Goal: Information Seeking & Learning: Compare options

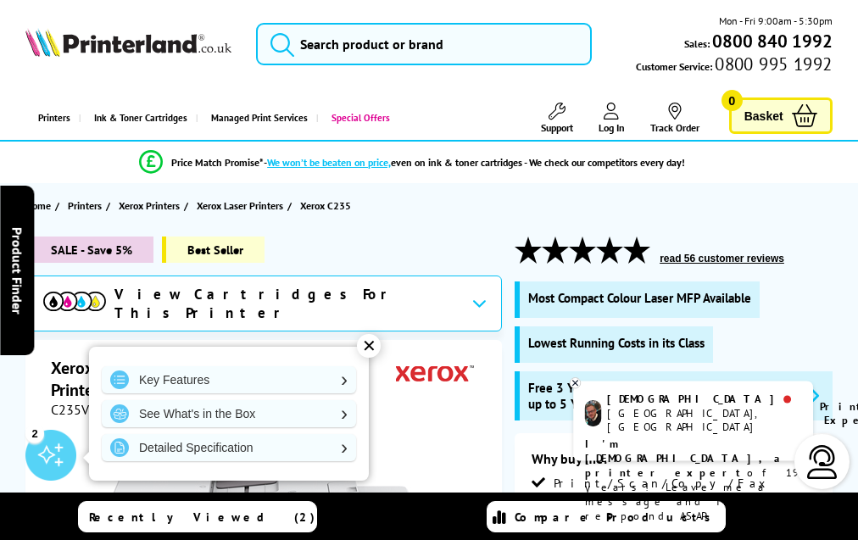
scroll to position [4695, 0]
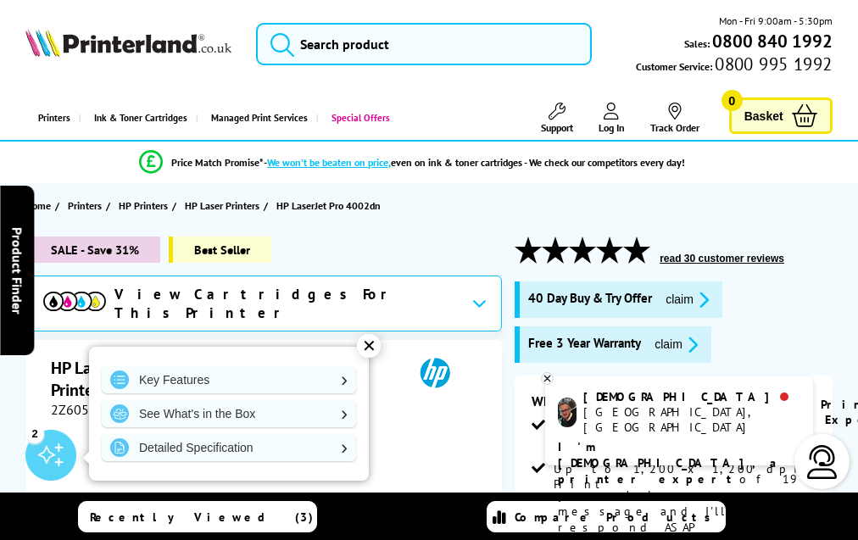
scroll to position [2939, 0]
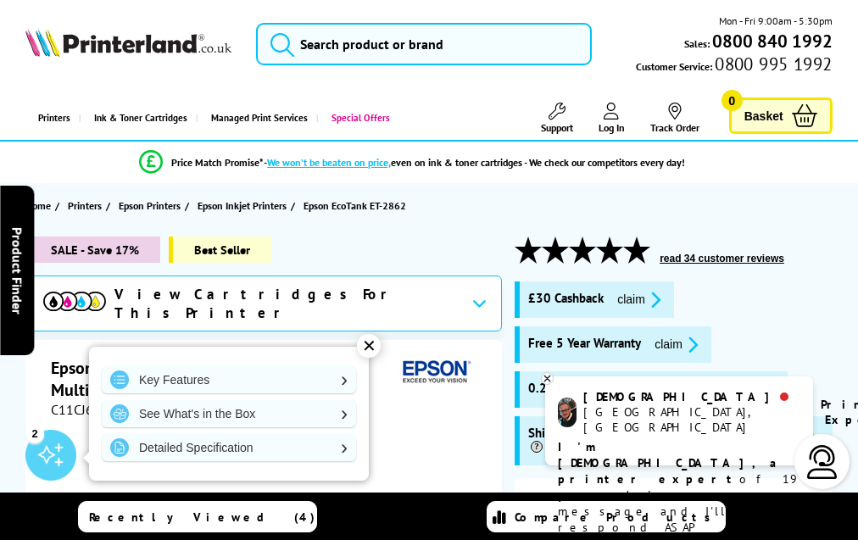
scroll to position [3008, 0]
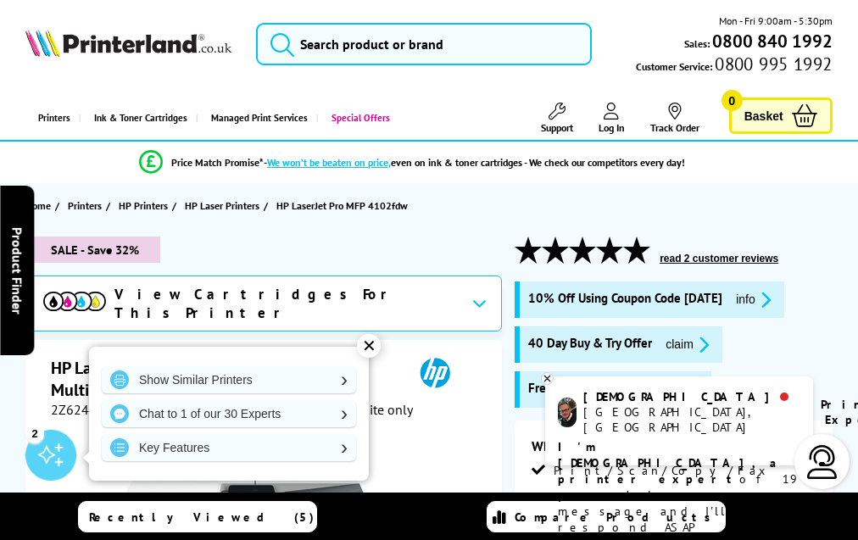
scroll to position [3443, 0]
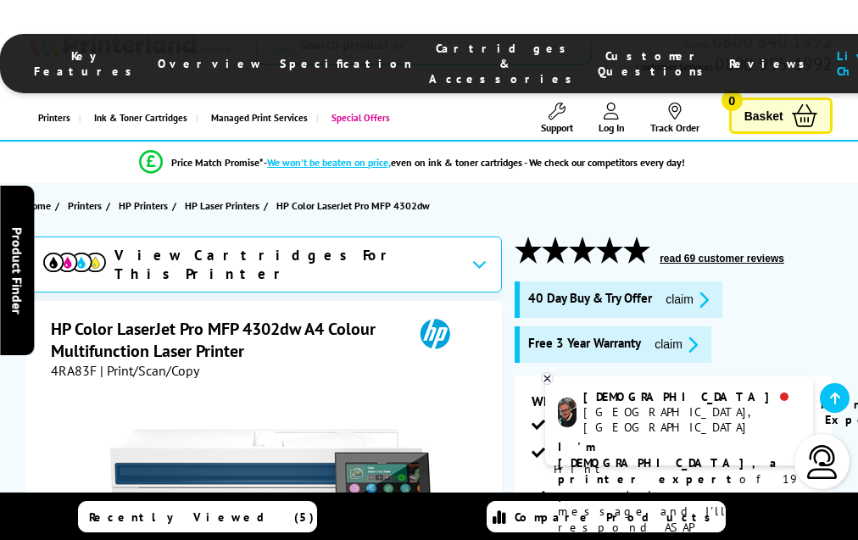
scroll to position [4132, 0]
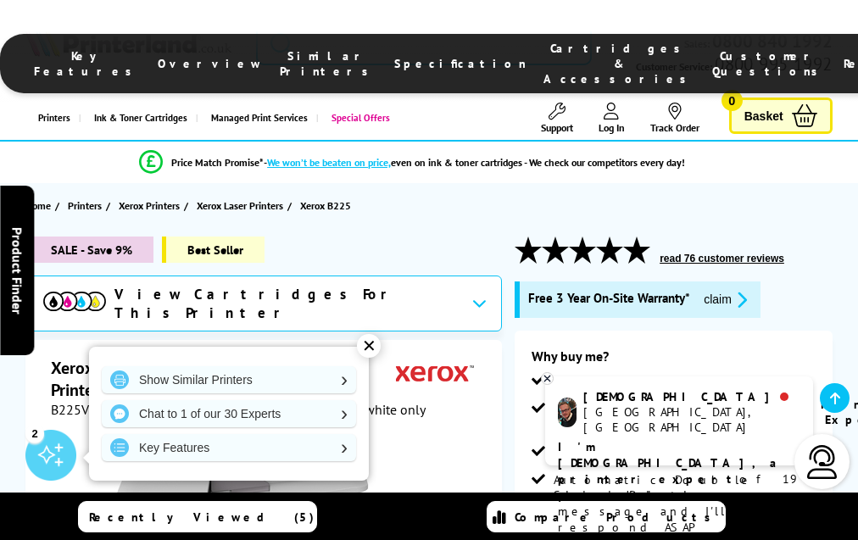
scroll to position [3931, 0]
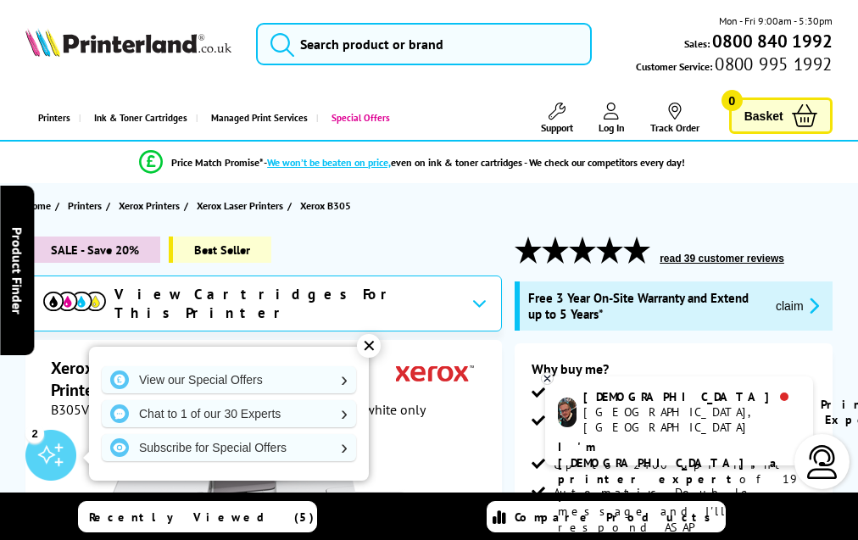
scroll to position [4578, 0]
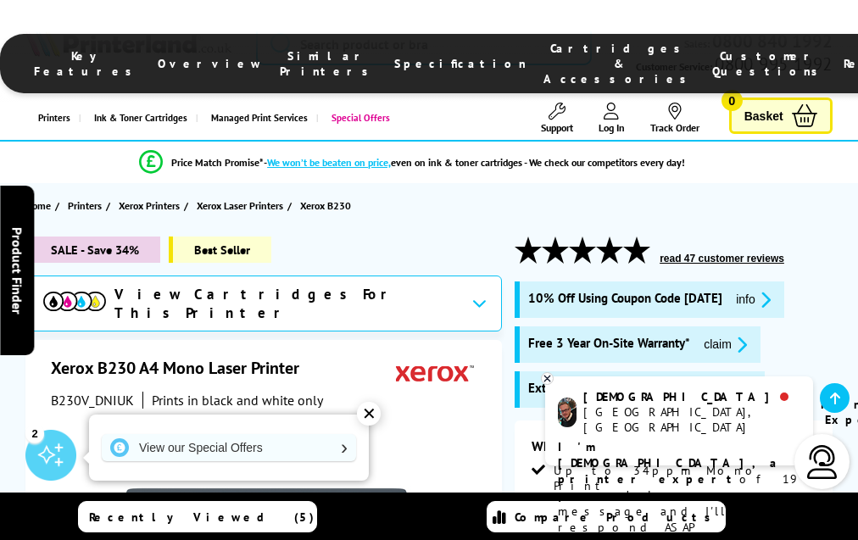
scroll to position [3915, 0]
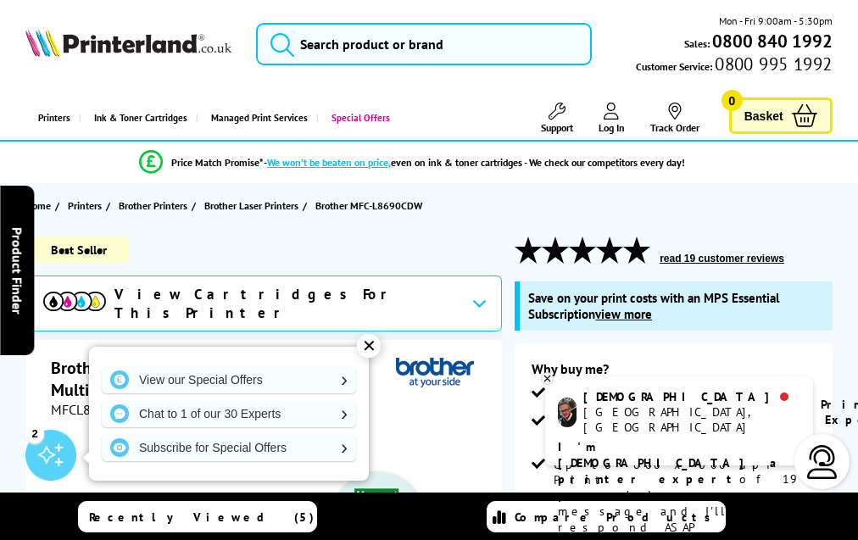
scroll to position [5007, 0]
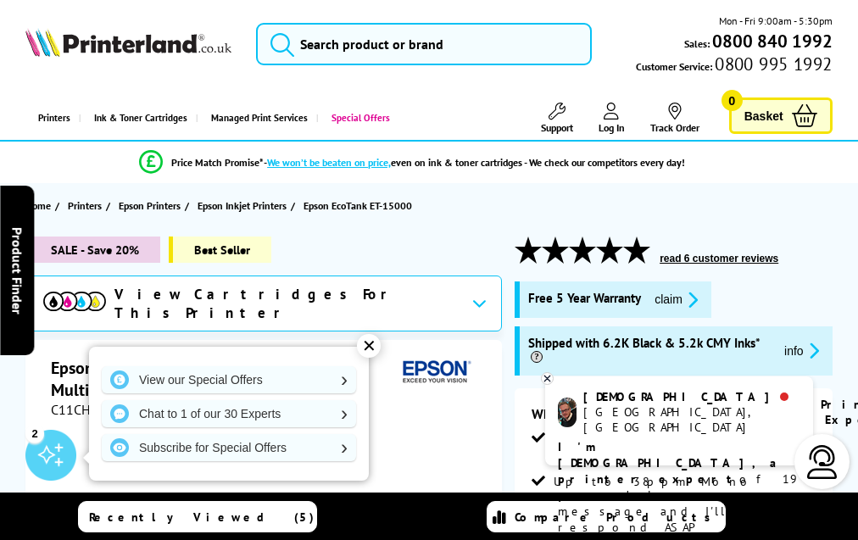
scroll to position [3358, 0]
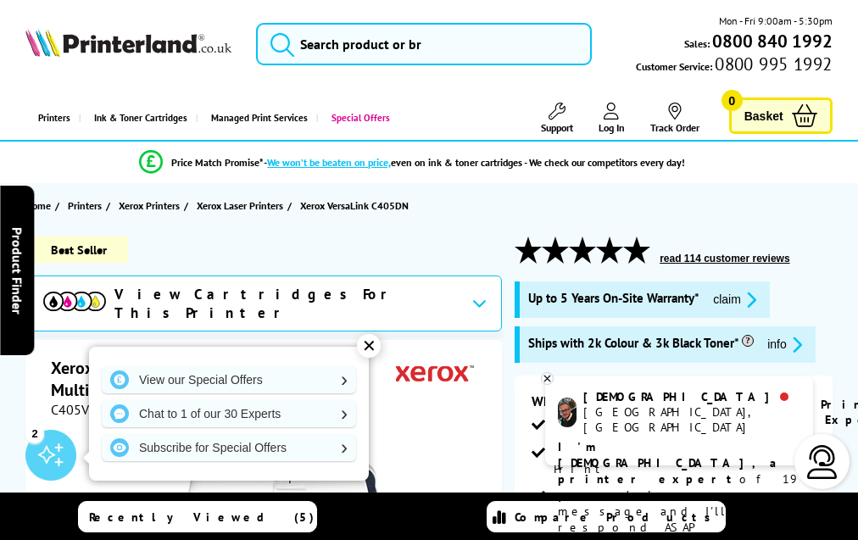
scroll to position [3834, 0]
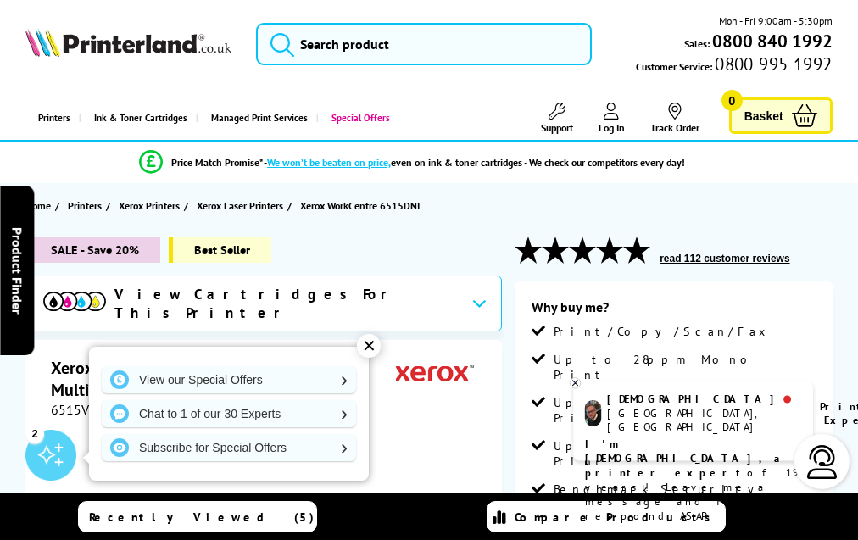
scroll to position [3254, 0]
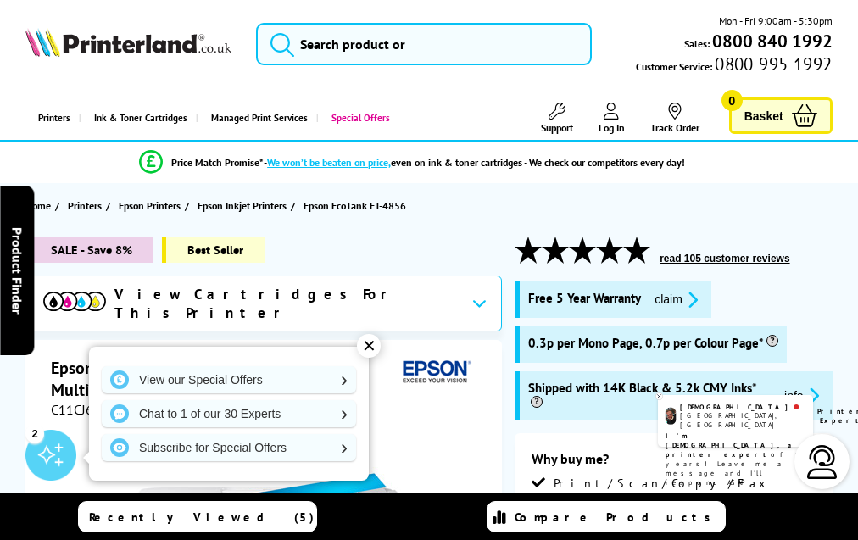
scroll to position [3530, 0]
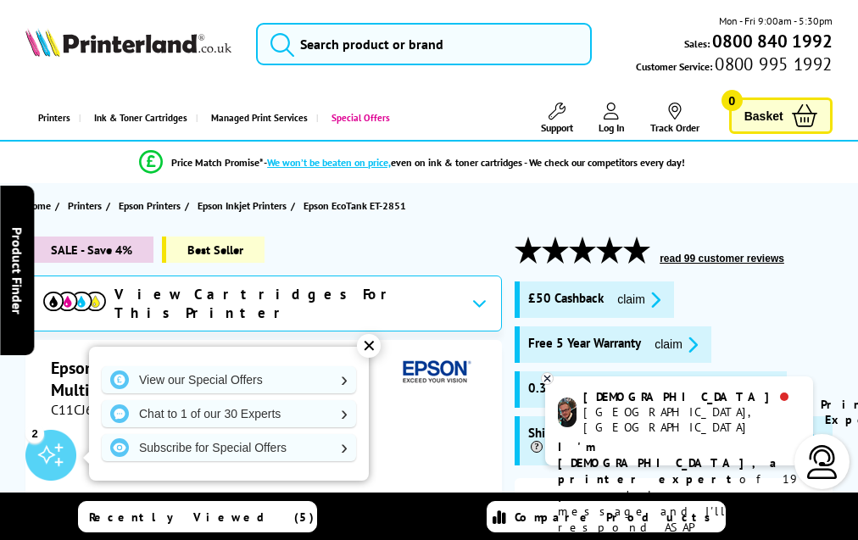
scroll to position [3240, 0]
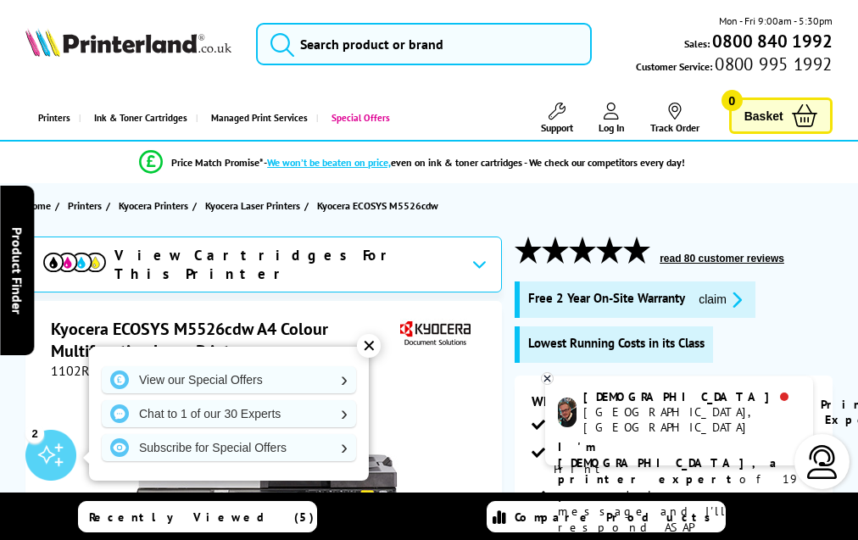
scroll to position [3234, 0]
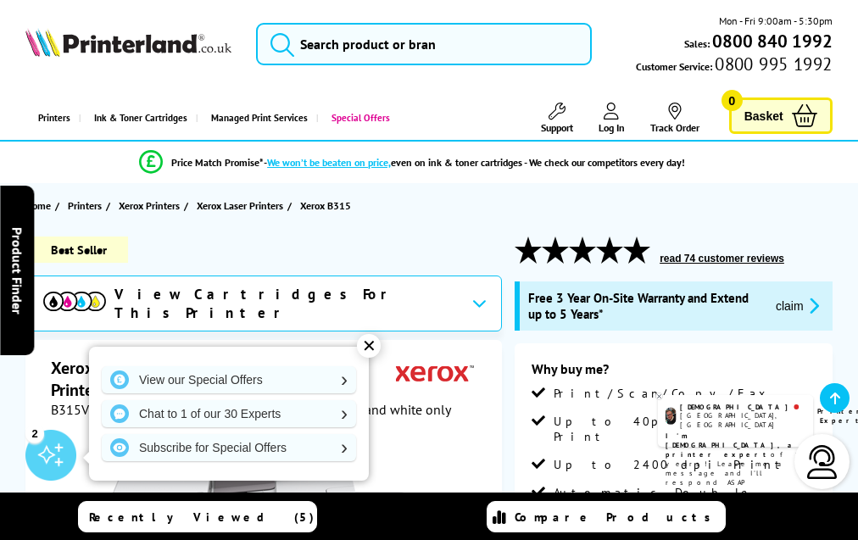
scroll to position [4668, 0]
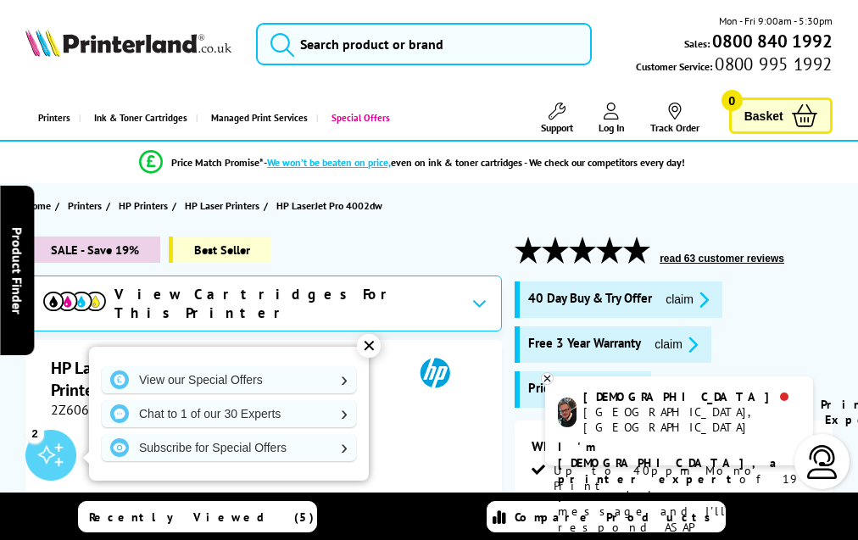
scroll to position [2984, 0]
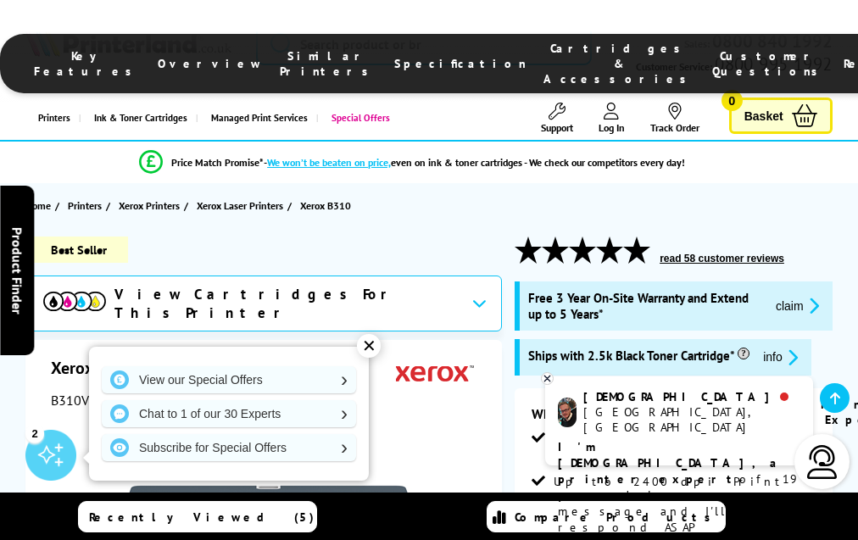
scroll to position [4296, 0]
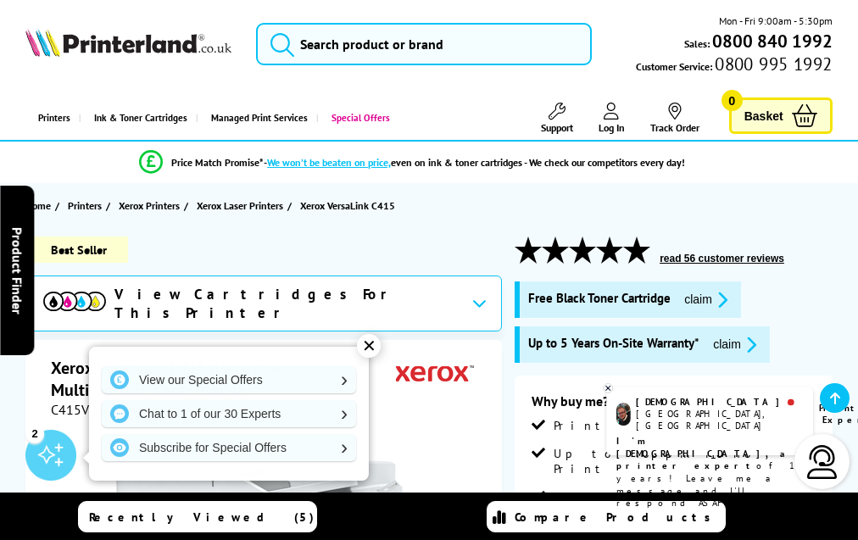
scroll to position [5408, 0]
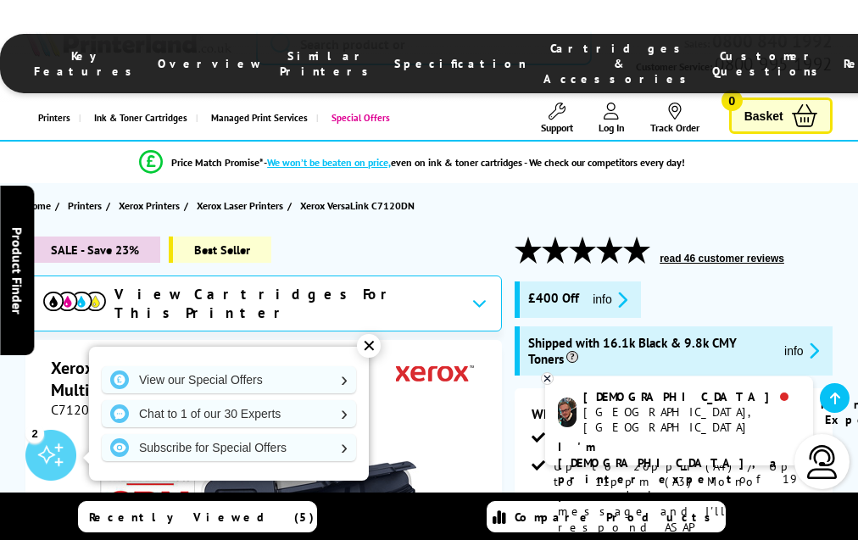
scroll to position [5441, 0]
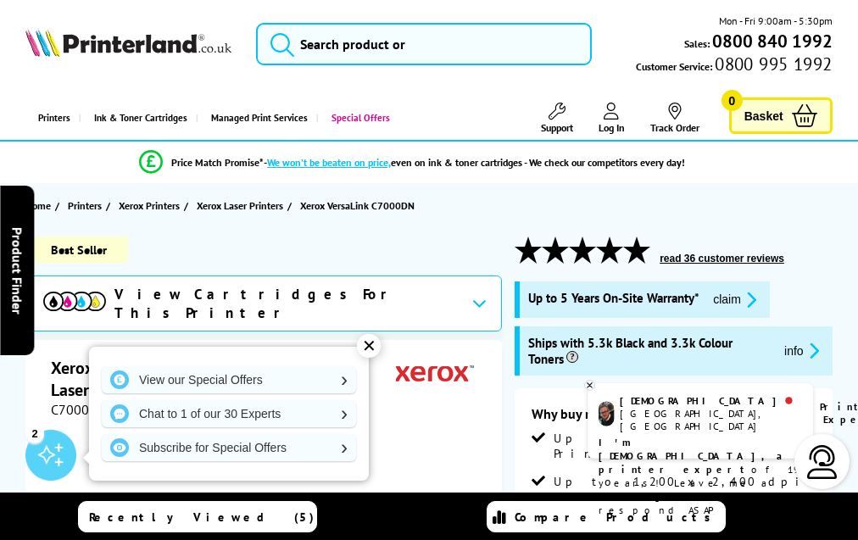
scroll to position [4801, 0]
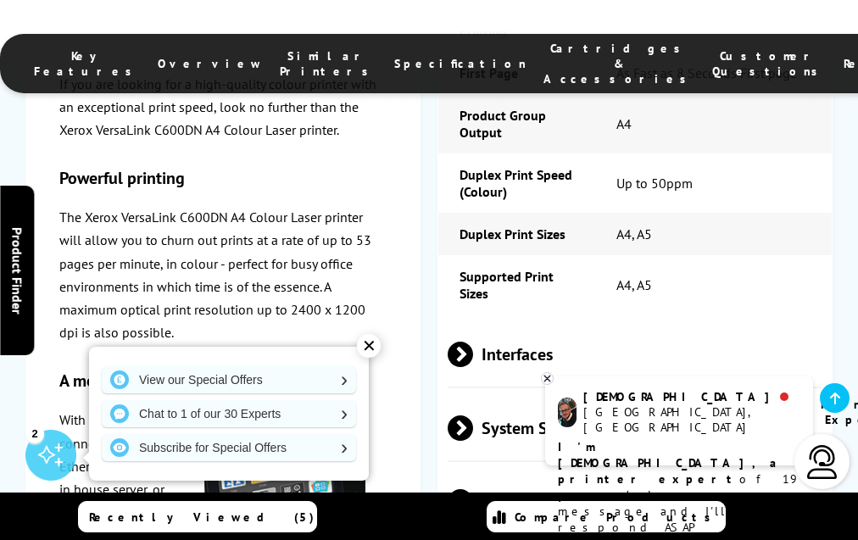
scroll to position [3692, 0]
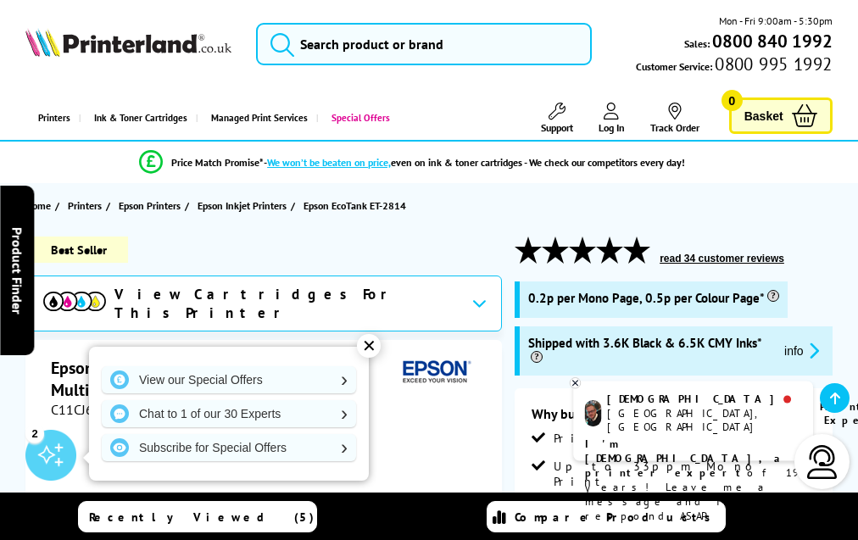
scroll to position [2916, 0]
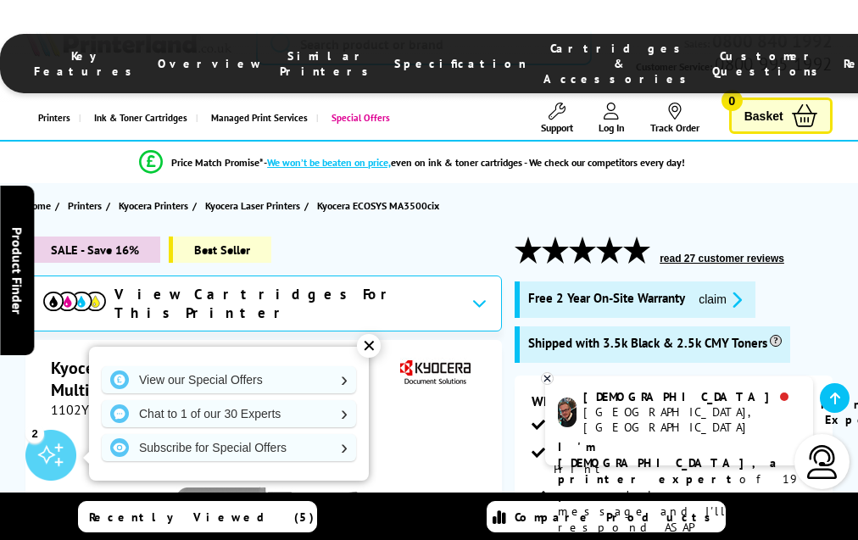
scroll to position [3788, 0]
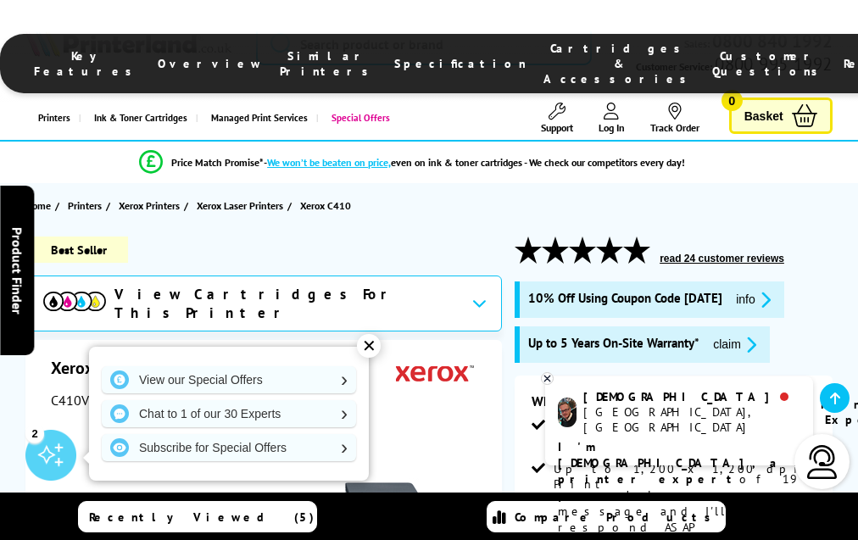
scroll to position [4946, 0]
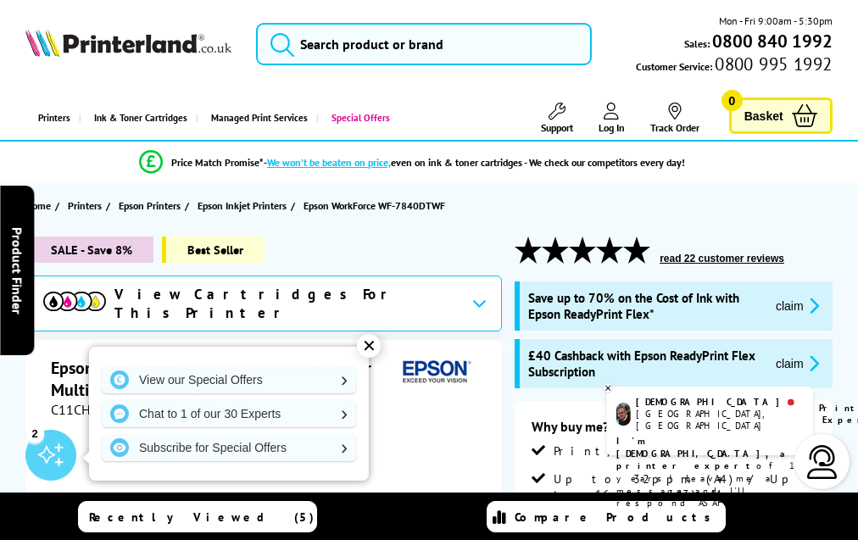
scroll to position [3920, 0]
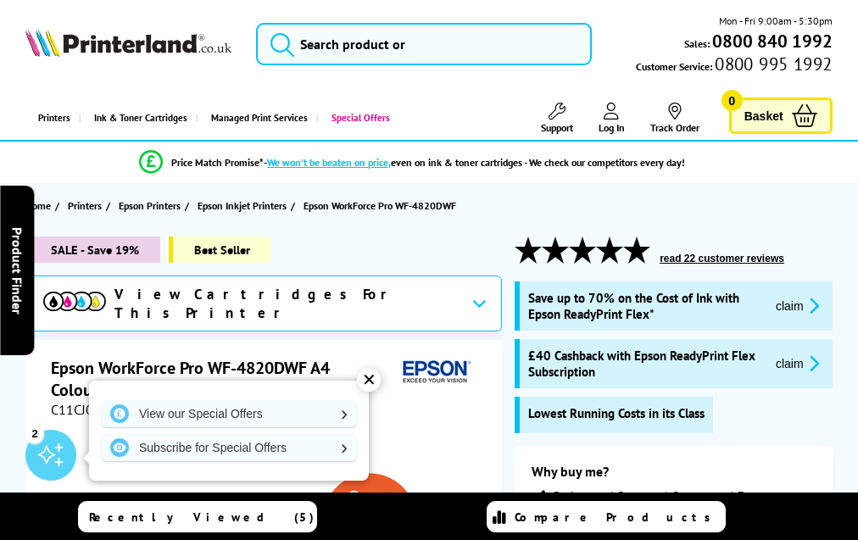
scroll to position [3519, 0]
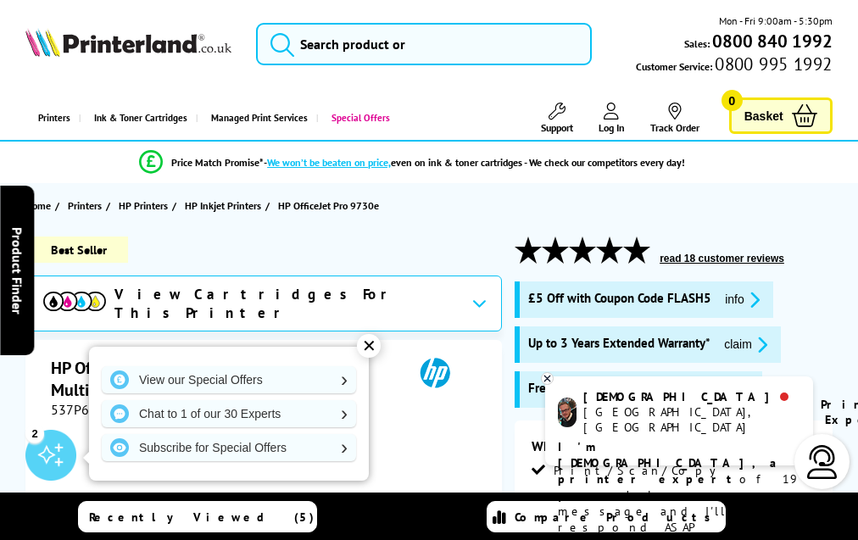
scroll to position [3506, 0]
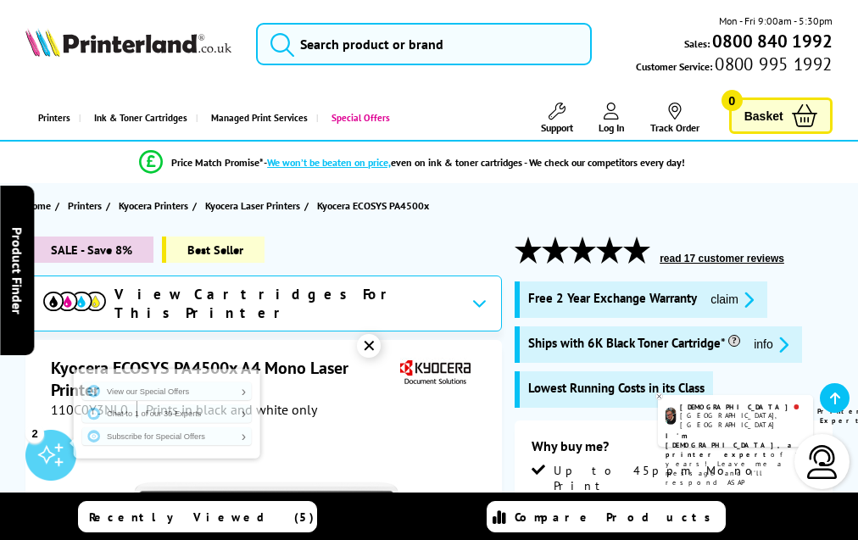
scroll to position [3068, 0]
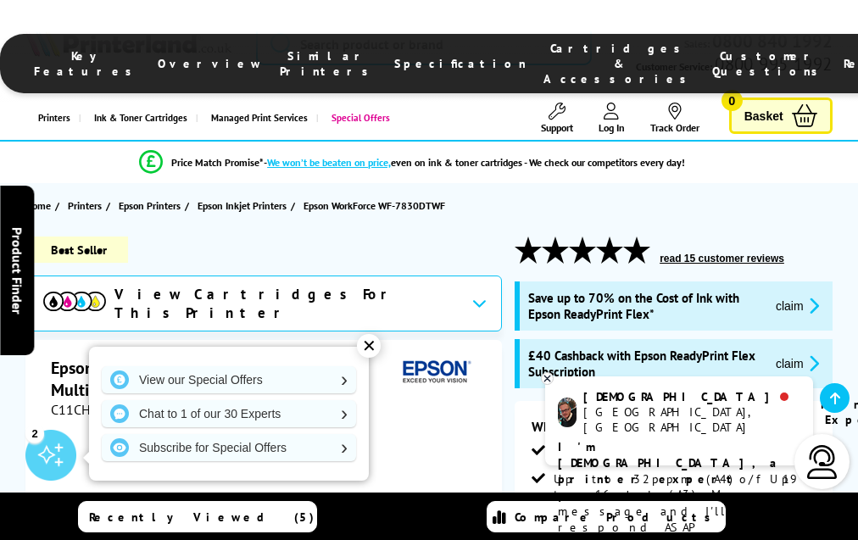
scroll to position [3887, 0]
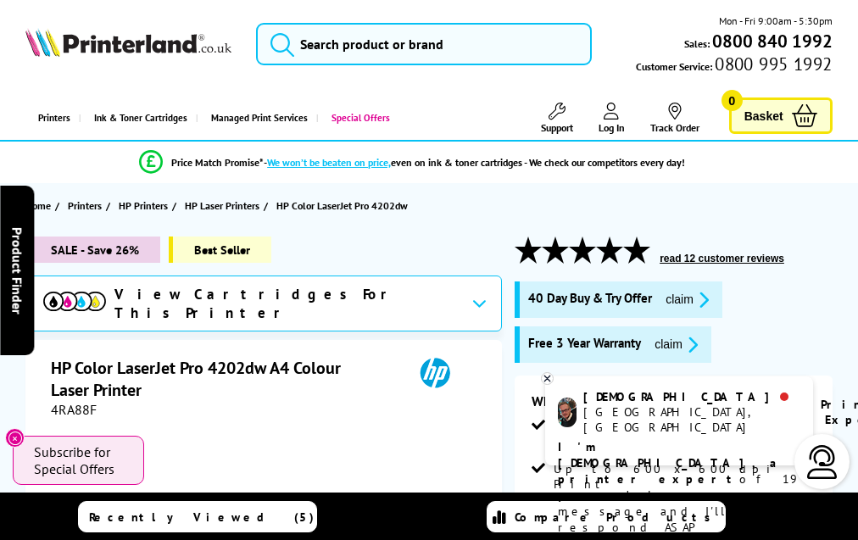
scroll to position [3673, 0]
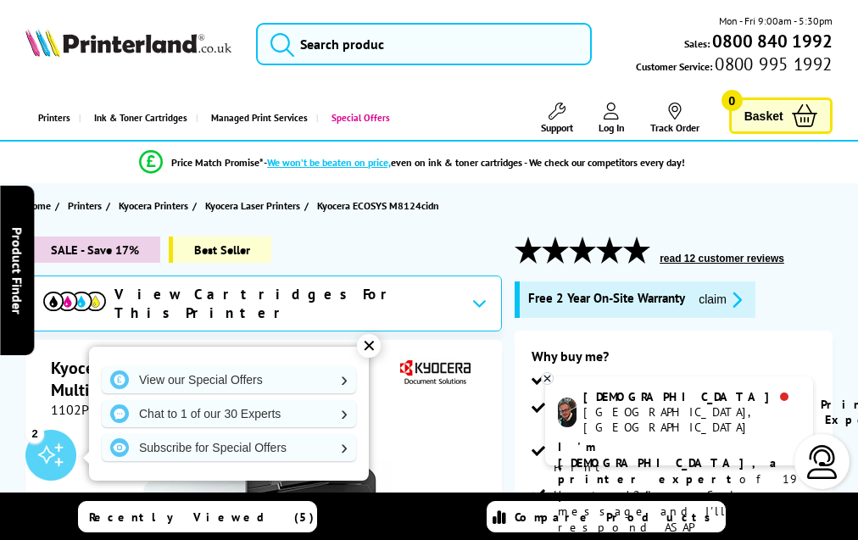
scroll to position [3916, 0]
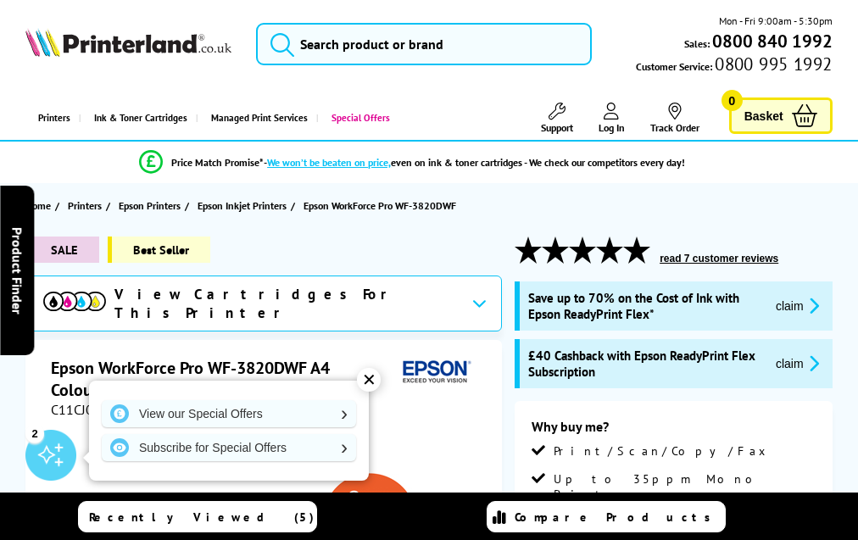
scroll to position [3374, 0]
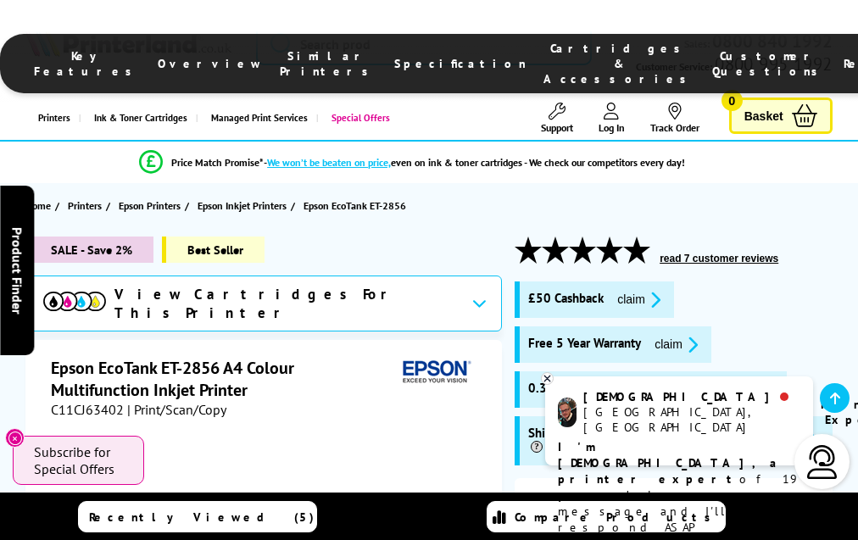
scroll to position [3240, 0]
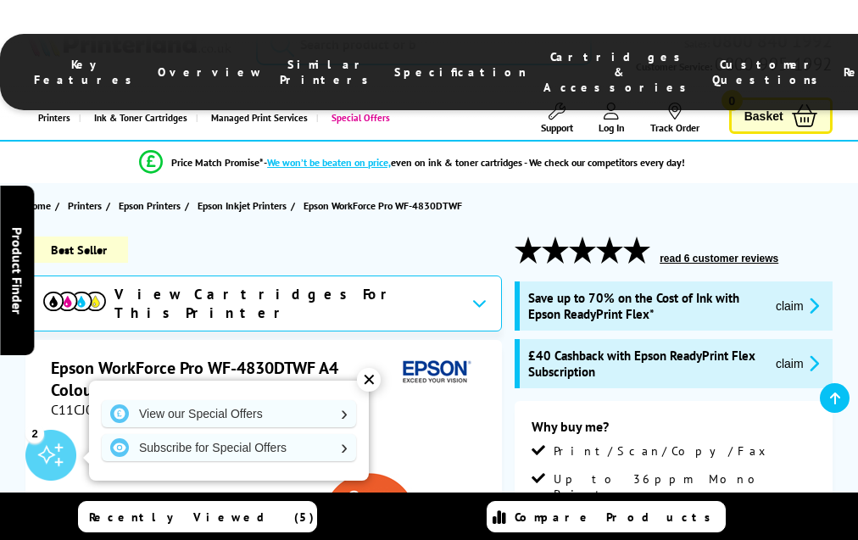
scroll to position [3491, 0]
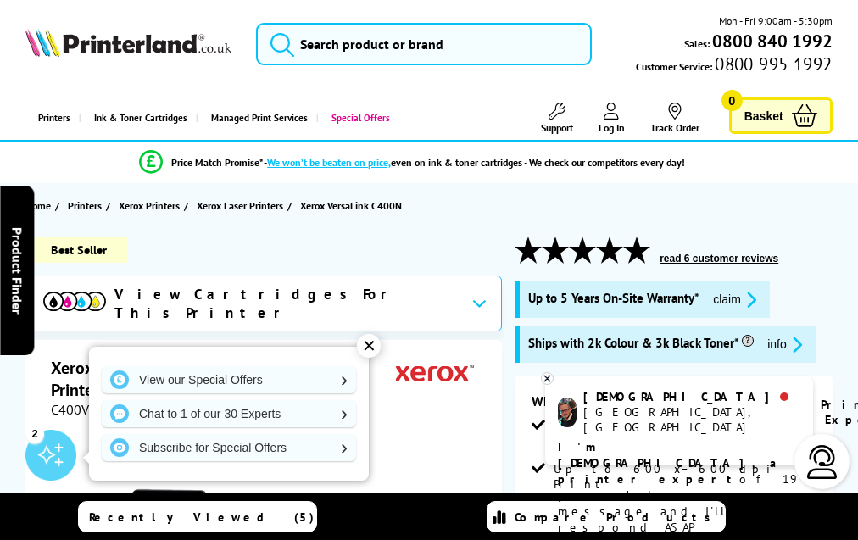
scroll to position [2496, 0]
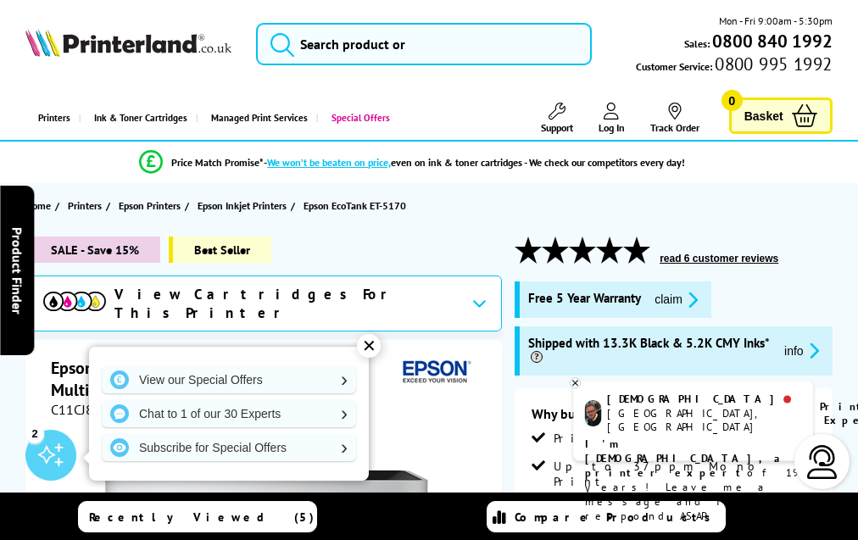
scroll to position [3274, 0]
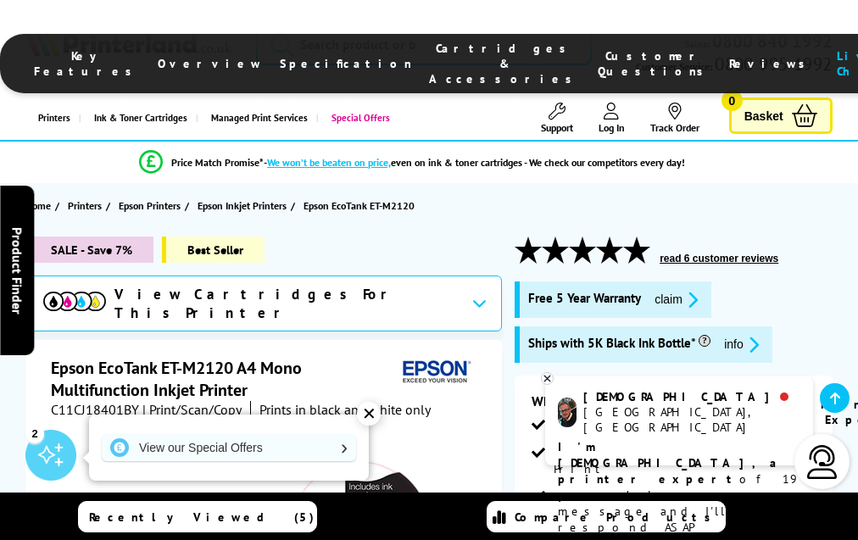
scroll to position [2265, 0]
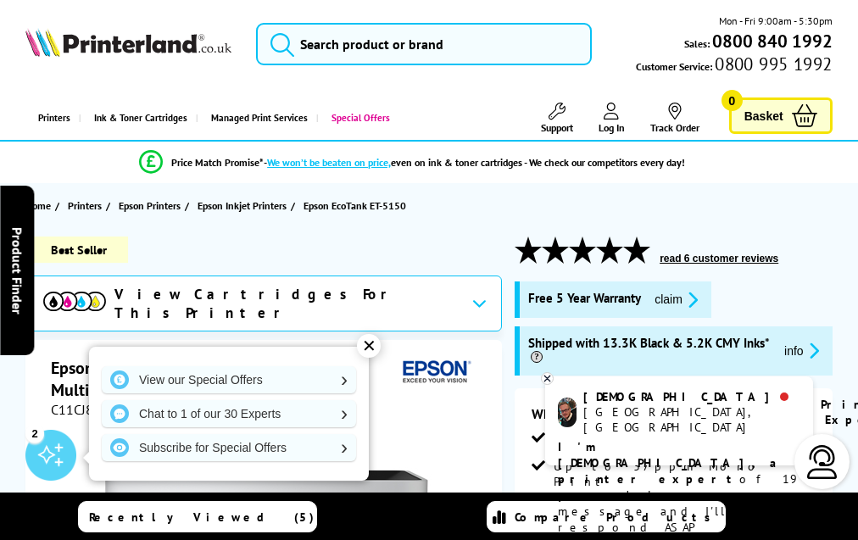
scroll to position [3151, 0]
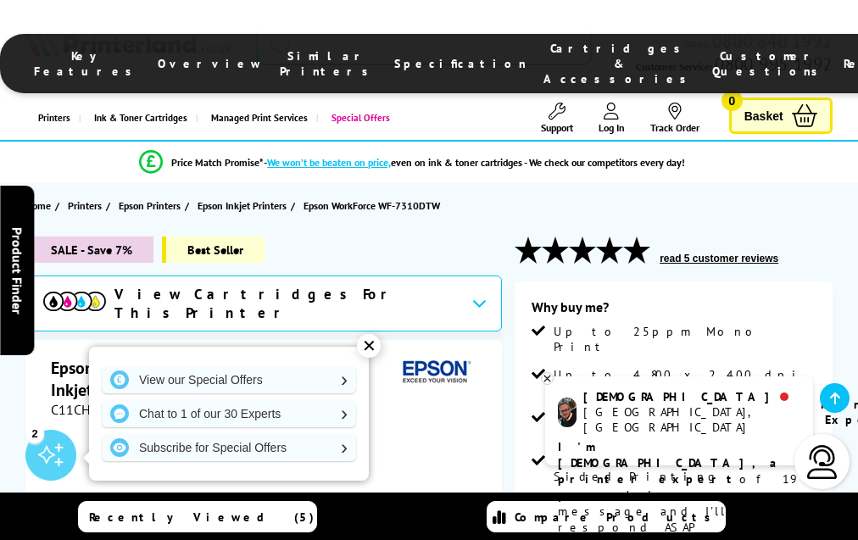
scroll to position [3206, 0]
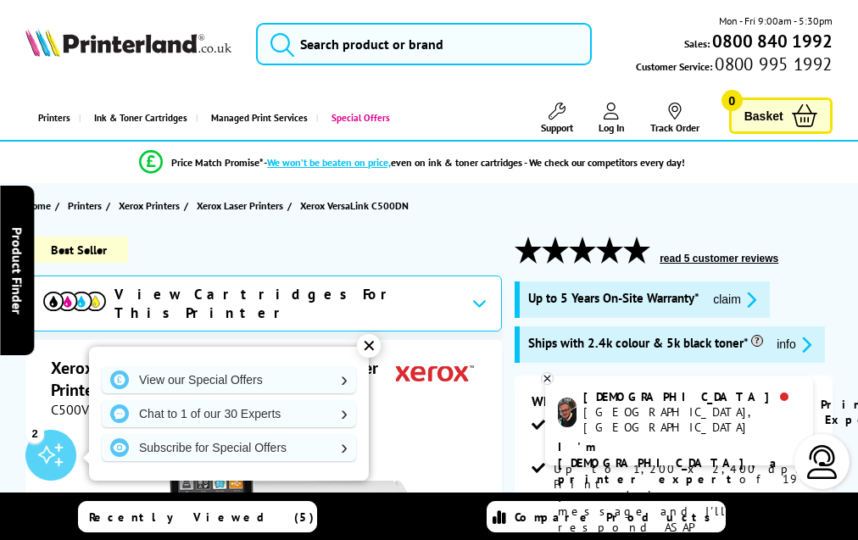
scroll to position [3812, 0]
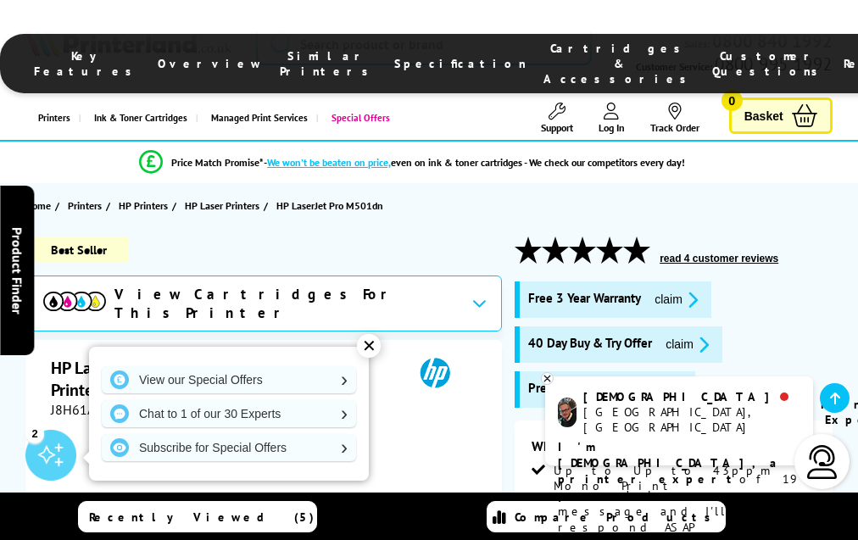
scroll to position [2718, 0]
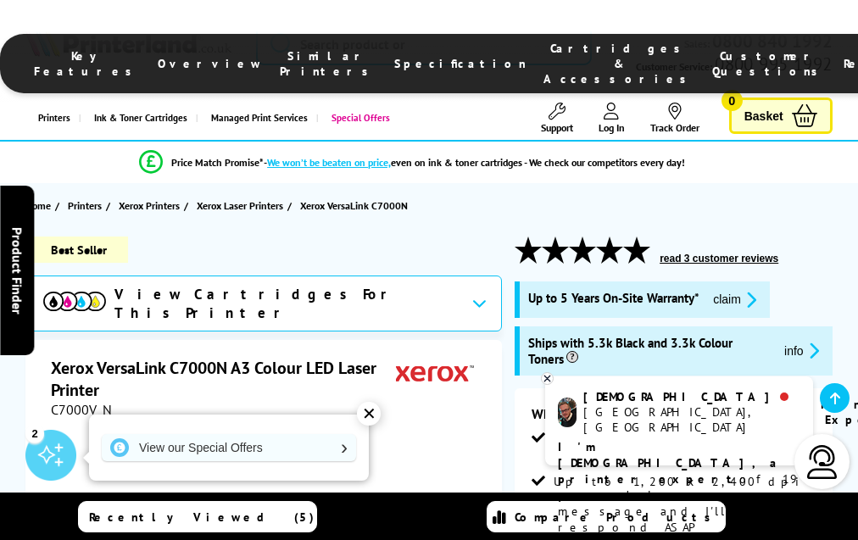
scroll to position [3470, 0]
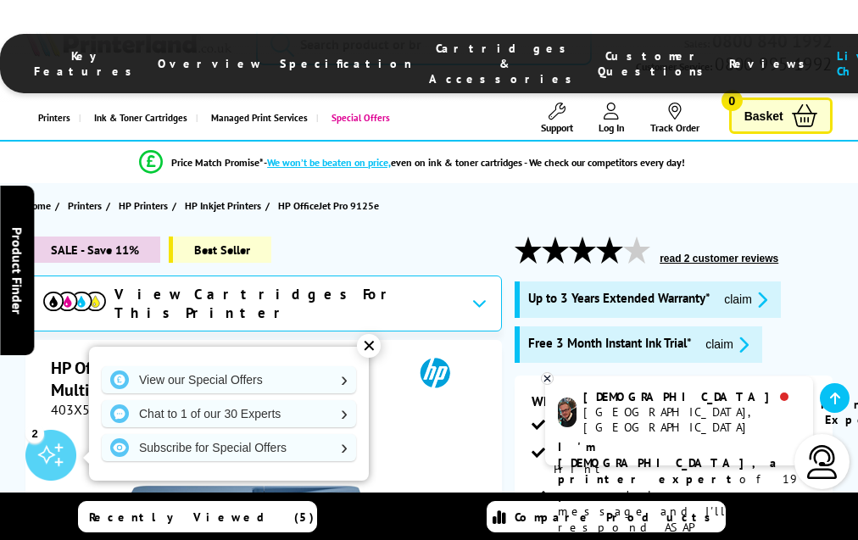
scroll to position [3843, 0]
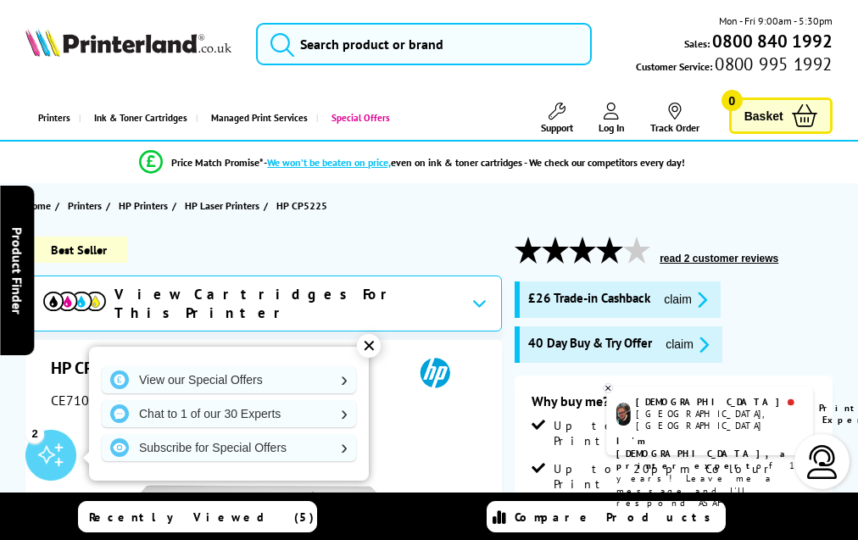
scroll to position [3014, 0]
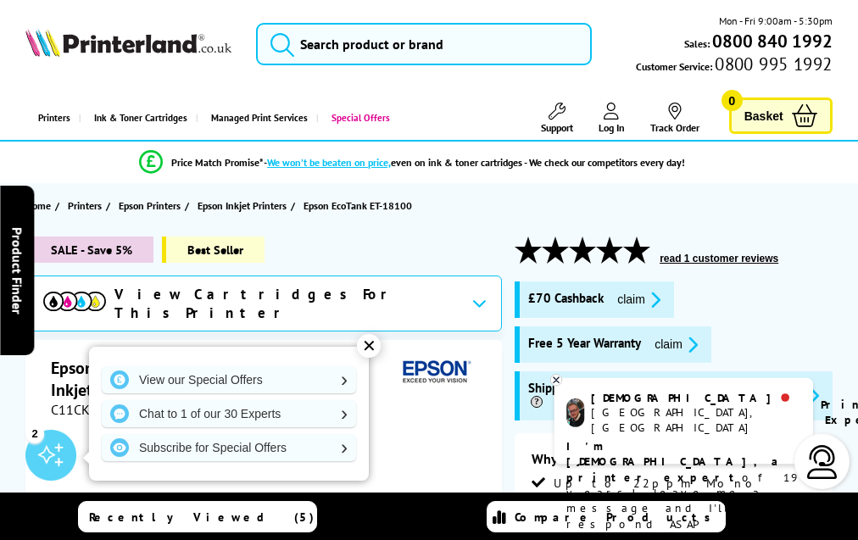
scroll to position [2794, 0]
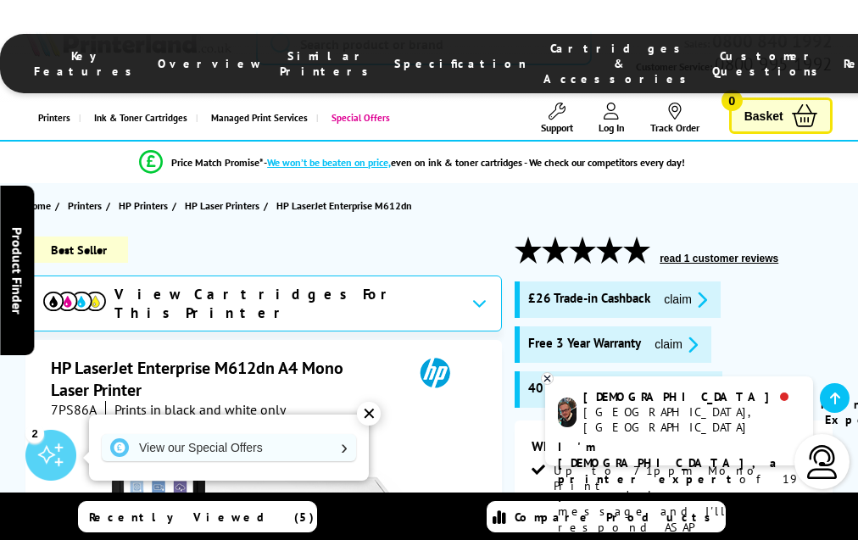
scroll to position [3582, 0]
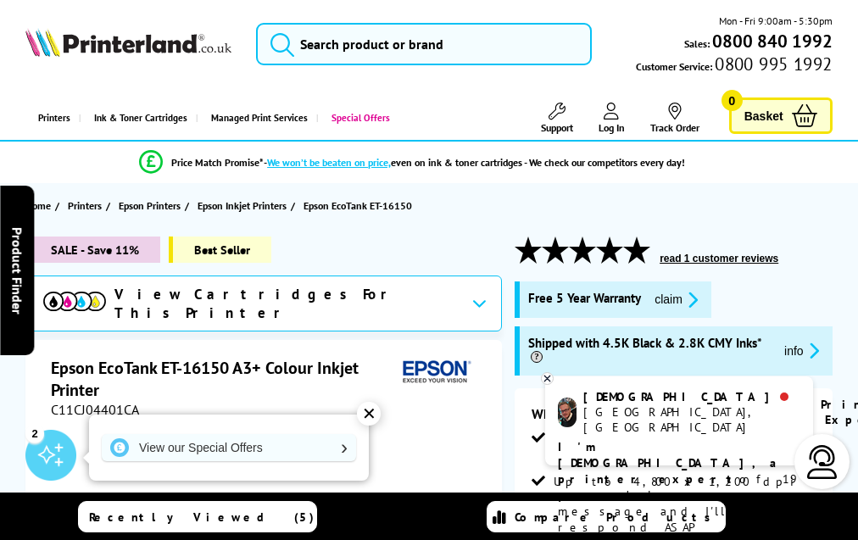
scroll to position [2942, 0]
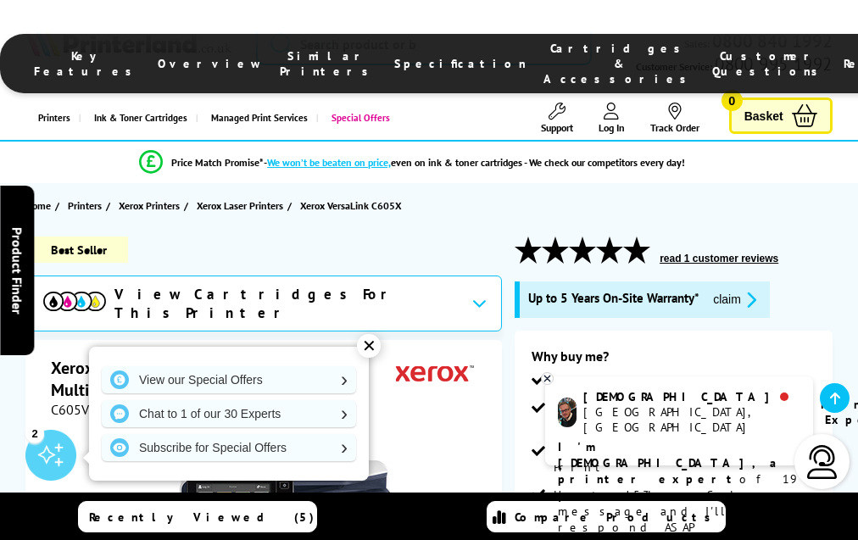
scroll to position [5910, 0]
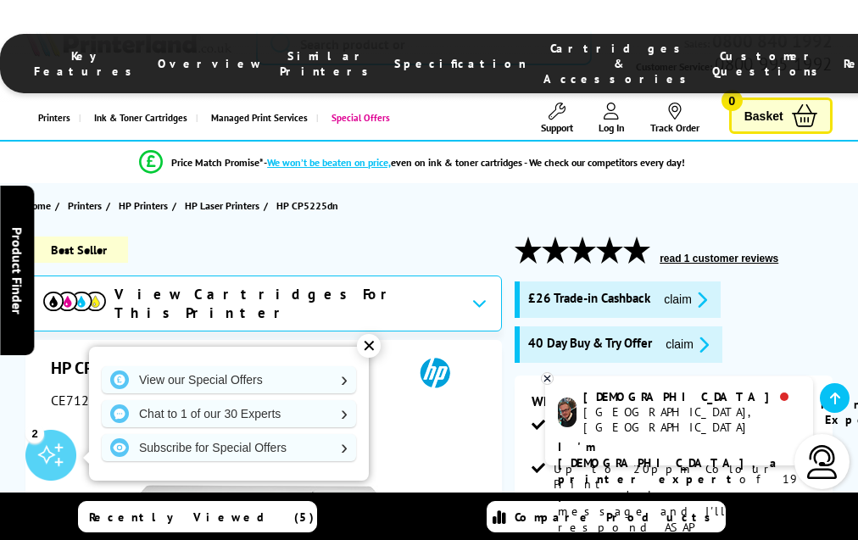
scroll to position [3116, 0]
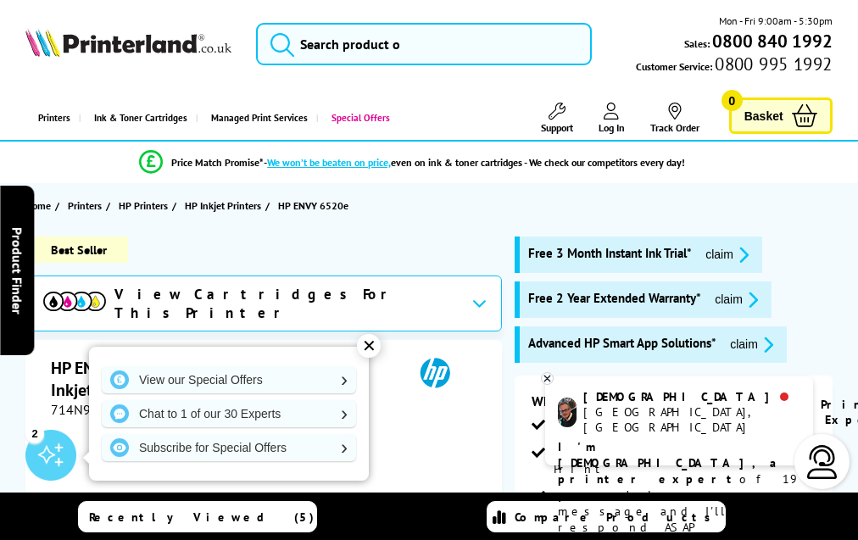
scroll to position [3315, 0]
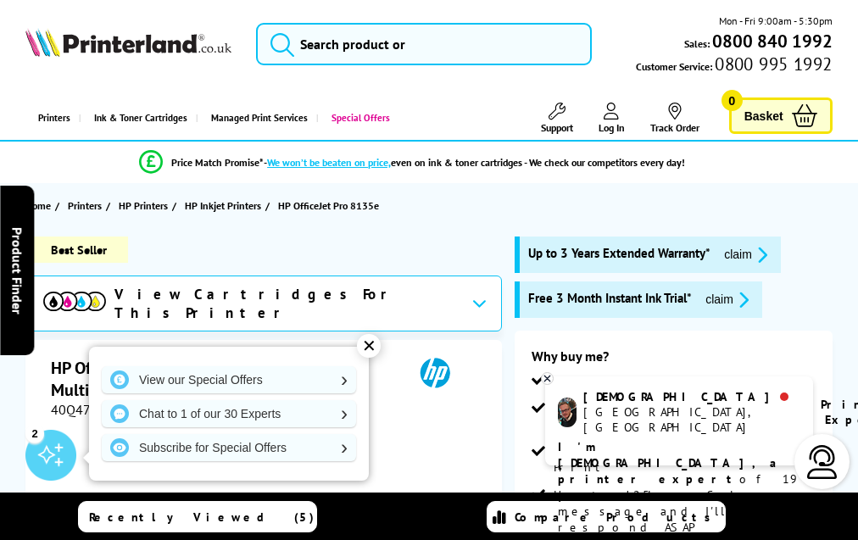
scroll to position [3823, 0]
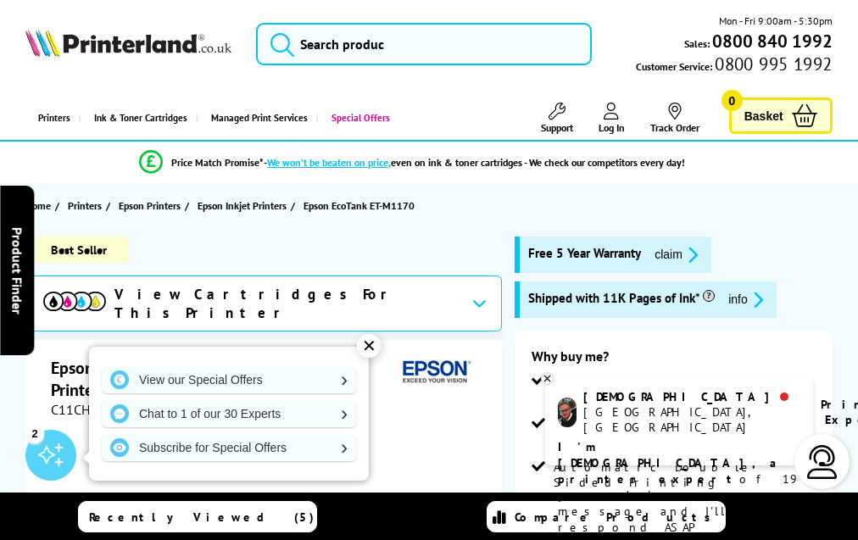
scroll to position [2750, 0]
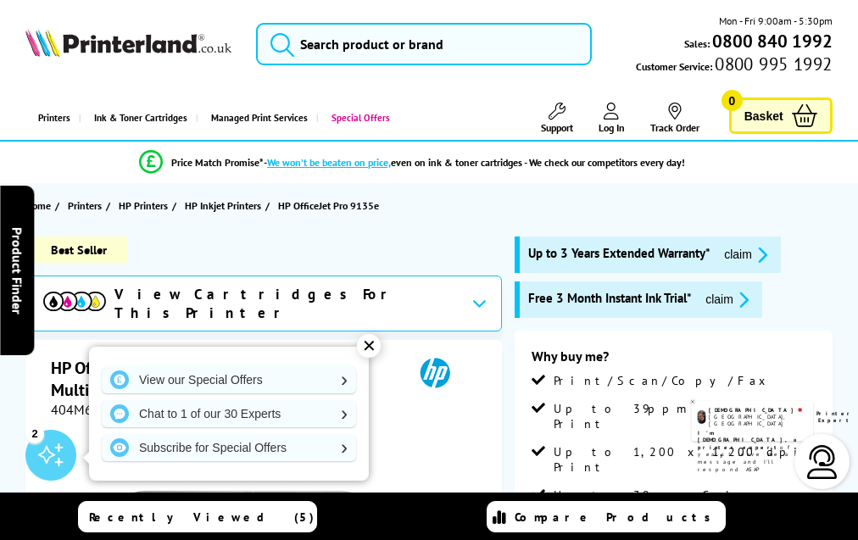
scroll to position [3693, 0]
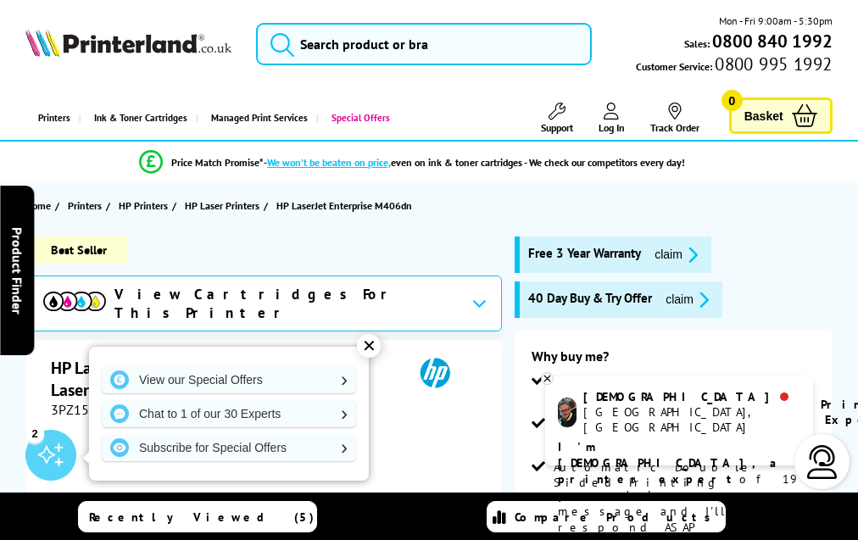
scroll to position [3132, 0]
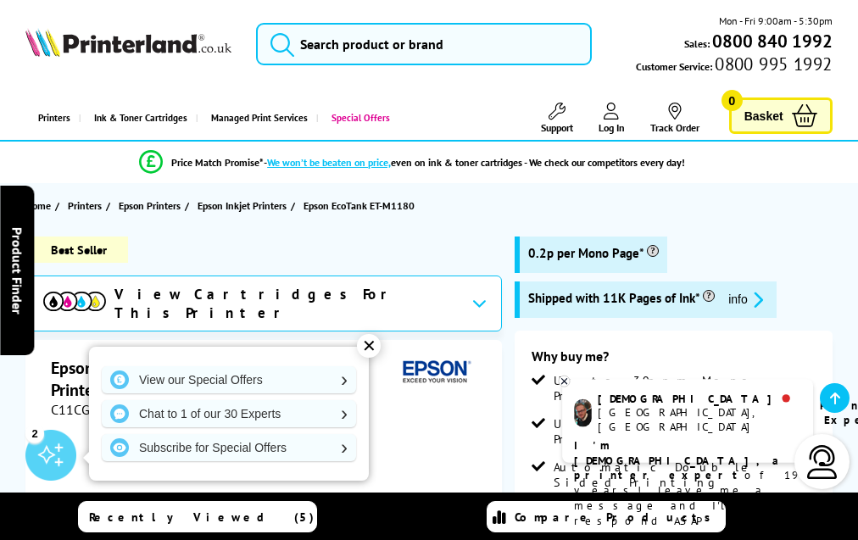
scroll to position [2723, 0]
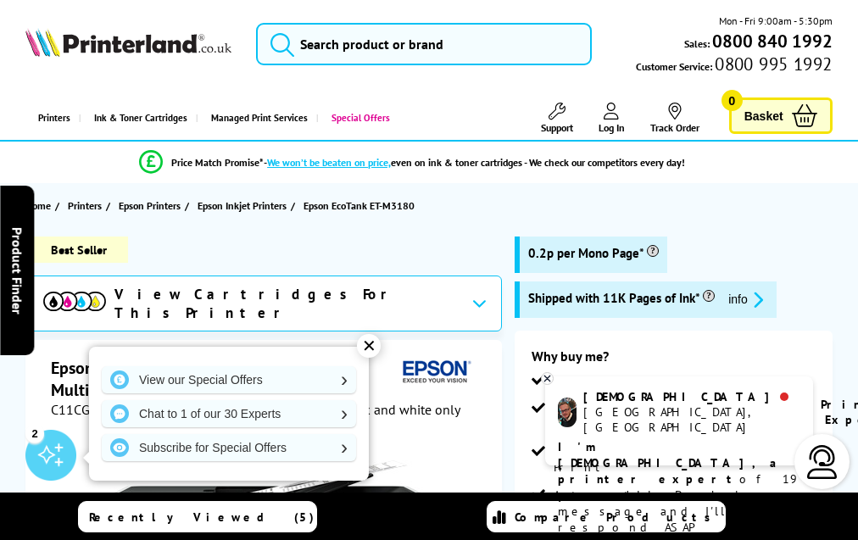
scroll to position [3064, 0]
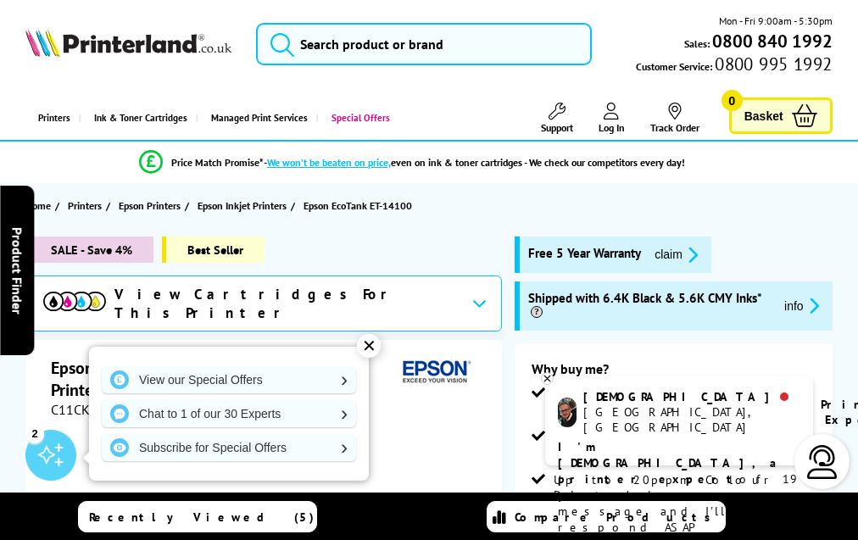
scroll to position [2829, 0]
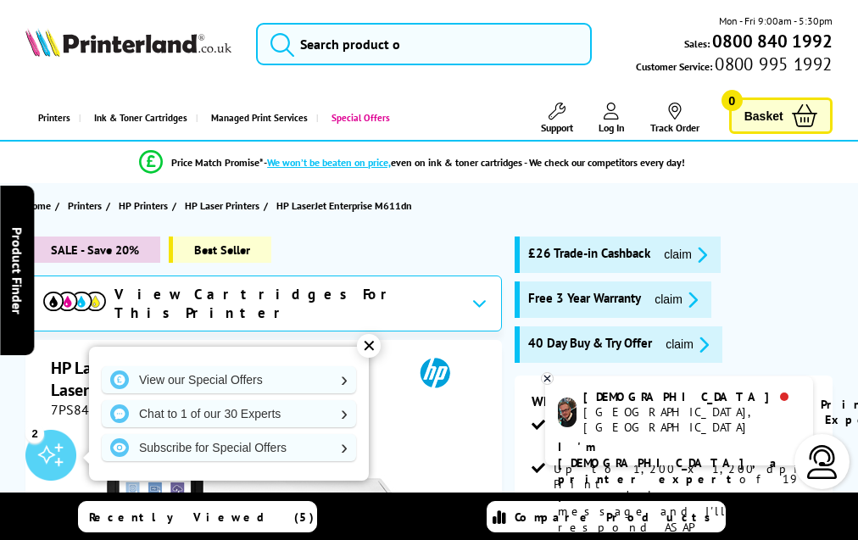
scroll to position [3587, 0]
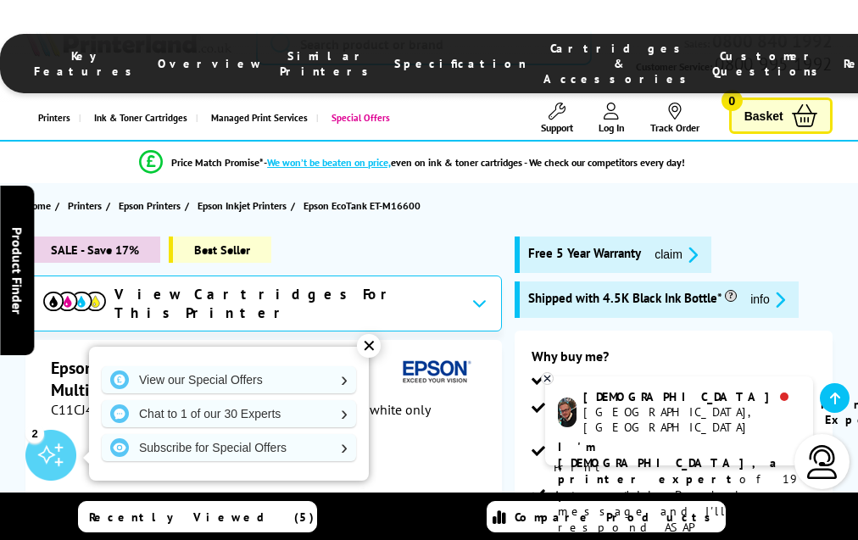
scroll to position [2856, 0]
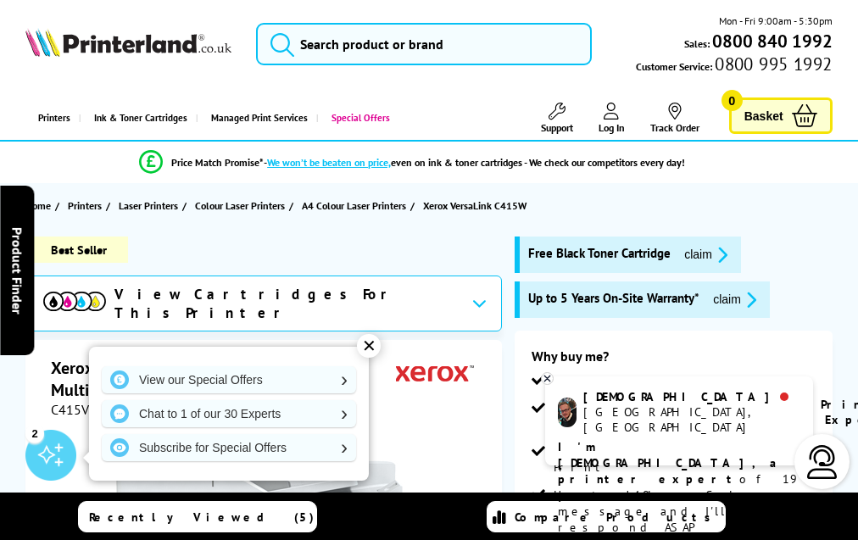
scroll to position [4520, 0]
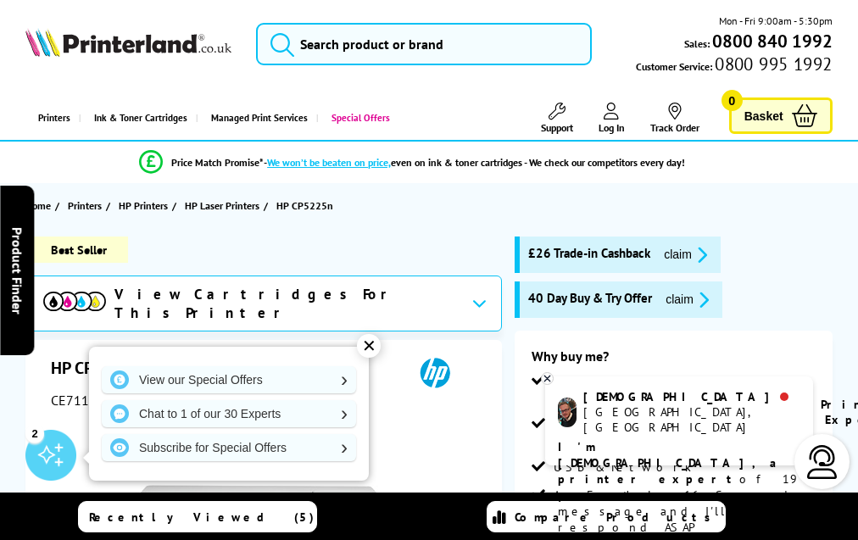
scroll to position [2867, 0]
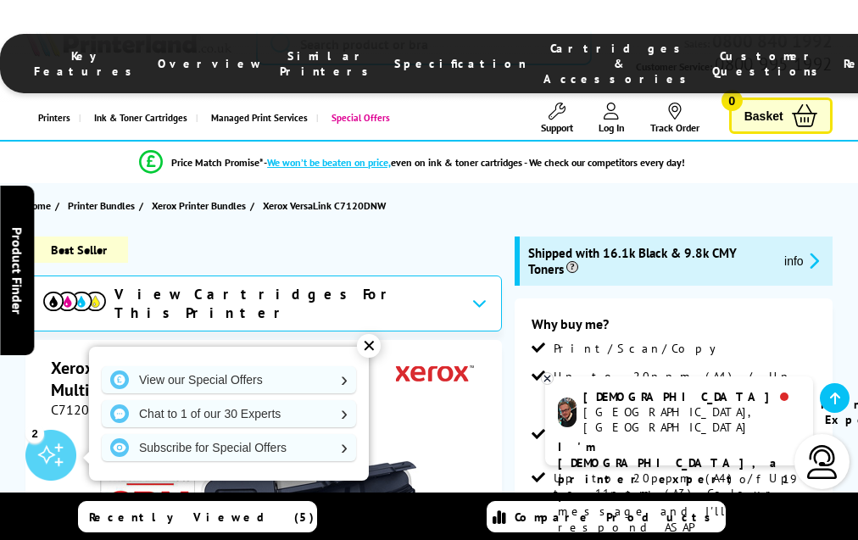
scroll to position [4695, 0]
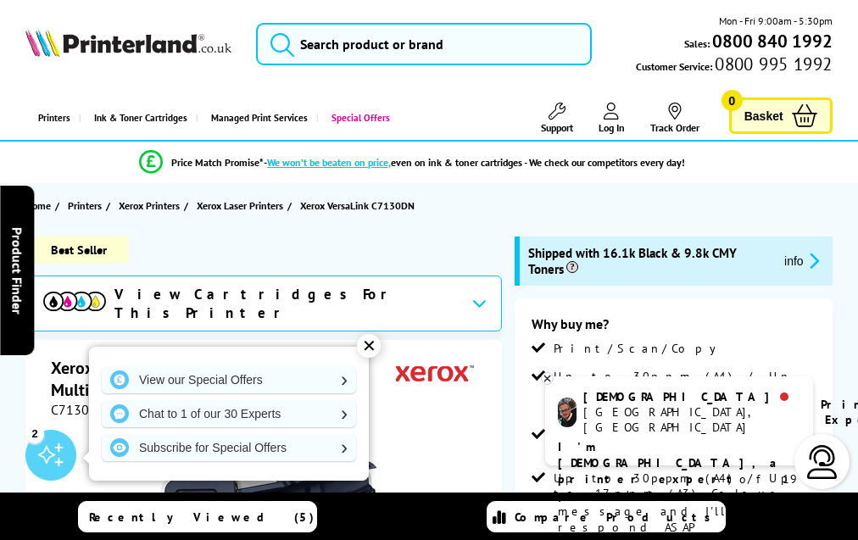
scroll to position [5208, 0]
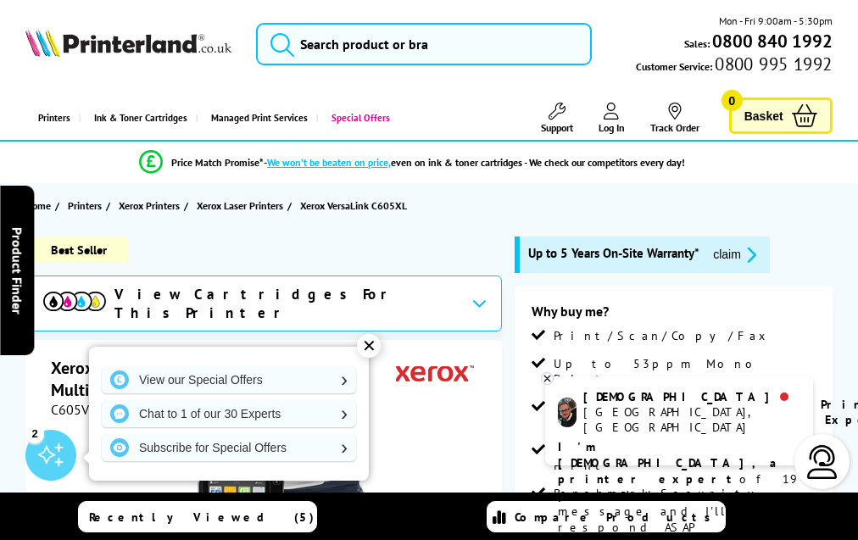
scroll to position [5885, 0]
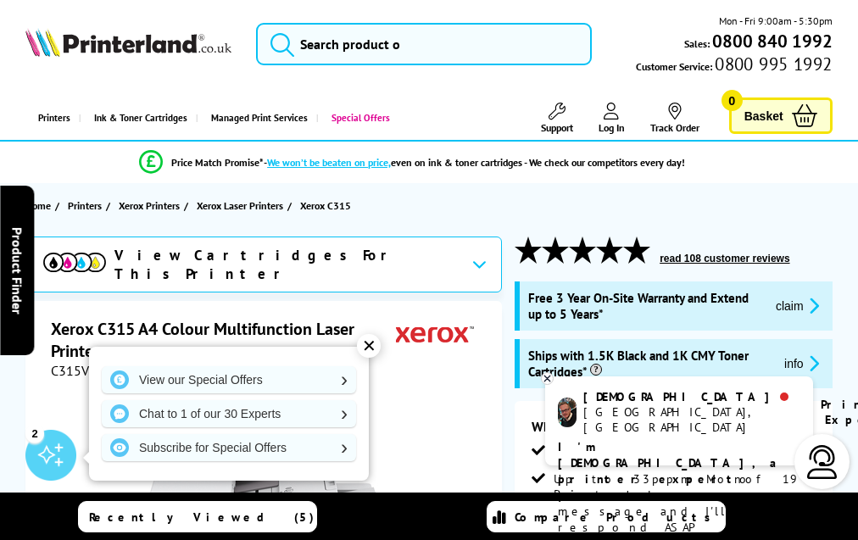
scroll to position [4409, 0]
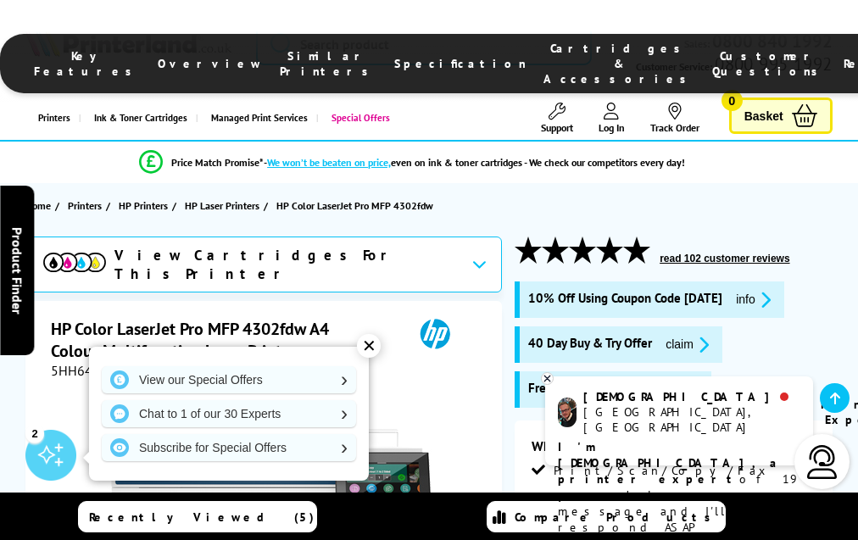
scroll to position [4294, 0]
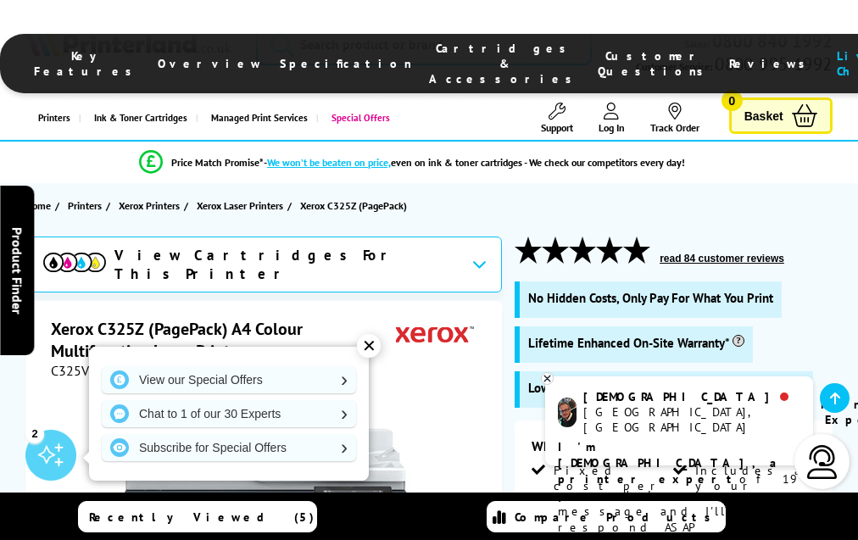
scroll to position [3403, 0]
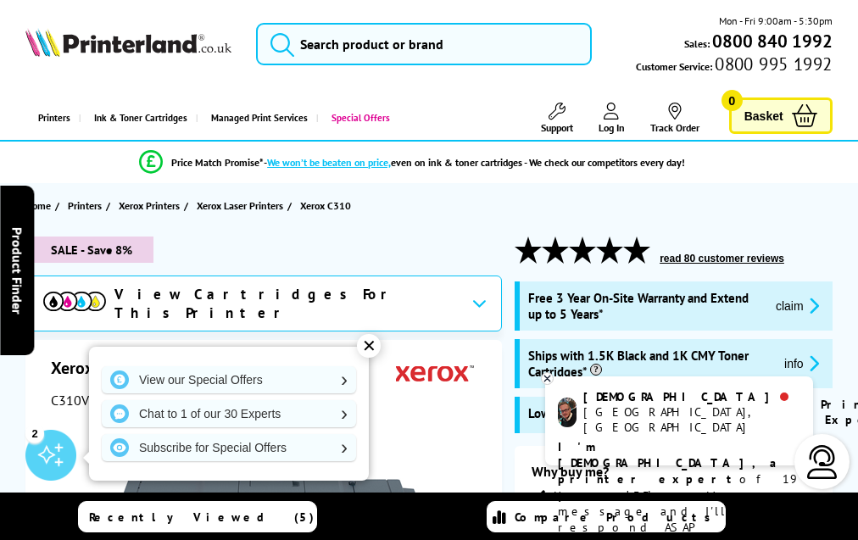
scroll to position [4933, 0]
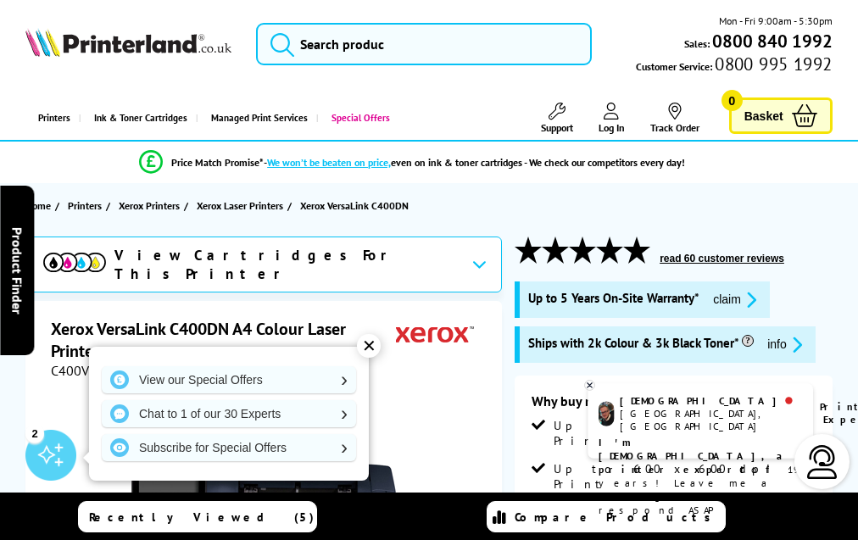
scroll to position [3845, 0]
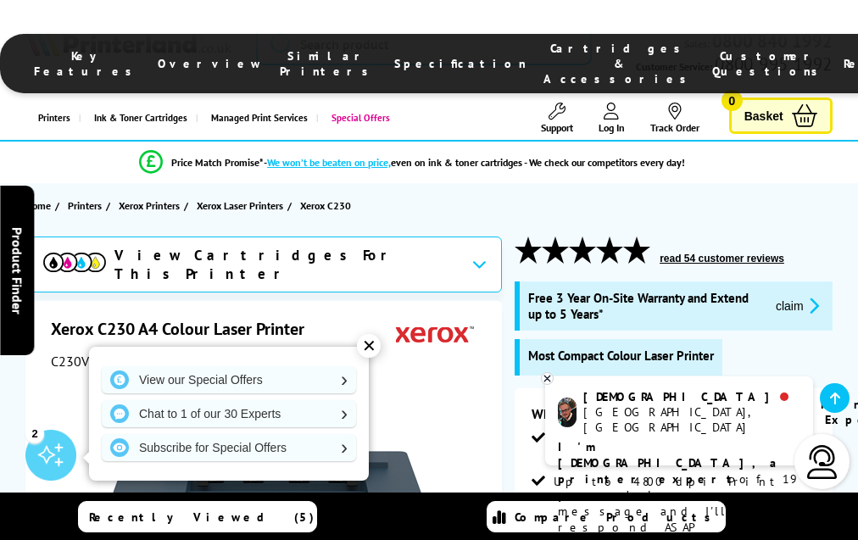
scroll to position [4390, 0]
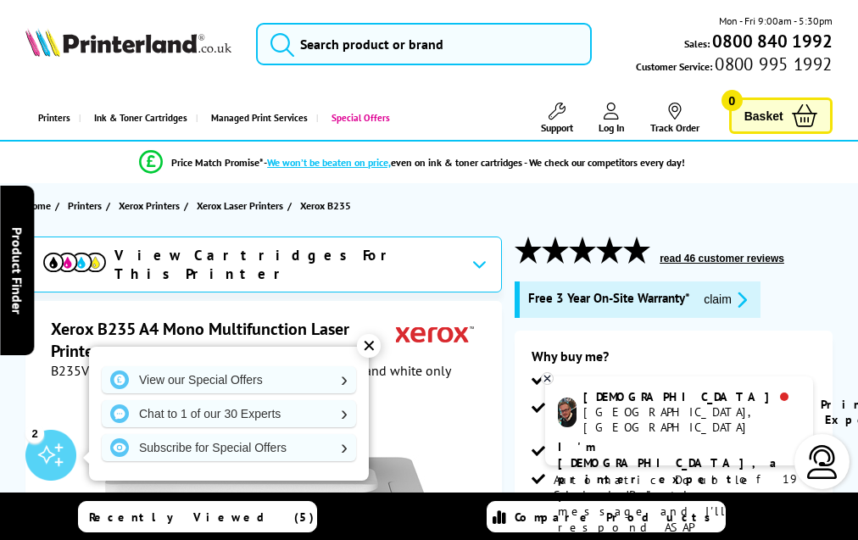
scroll to position [3974, 0]
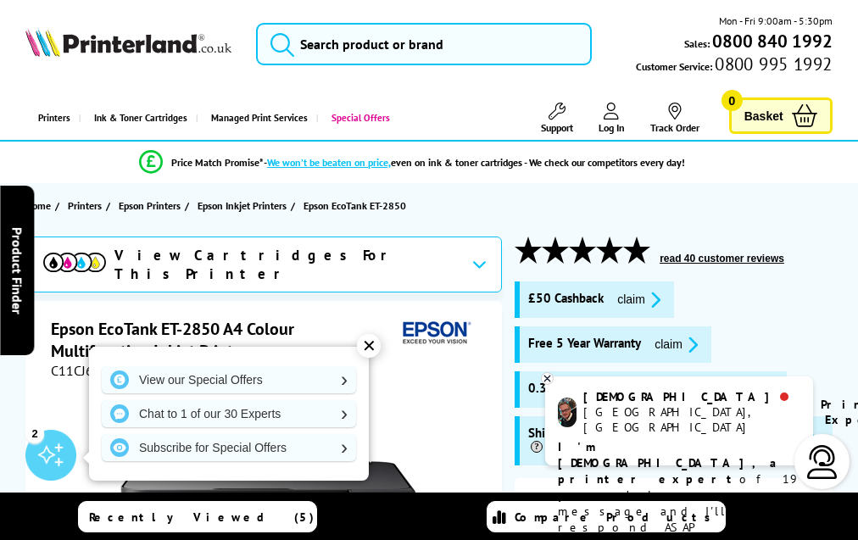
scroll to position [3207, 0]
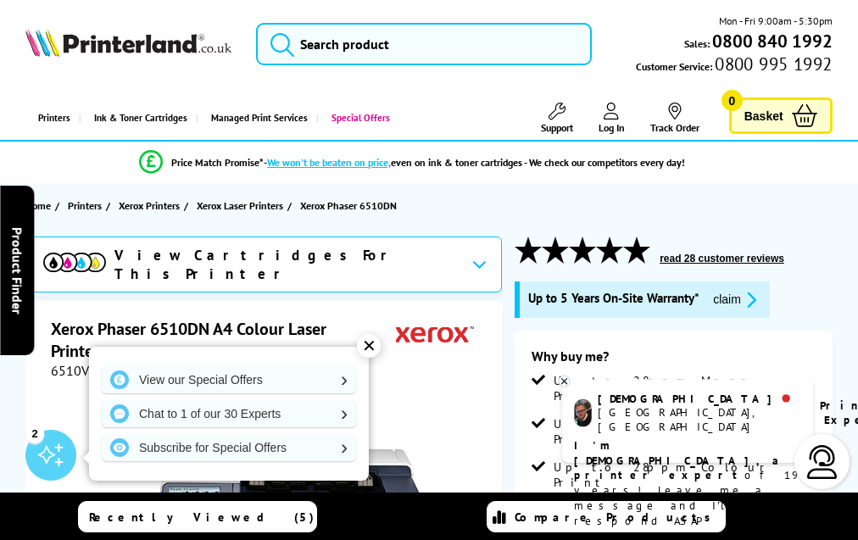
scroll to position [3739, 0]
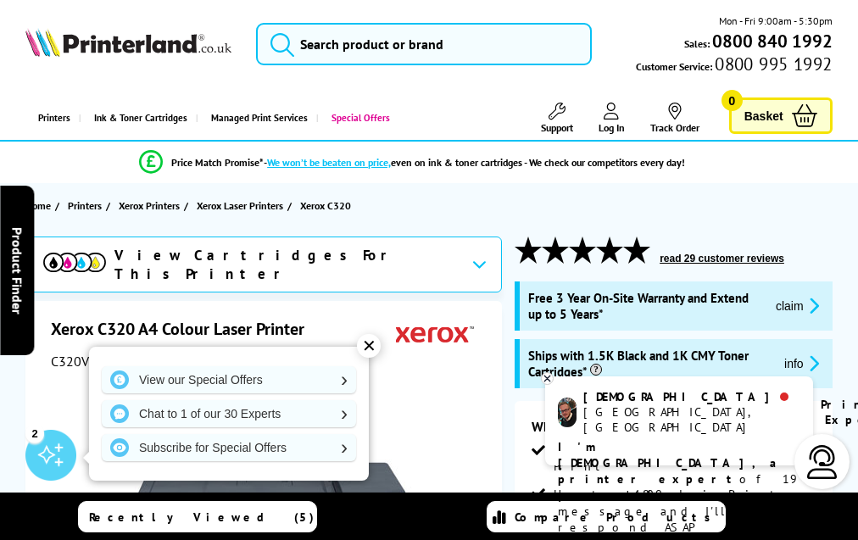
scroll to position [4803, 0]
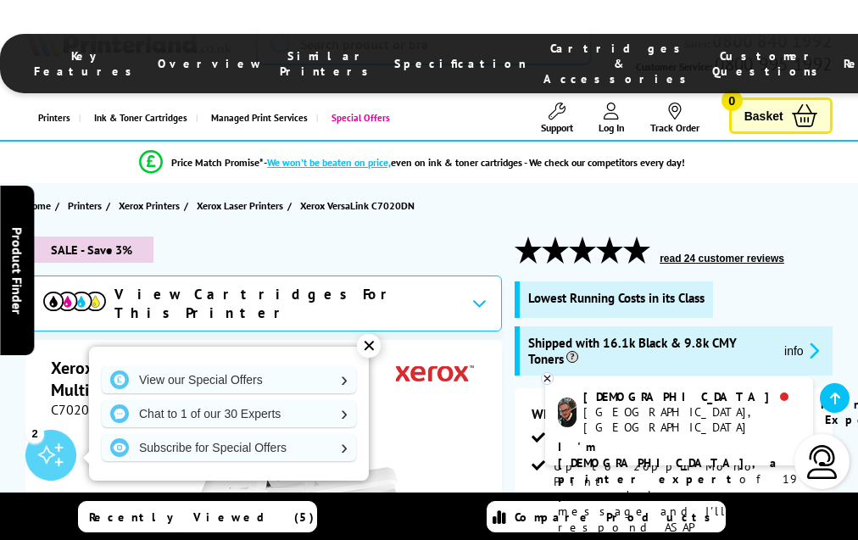
scroll to position [5323, 0]
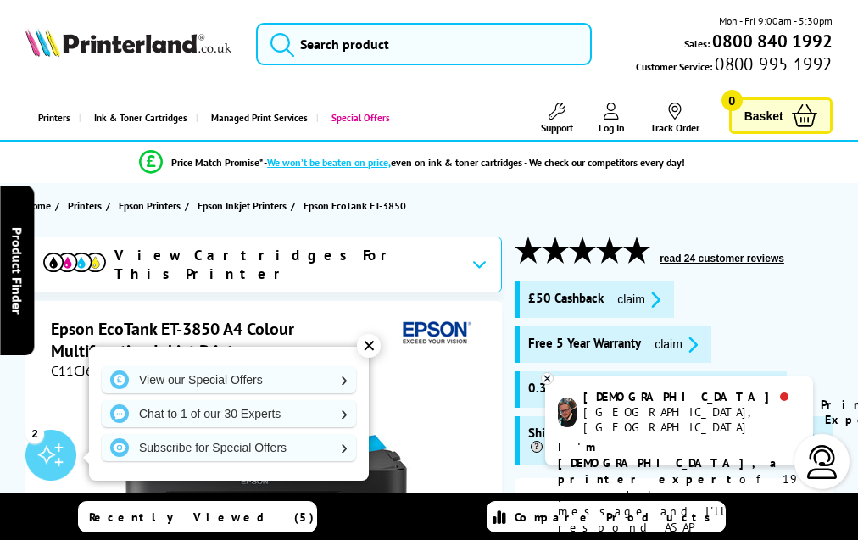
scroll to position [3290, 0]
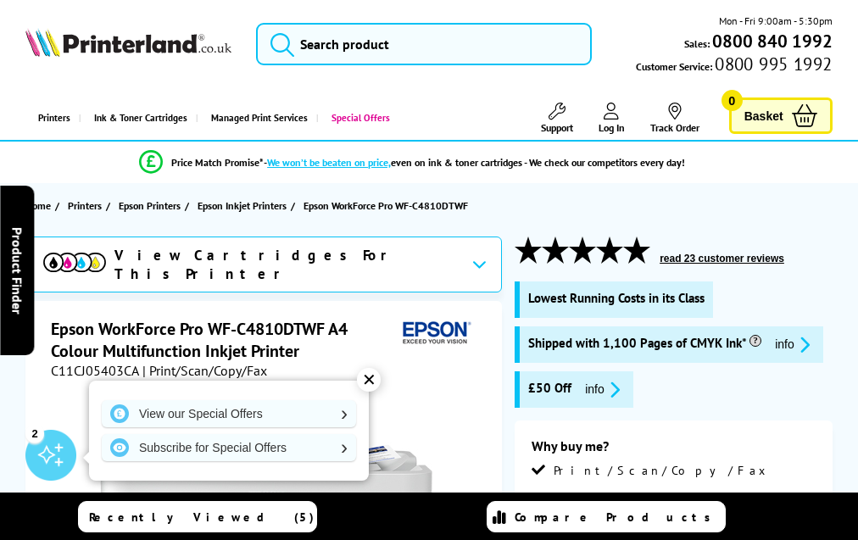
scroll to position [3572, 0]
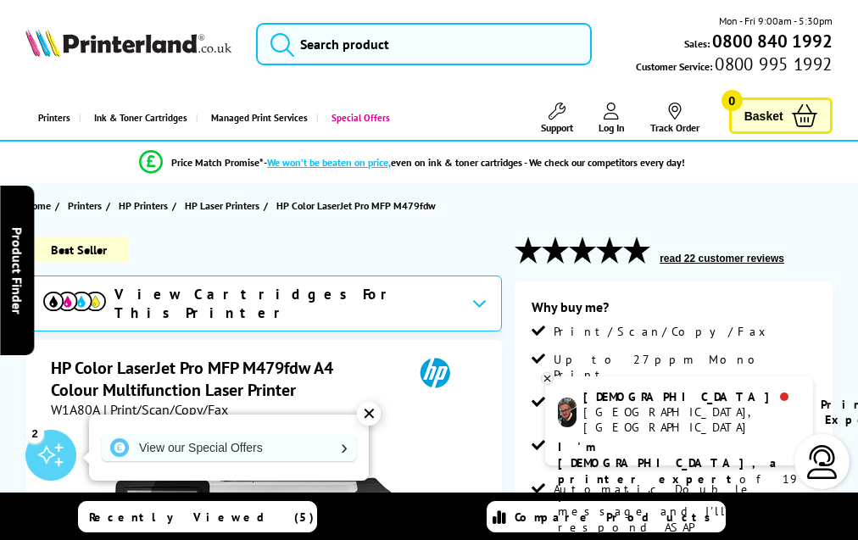
scroll to position [3041, 0]
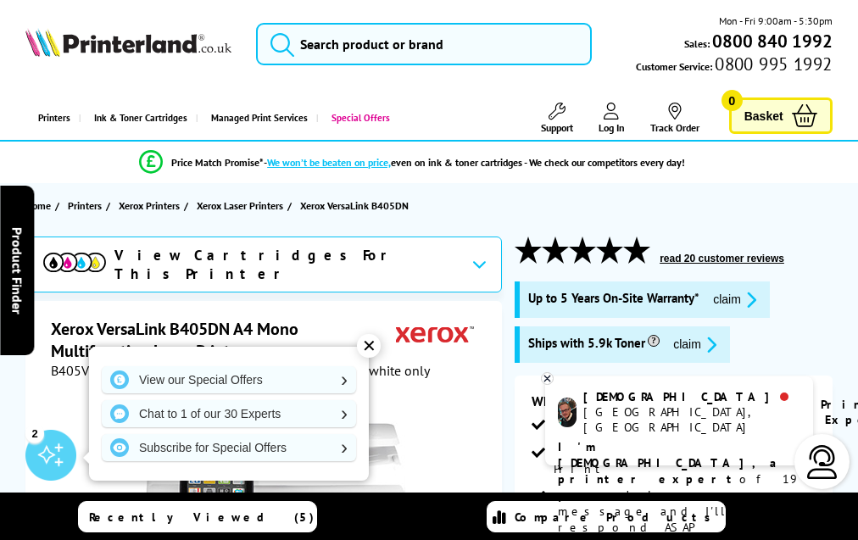
scroll to position [3359, 0]
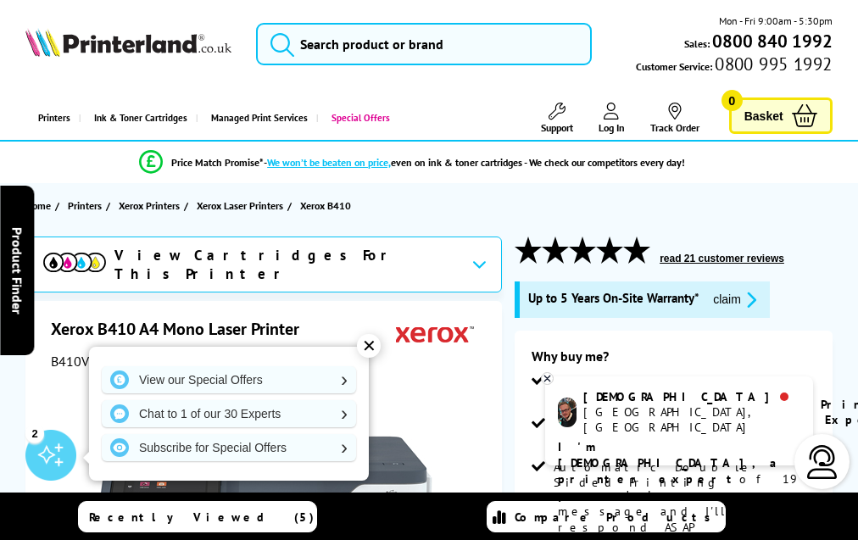
scroll to position [4495, 0]
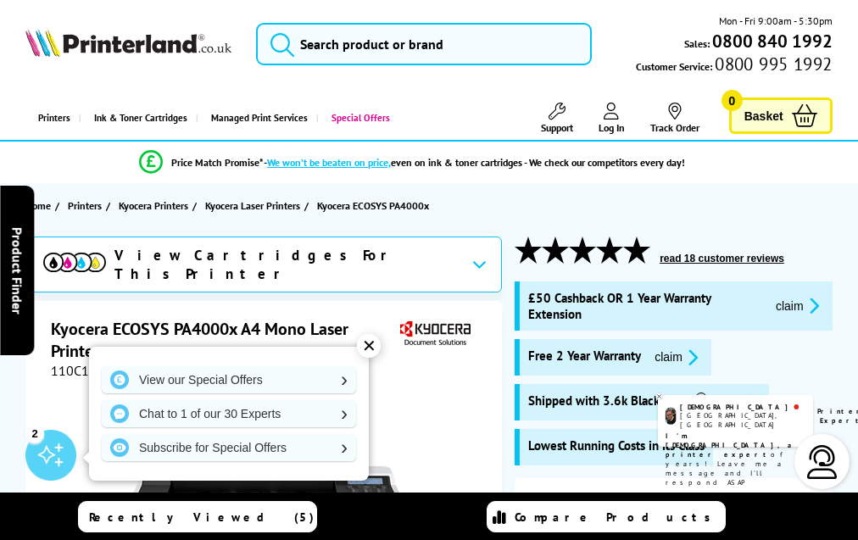
scroll to position [3028, 0]
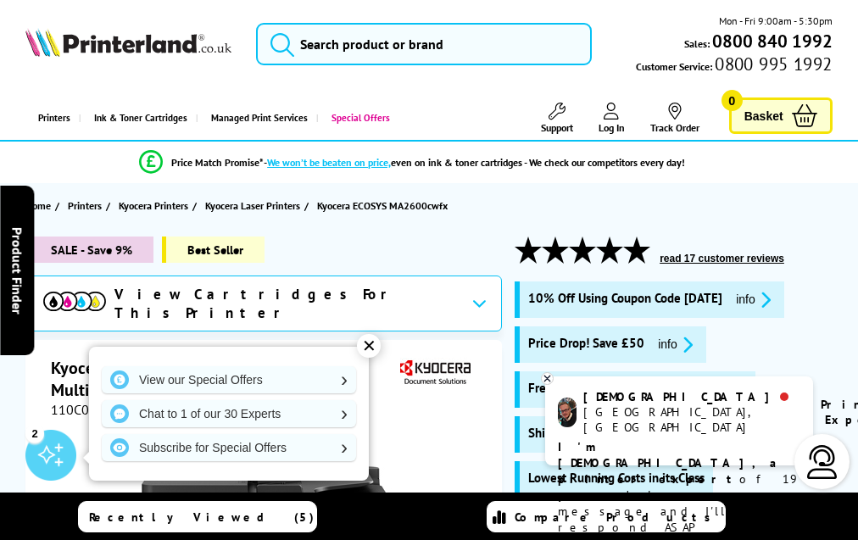
scroll to position [3734, 0]
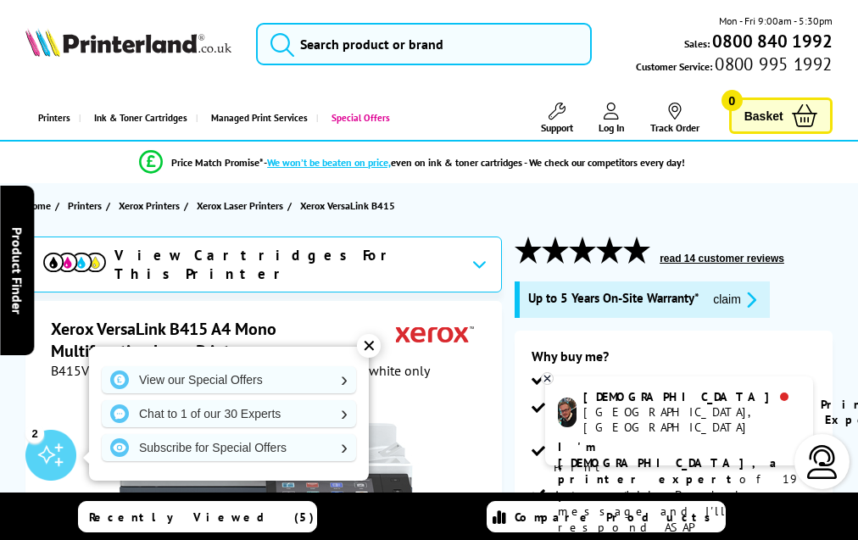
scroll to position [4800, 0]
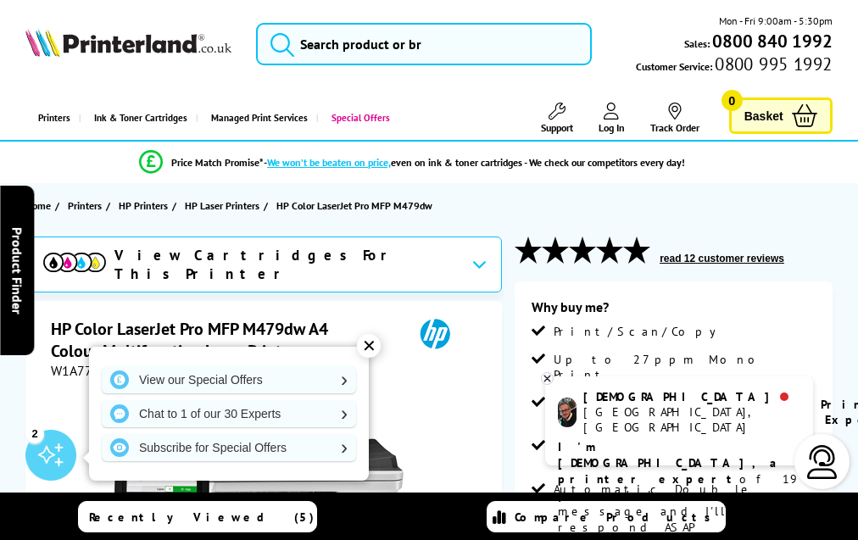
scroll to position [3558, 0]
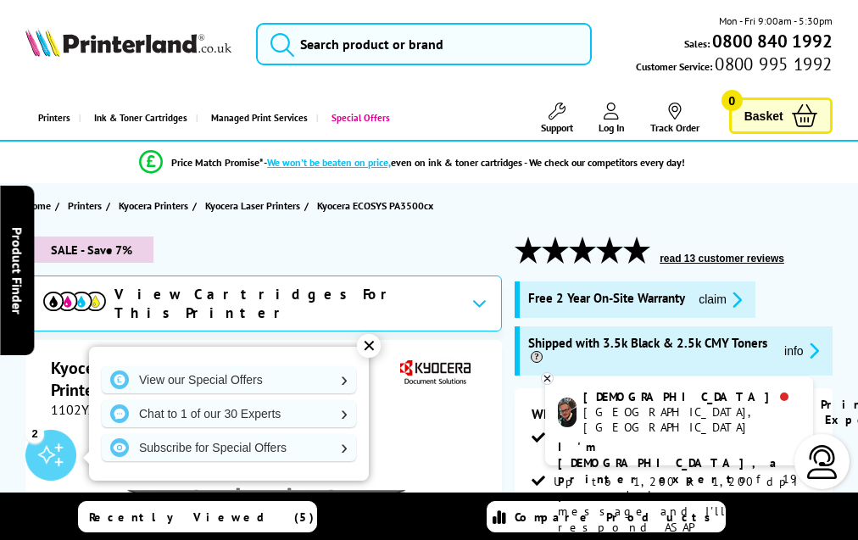
scroll to position [3407, 0]
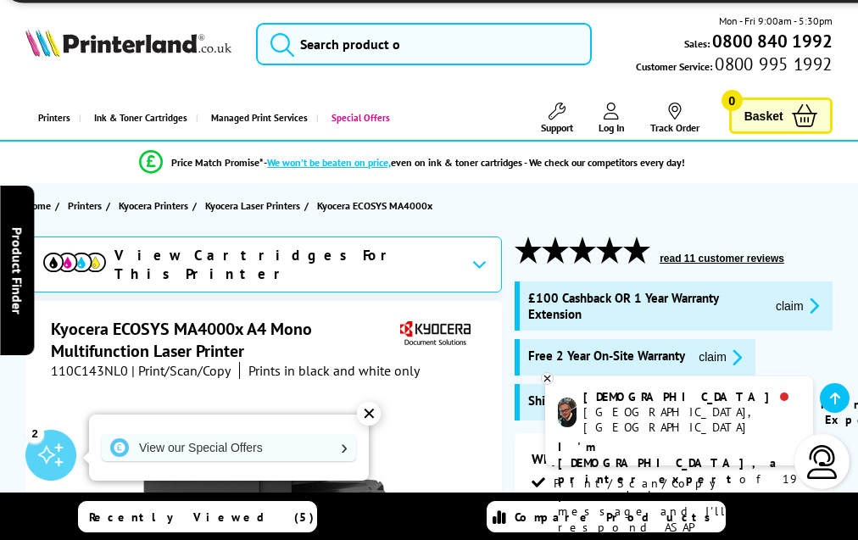
scroll to position [3340, 0]
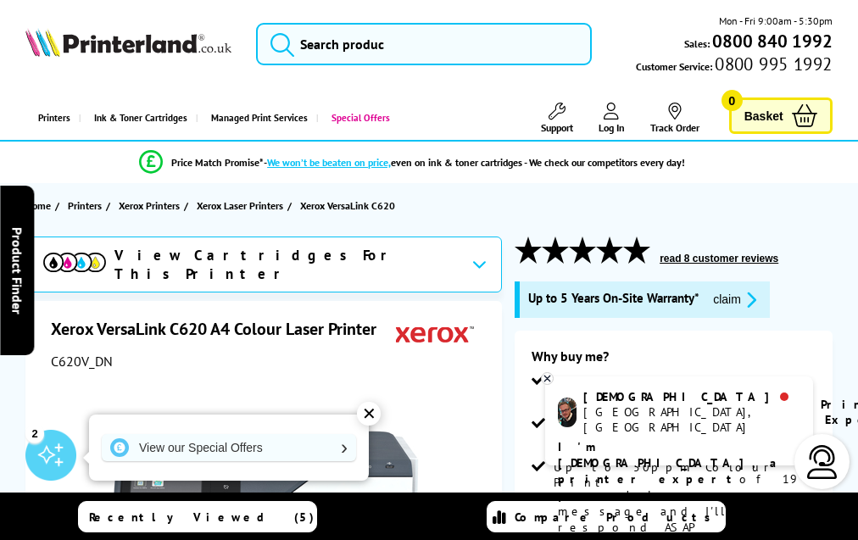
scroll to position [4855, 0]
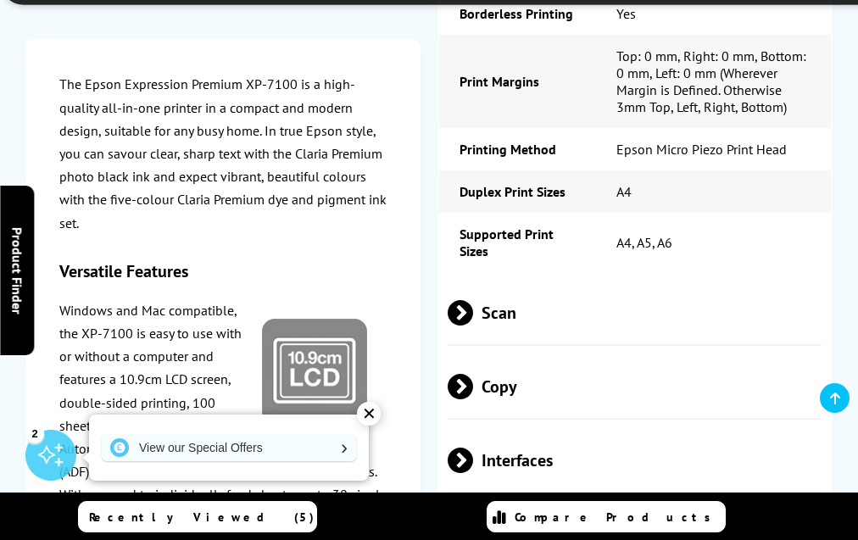
scroll to position [3073, 0]
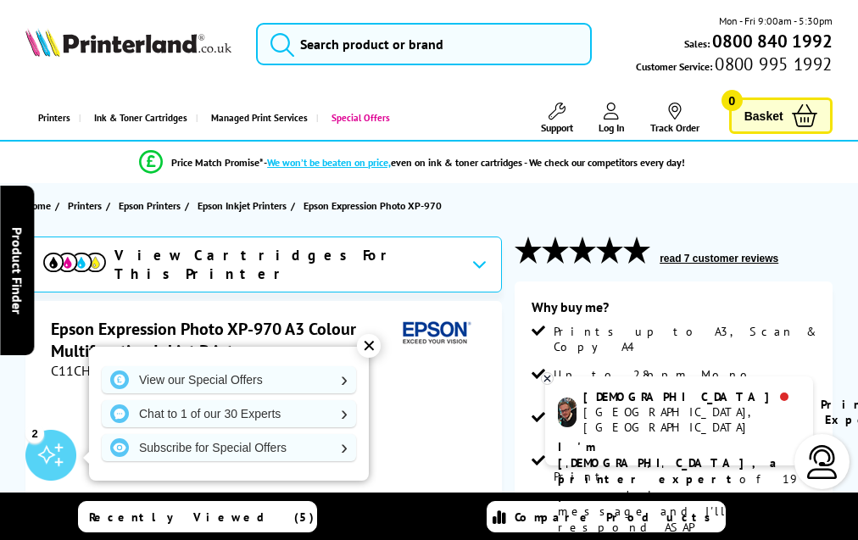
scroll to position [3021, 0]
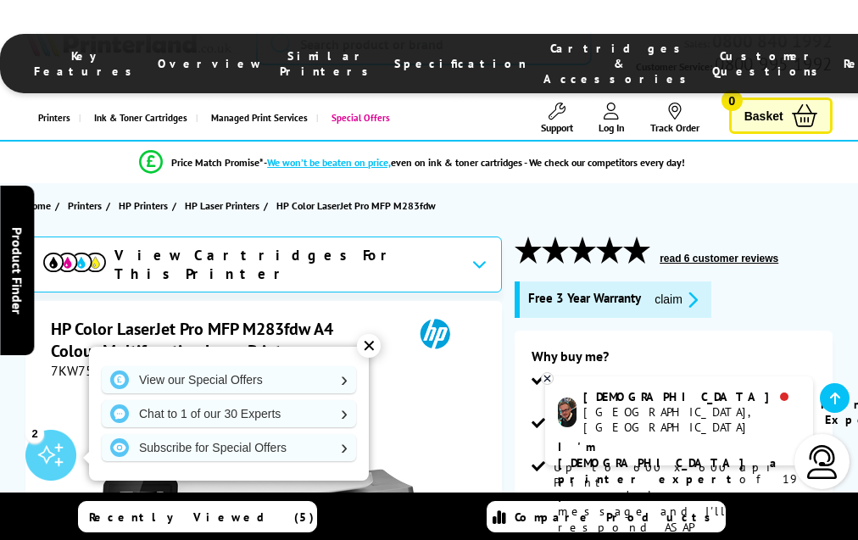
scroll to position [3646, 0]
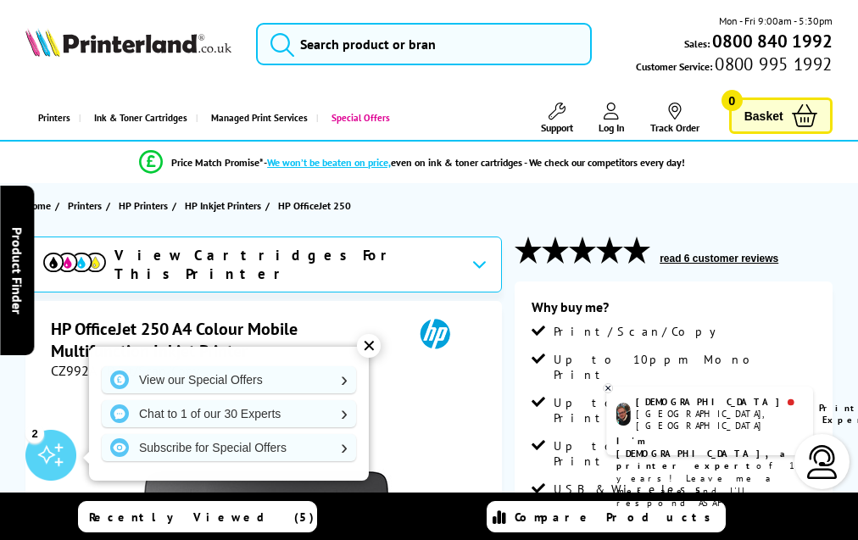
scroll to position [3241, 0]
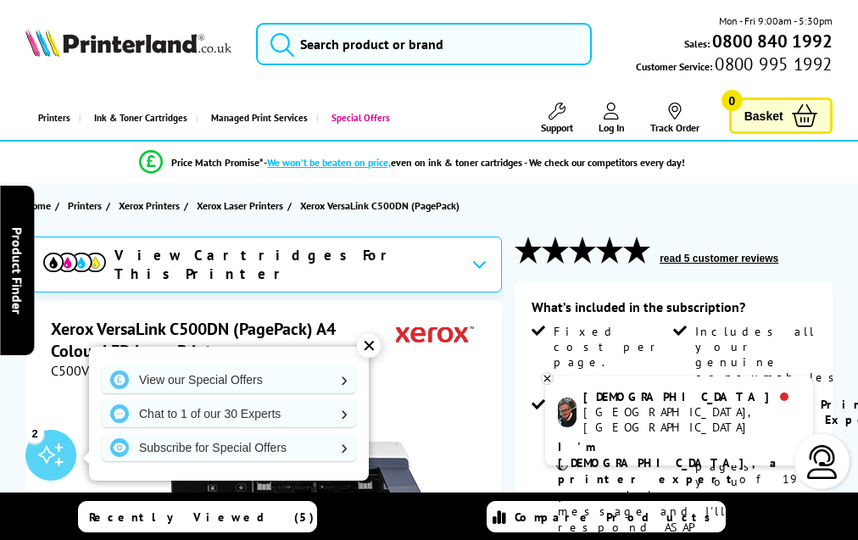
scroll to position [2617, 0]
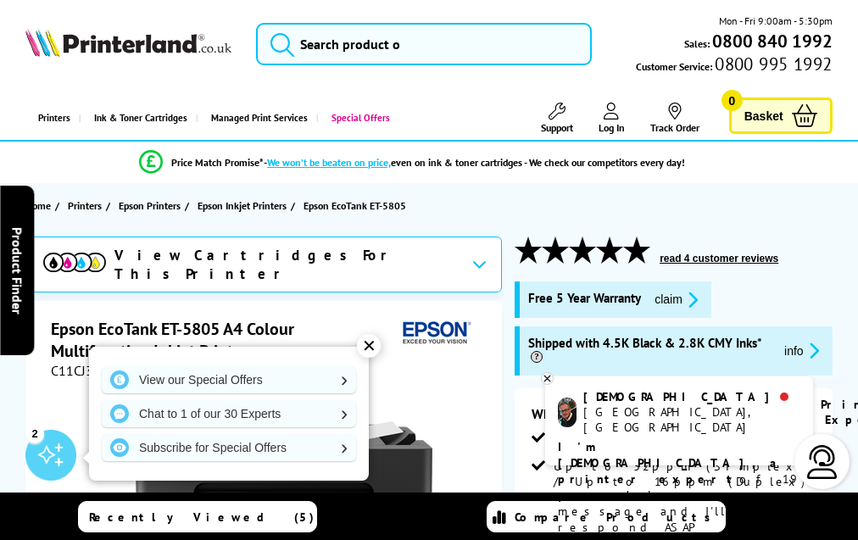
scroll to position [3391, 0]
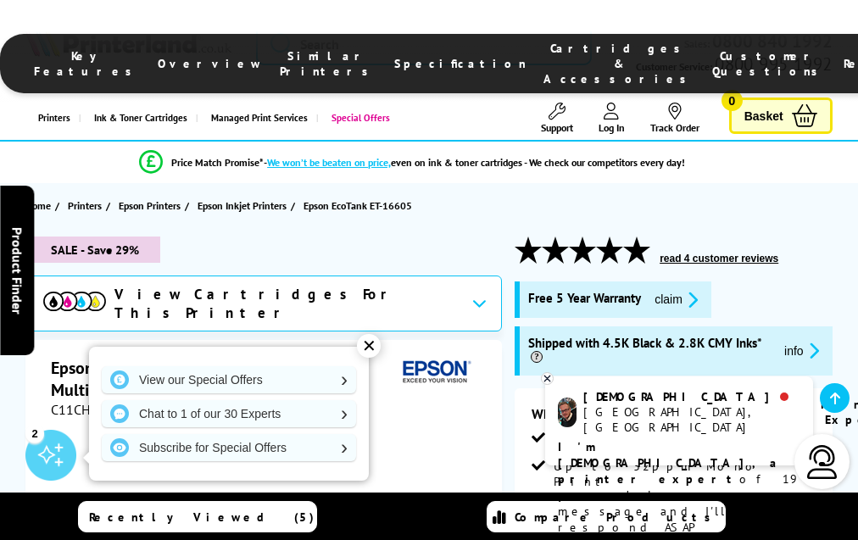
scroll to position [3526, 0]
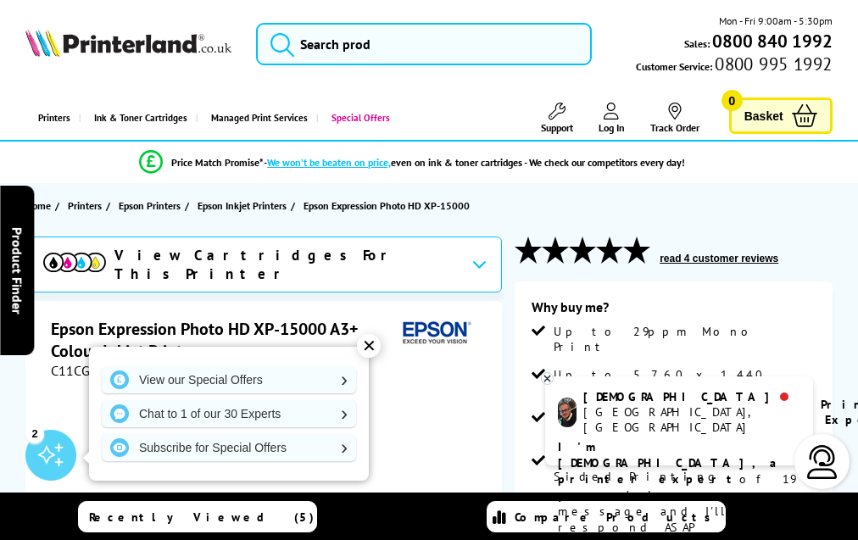
scroll to position [2416, 0]
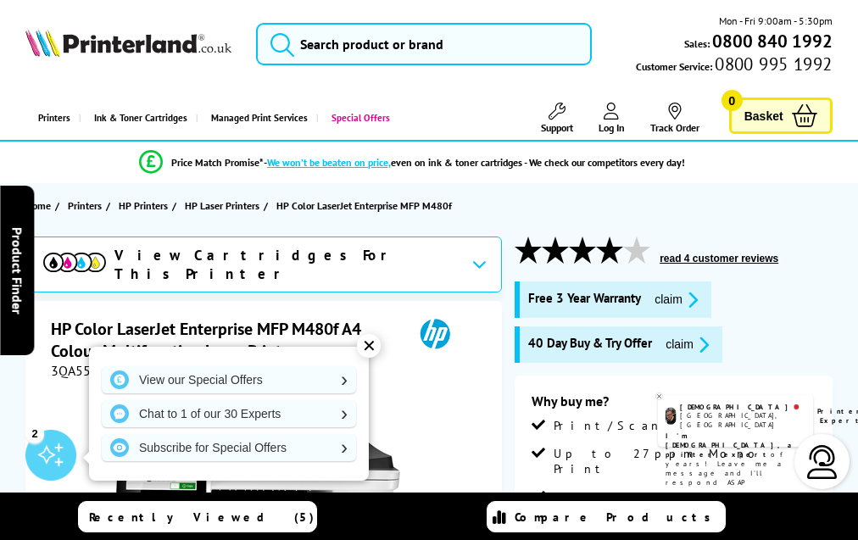
scroll to position [4096, 0]
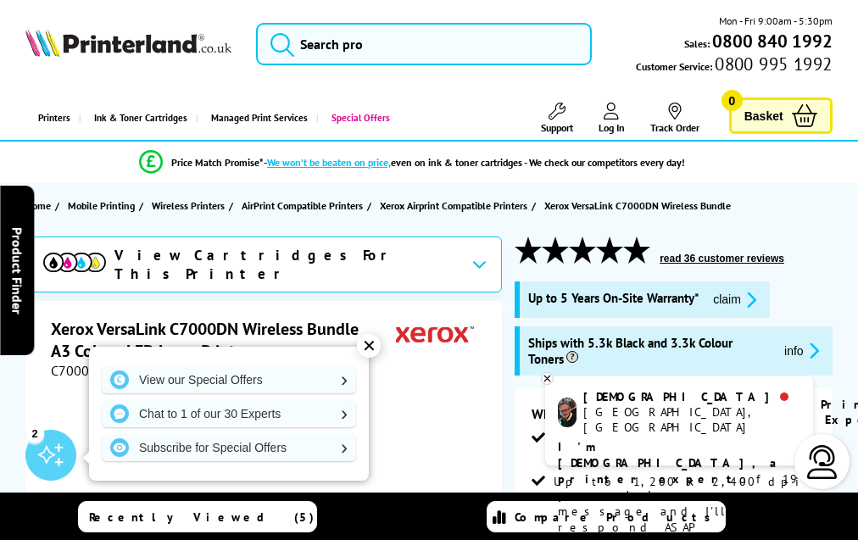
scroll to position [3972, 0]
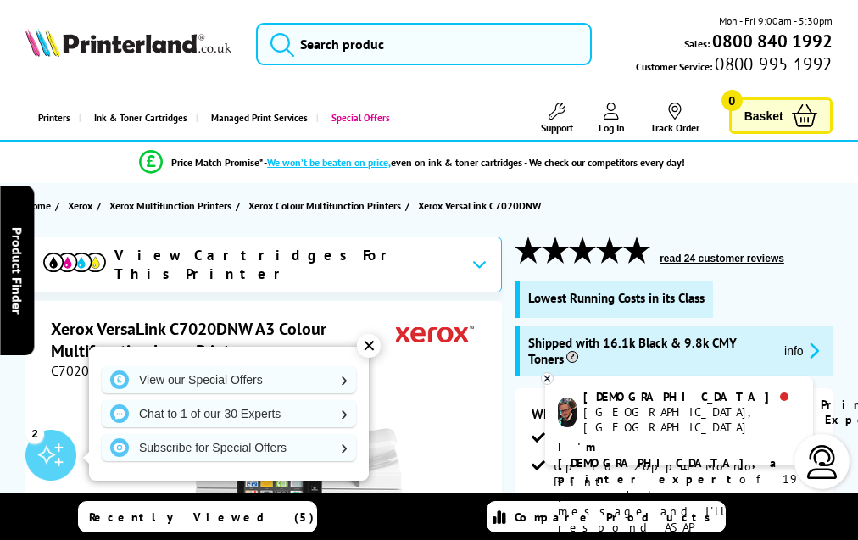
scroll to position [4385, 0]
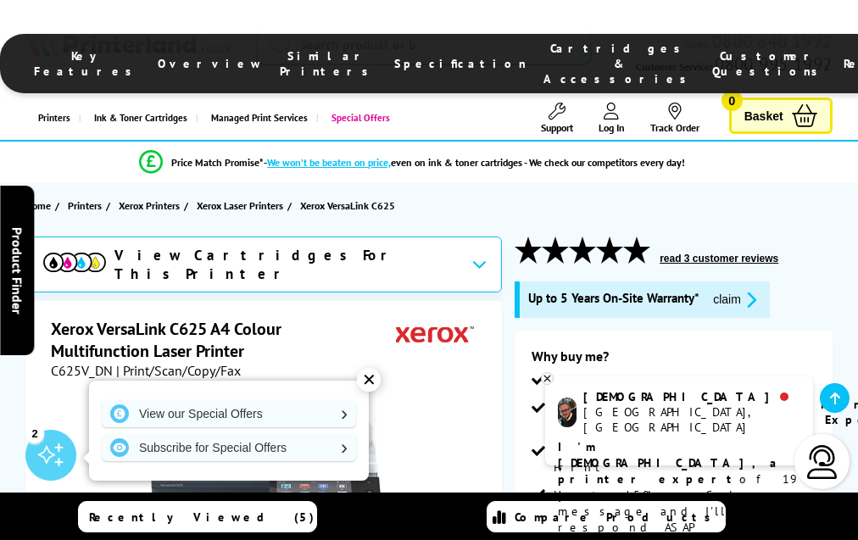
scroll to position [5235, 0]
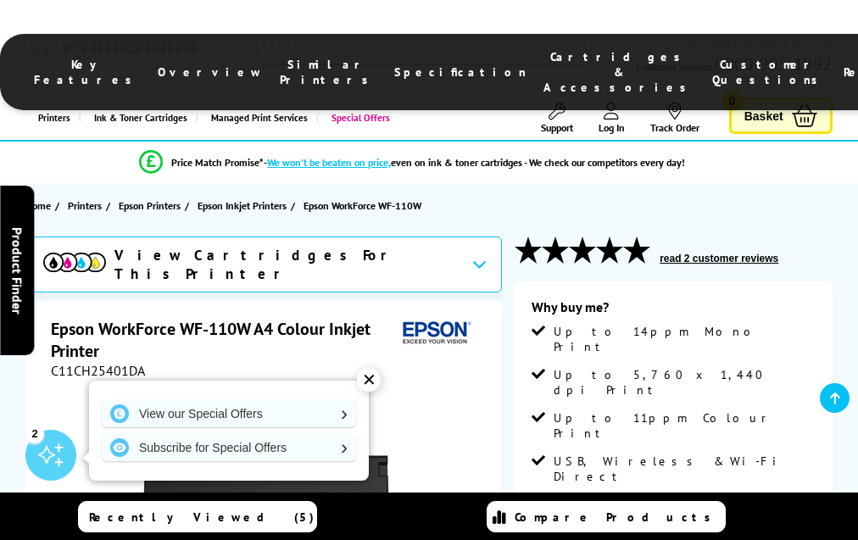
scroll to position [2482, 0]
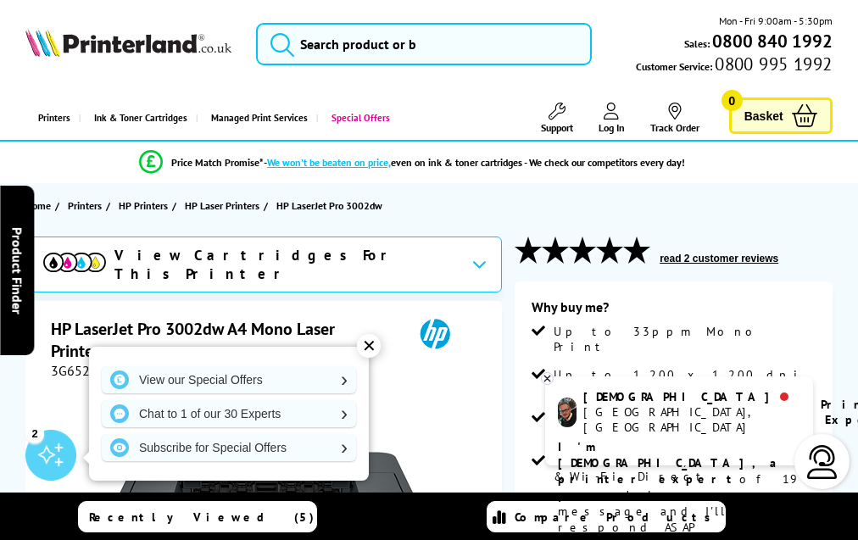
scroll to position [2666, 0]
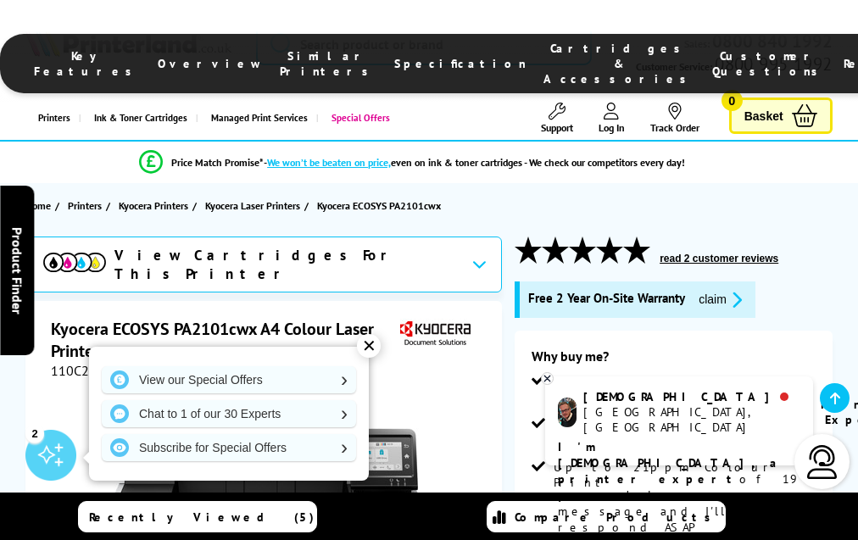
scroll to position [3357, 0]
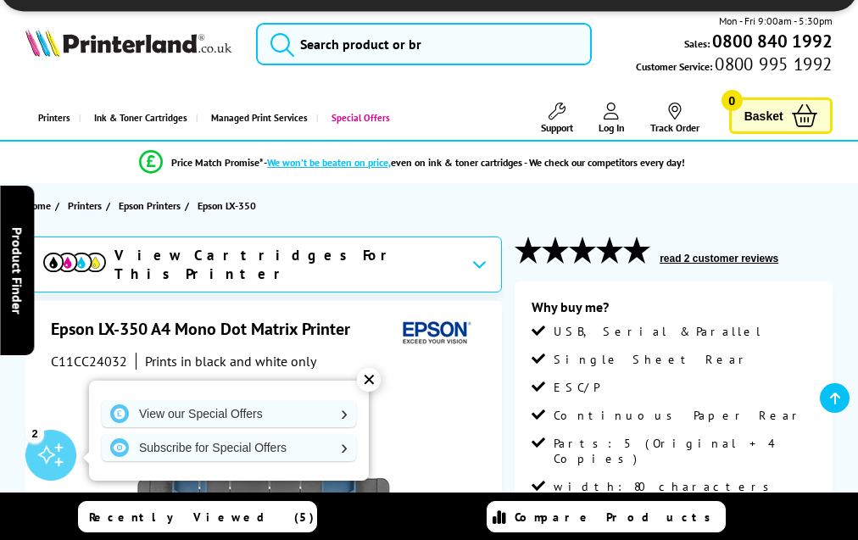
scroll to position [2105, 0]
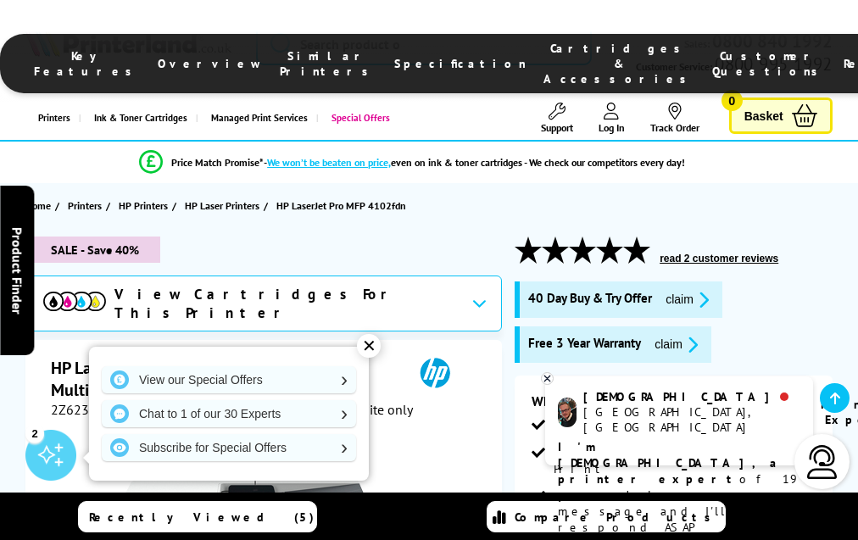
scroll to position [3401, 0]
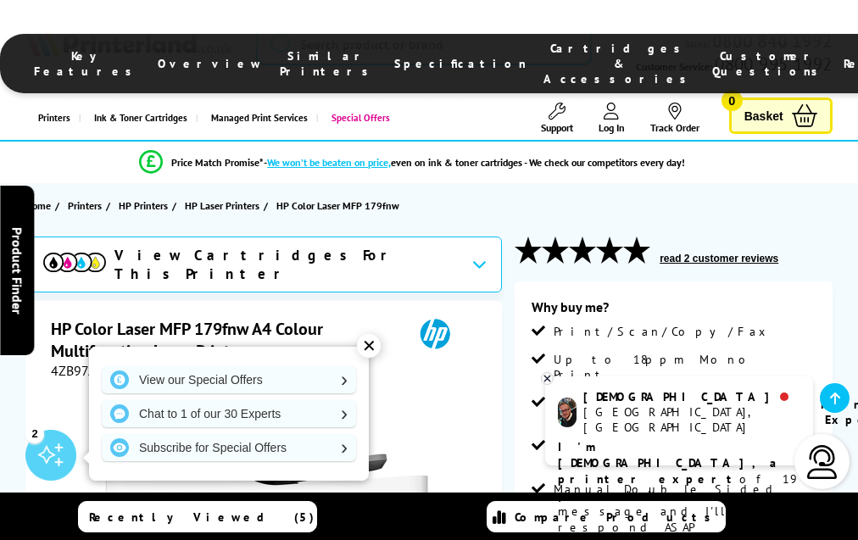
scroll to position [2987, 0]
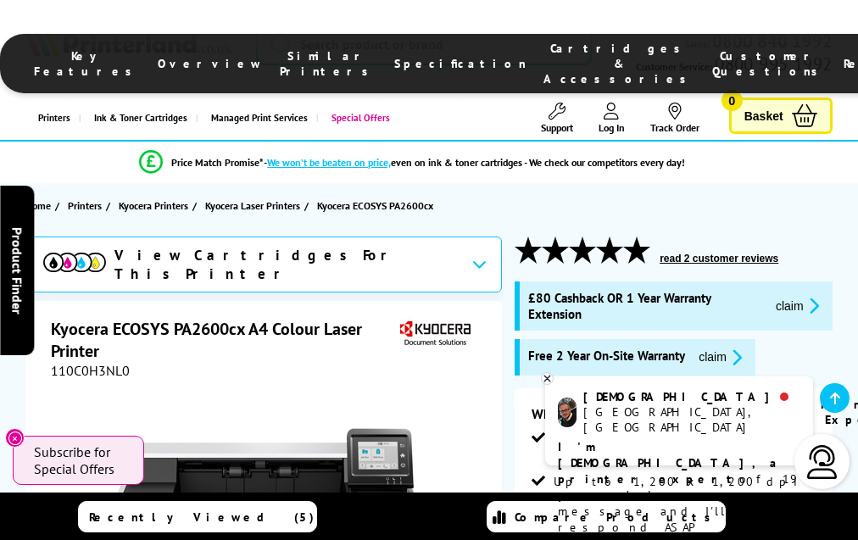
scroll to position [3225, 0]
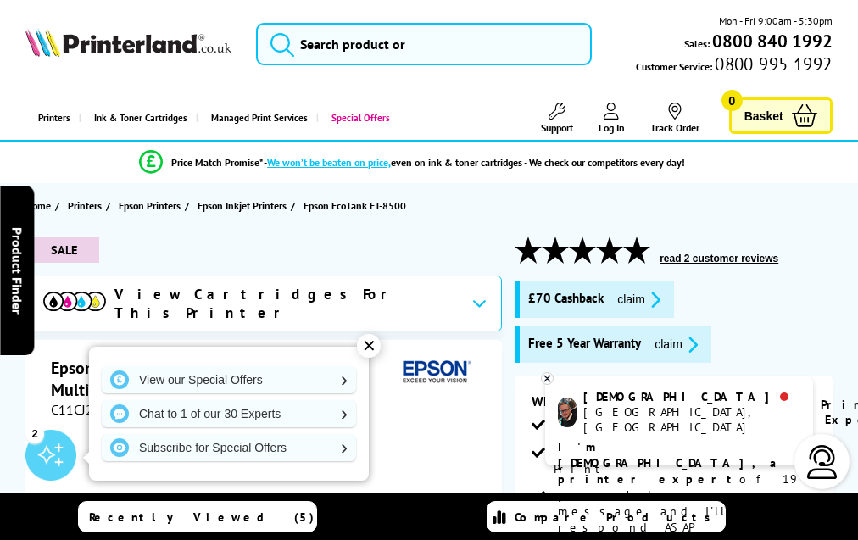
scroll to position [3121, 0]
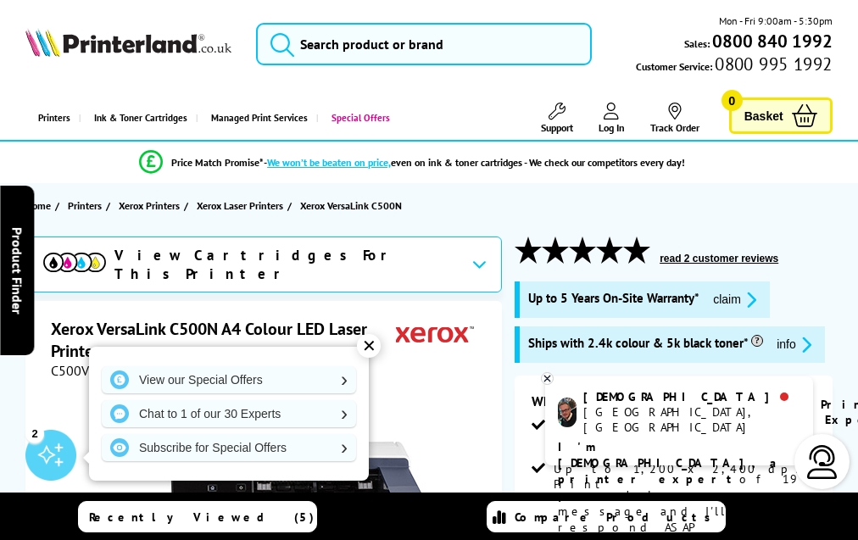
scroll to position [2605, 0]
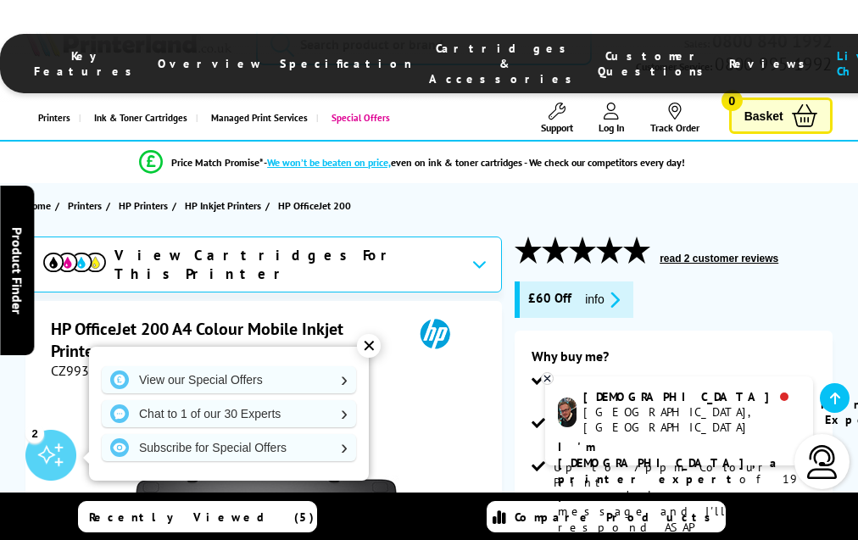
scroll to position [2983, 0]
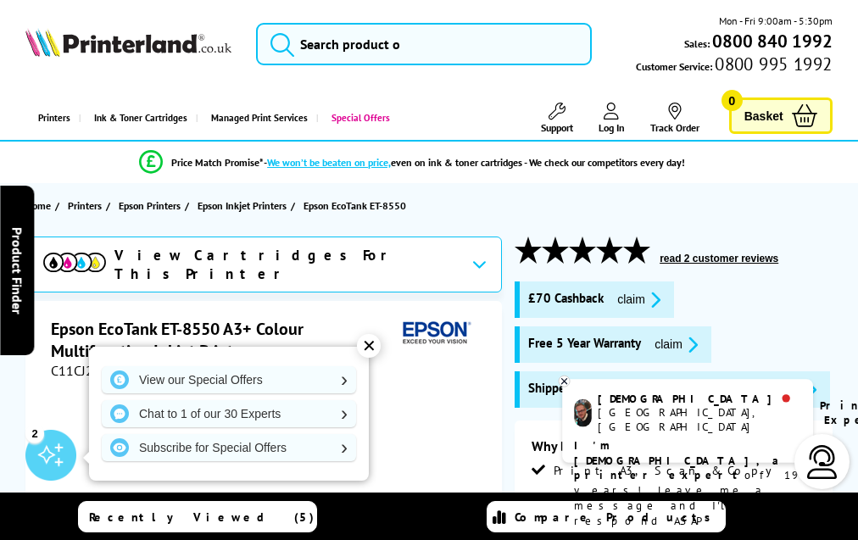
scroll to position [3160, 0]
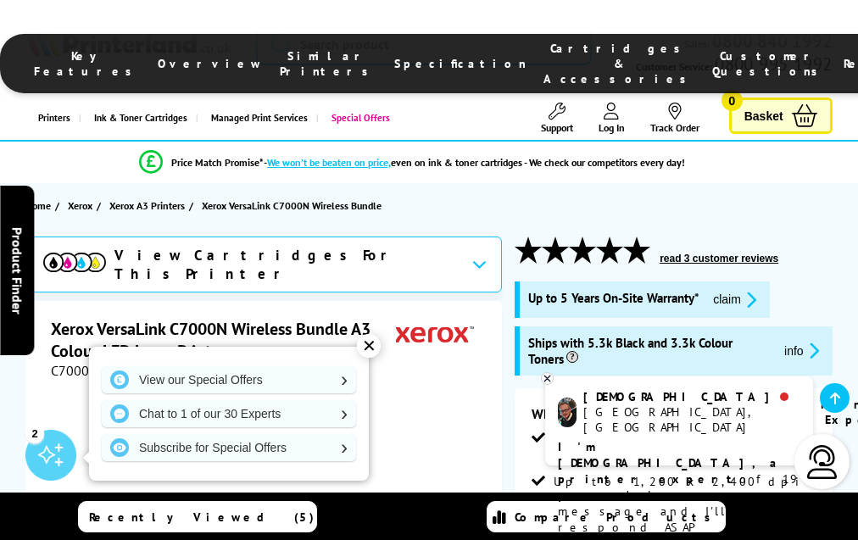
scroll to position [2427, 0]
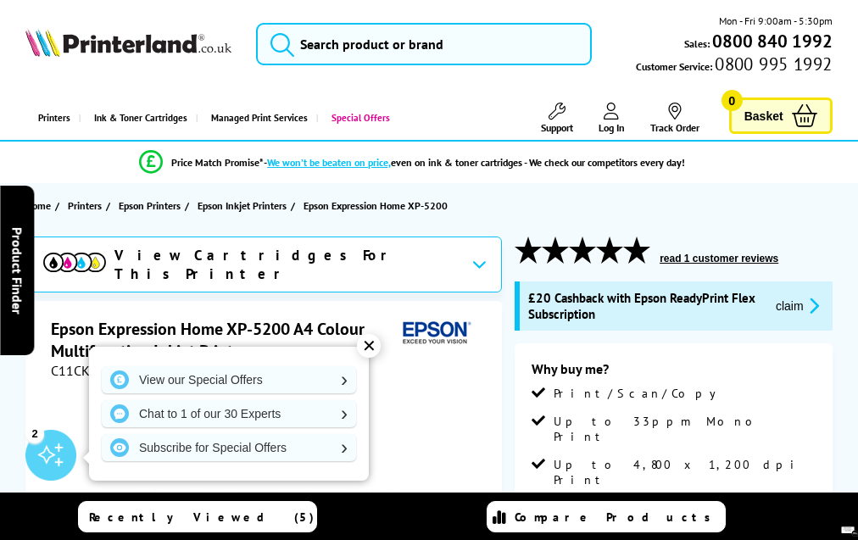
scroll to position [3122, 0]
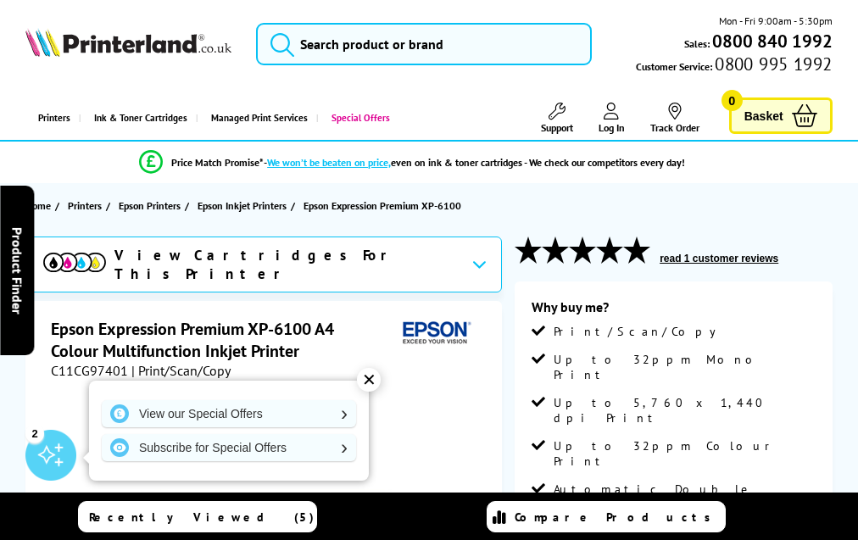
scroll to position [3055, 0]
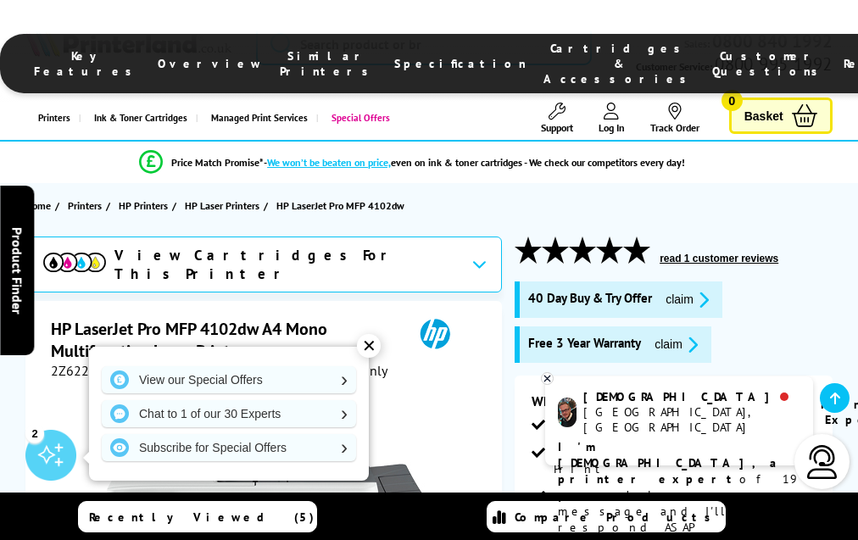
scroll to position [3226, 0]
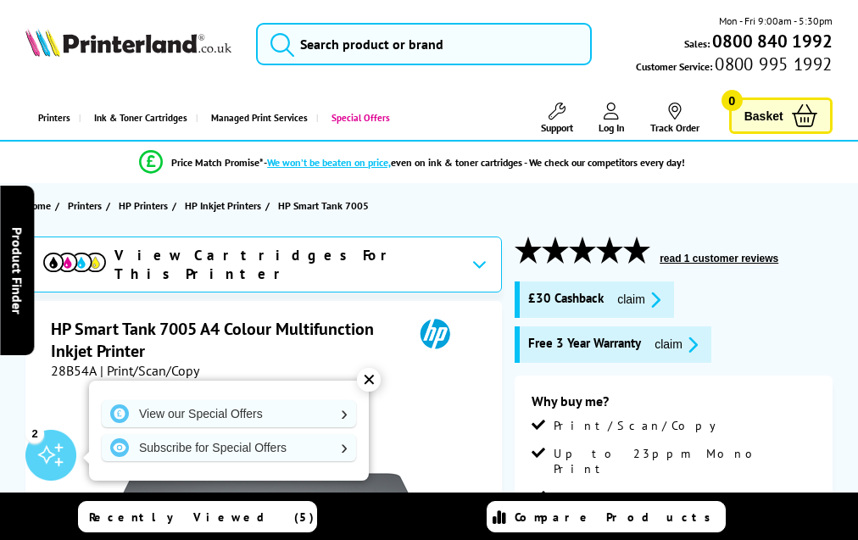
scroll to position [3033, 0]
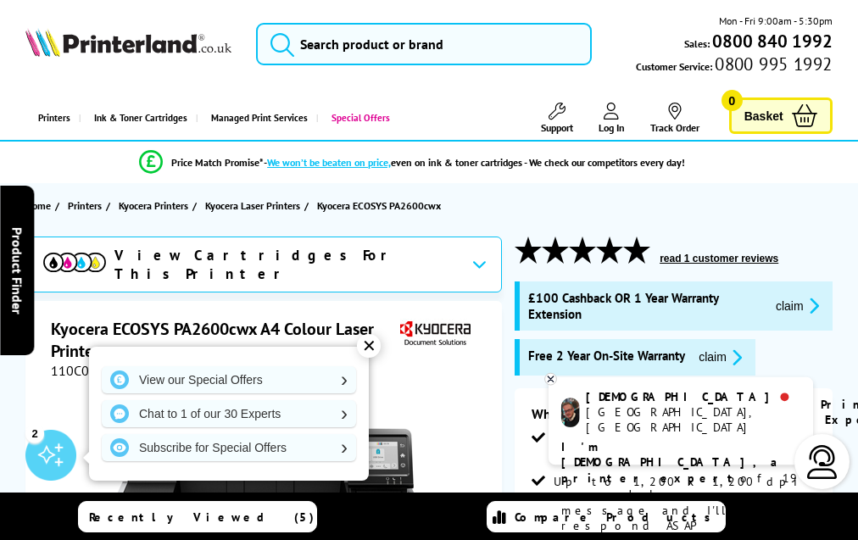
scroll to position [3225, 0]
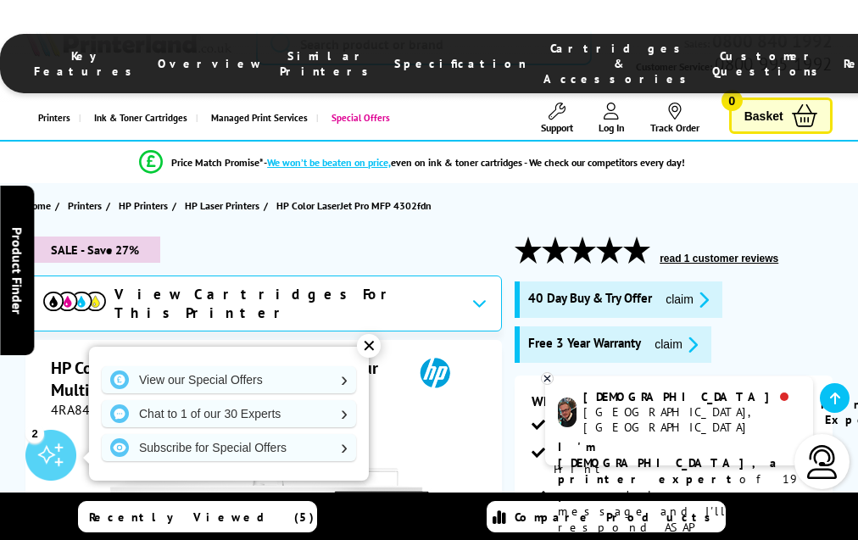
scroll to position [4284, 0]
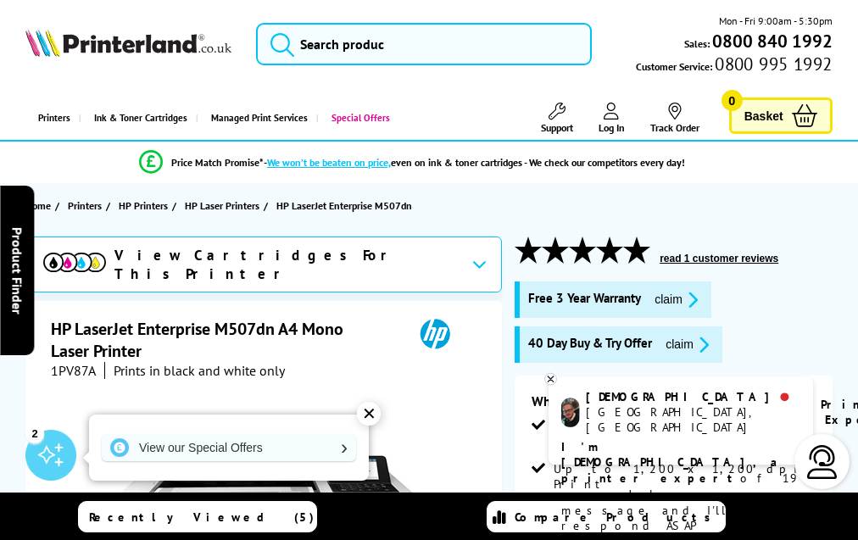
scroll to position [3366, 0]
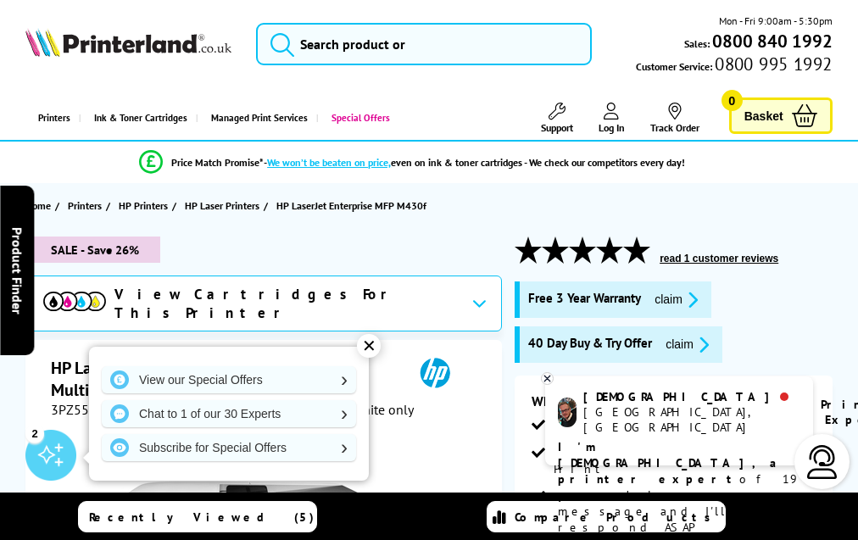
scroll to position [3647, 0]
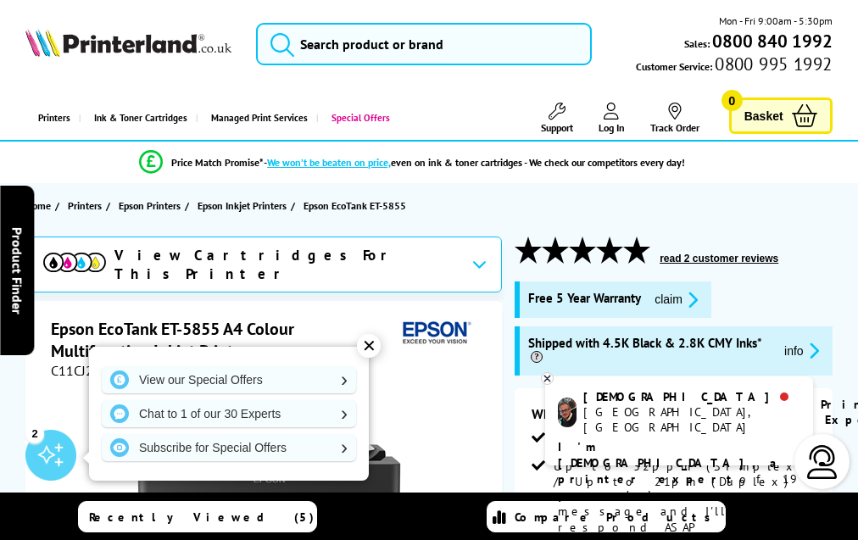
scroll to position [3330, 0]
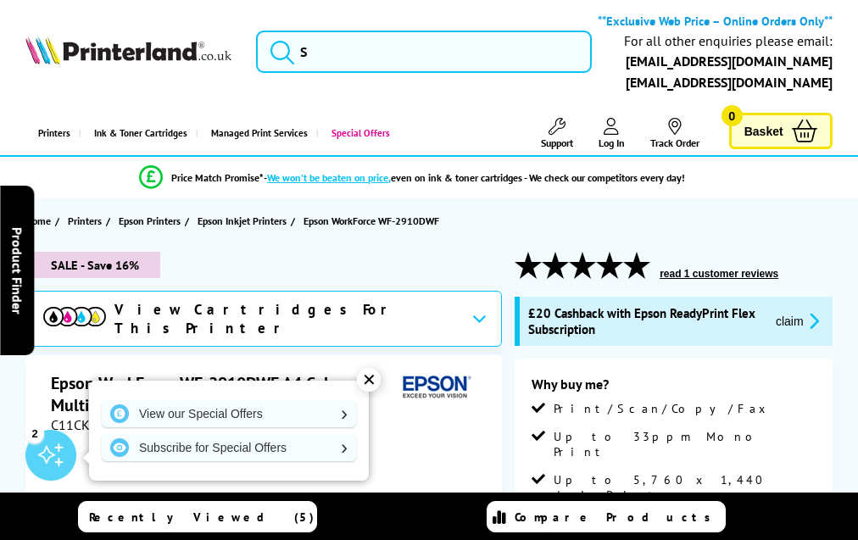
scroll to position [3335, 0]
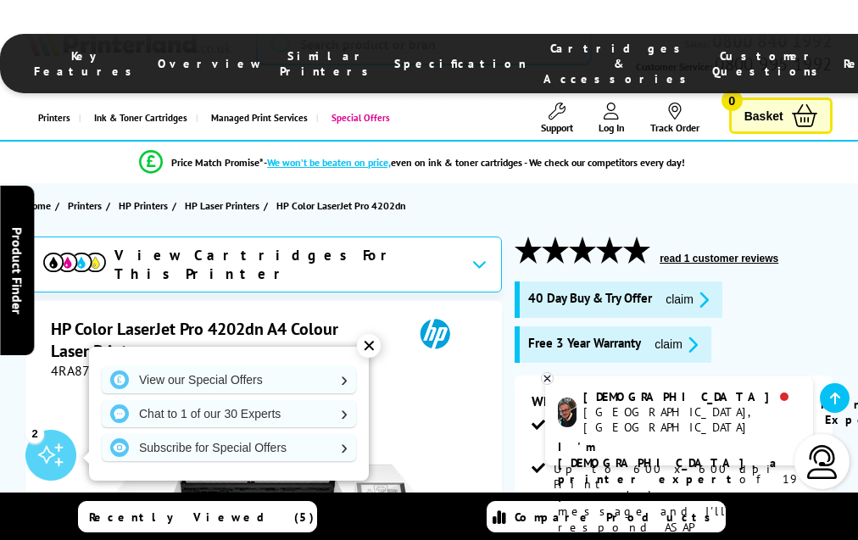
scroll to position [3655, 0]
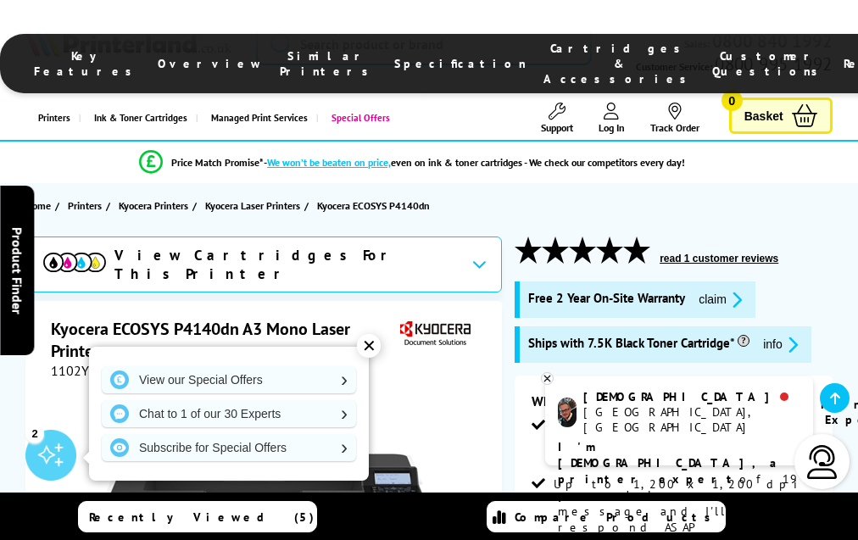
scroll to position [2772, 0]
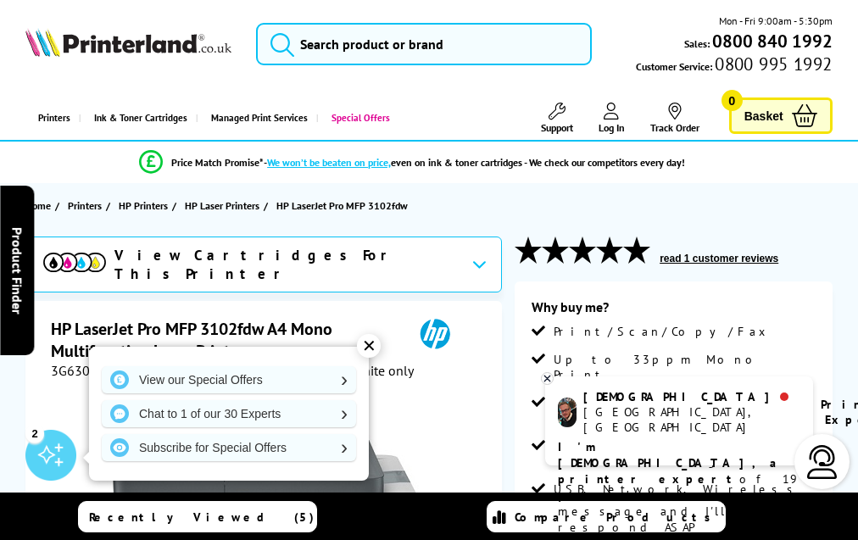
scroll to position [3046, 0]
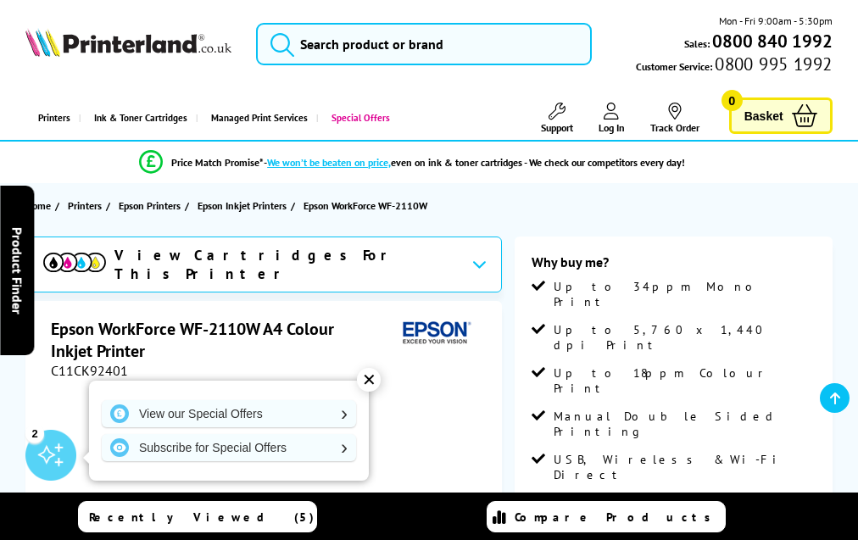
scroll to position [2517, 0]
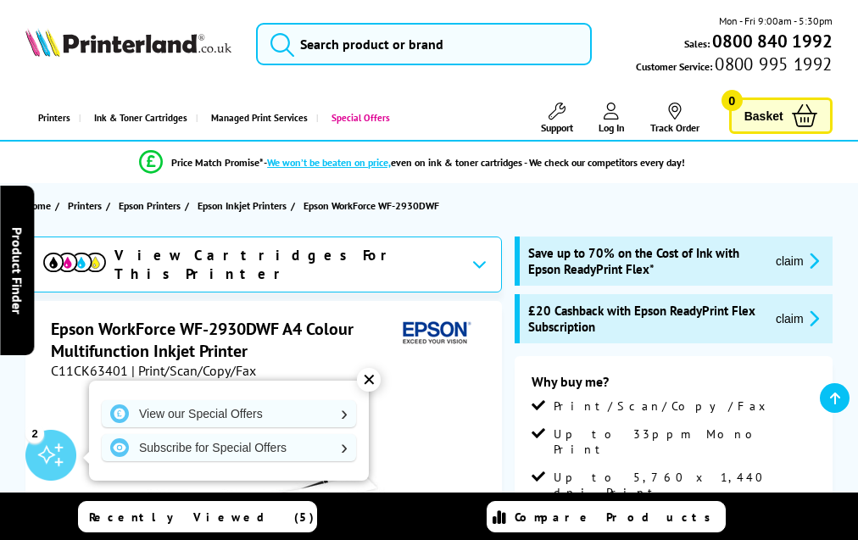
scroll to position [3218, 0]
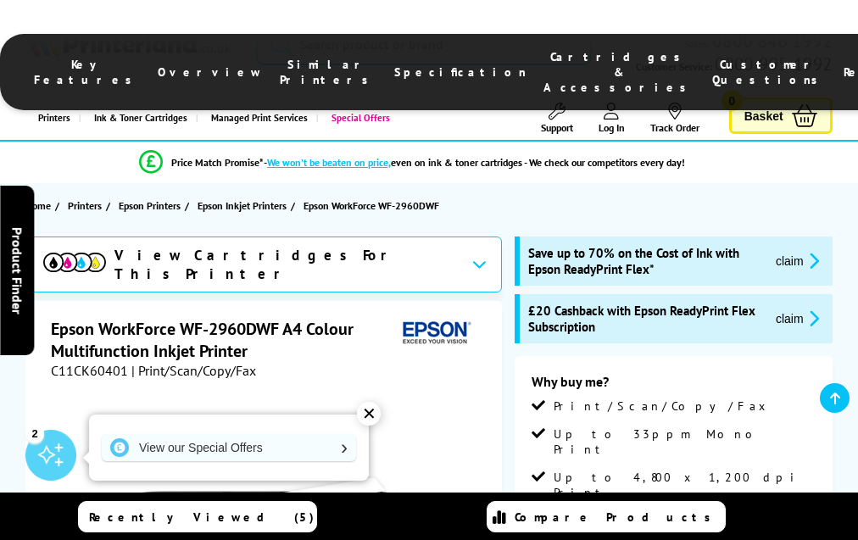
scroll to position [3208, 0]
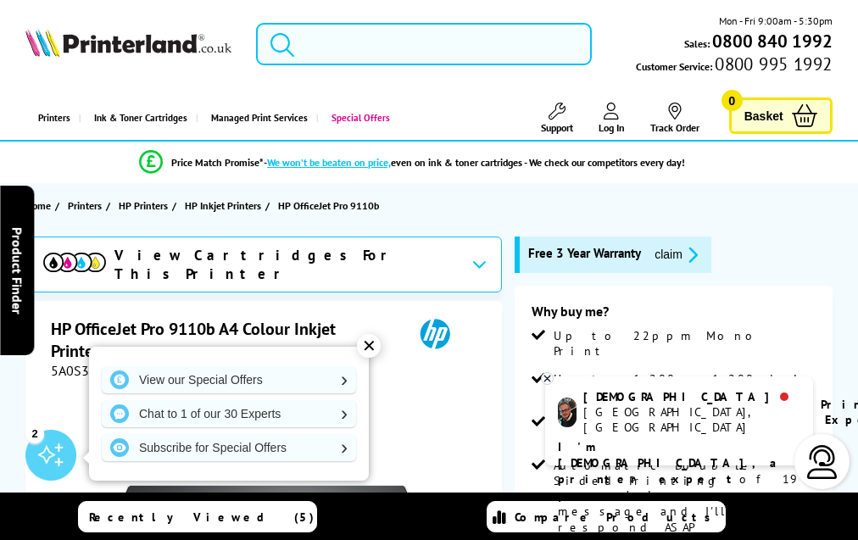
scroll to position [2933, 0]
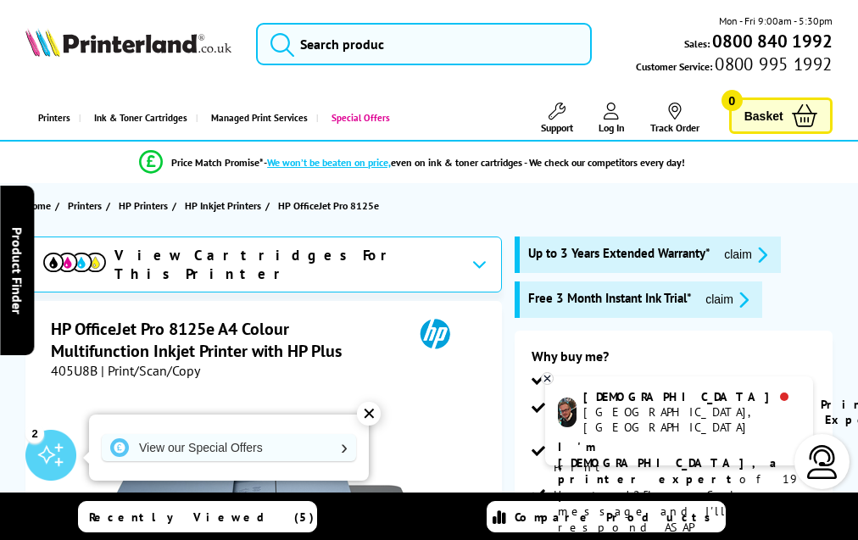
scroll to position [3680, 0]
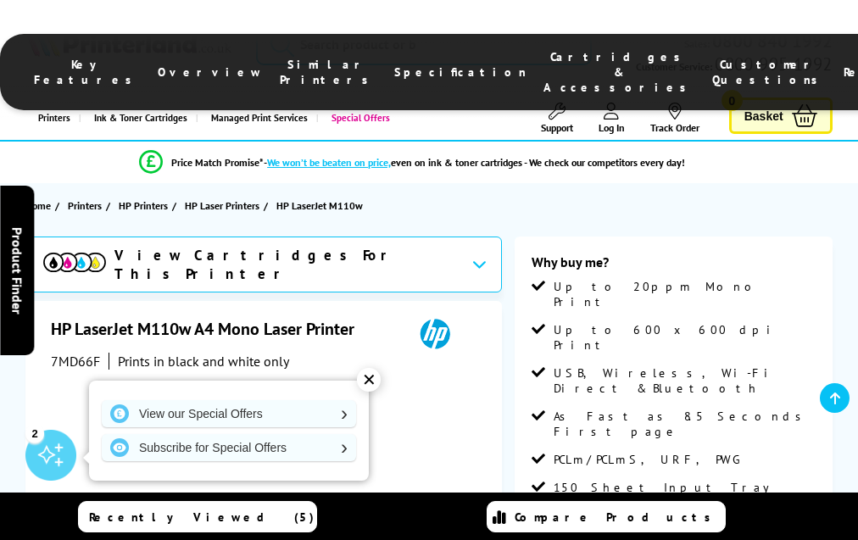
scroll to position [2486, 0]
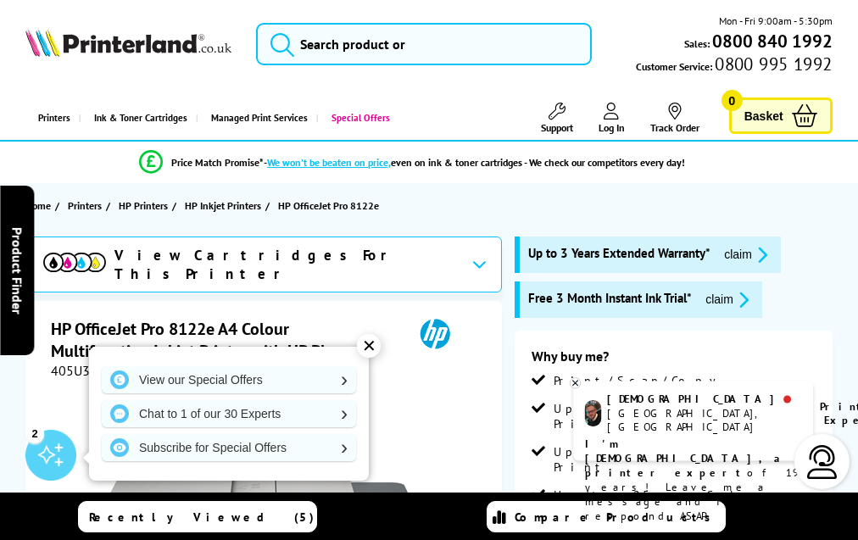
scroll to position [3614, 0]
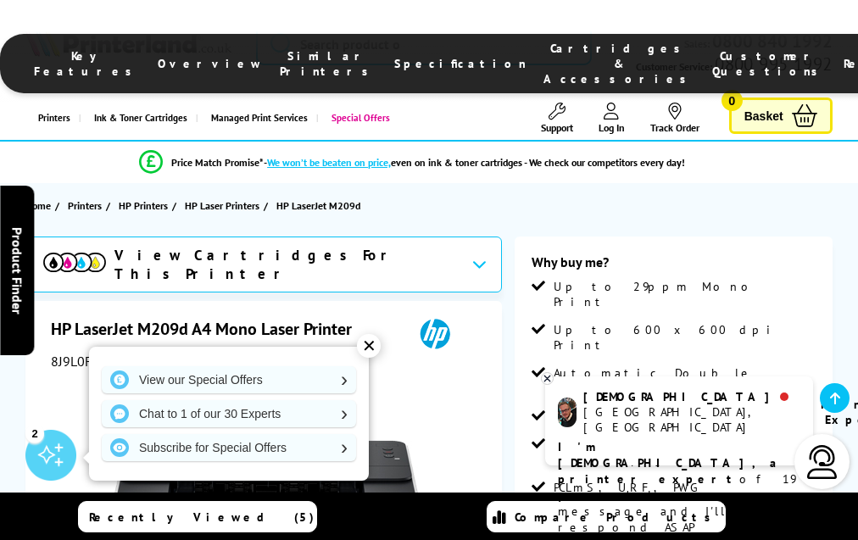
scroll to position [2590, 0]
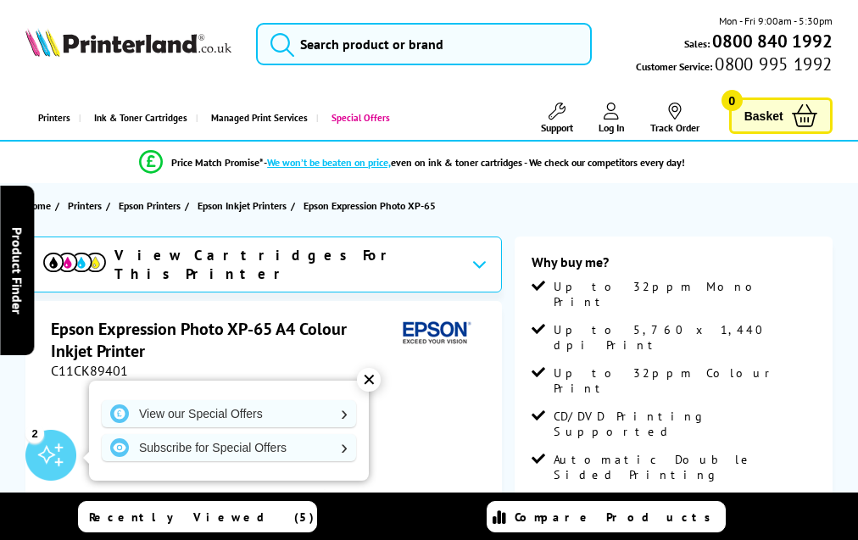
scroll to position [2783, 0]
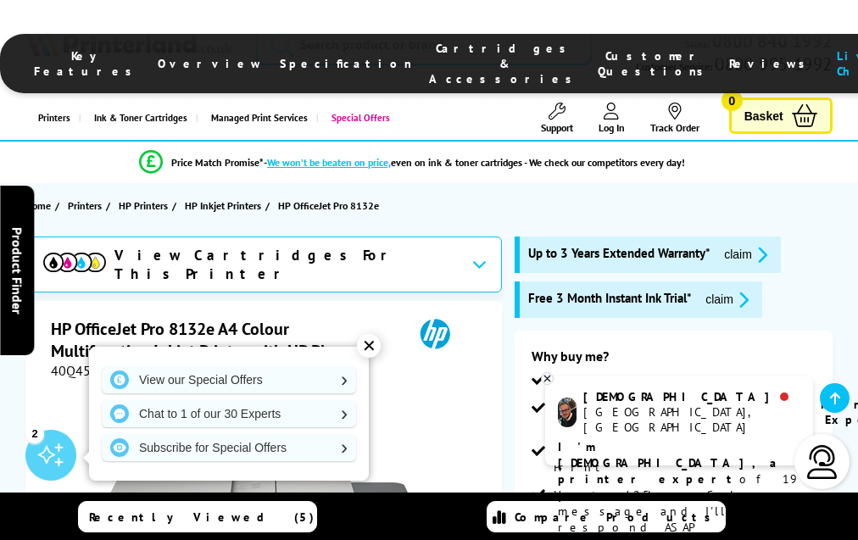
scroll to position [3764, 0]
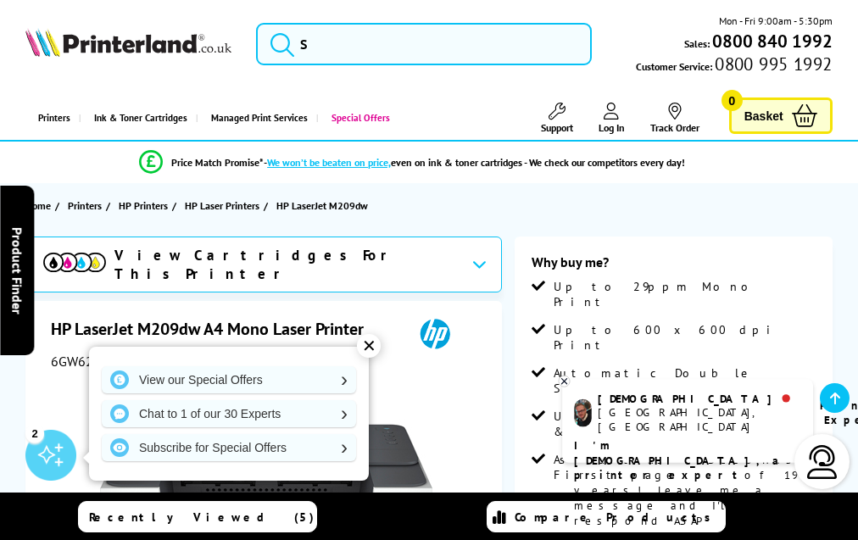
scroll to position [2573, 0]
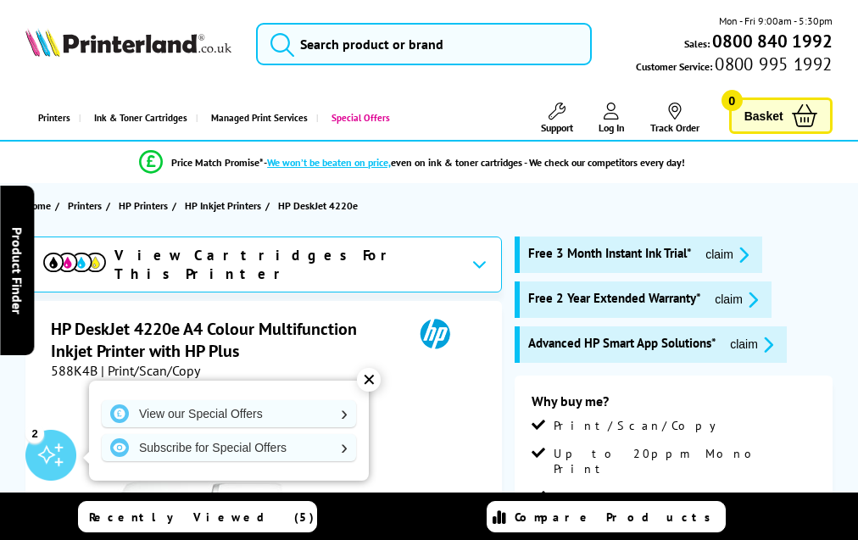
scroll to position [3166, 0]
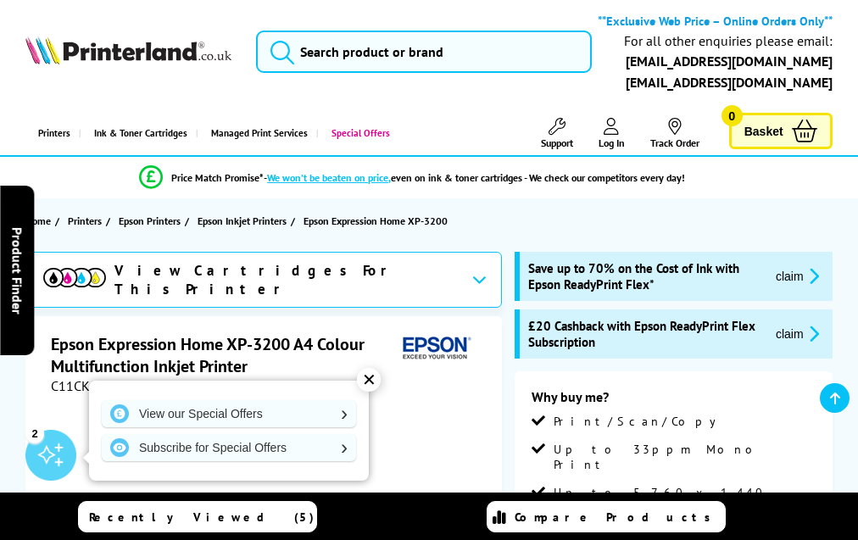
scroll to position [3162, 0]
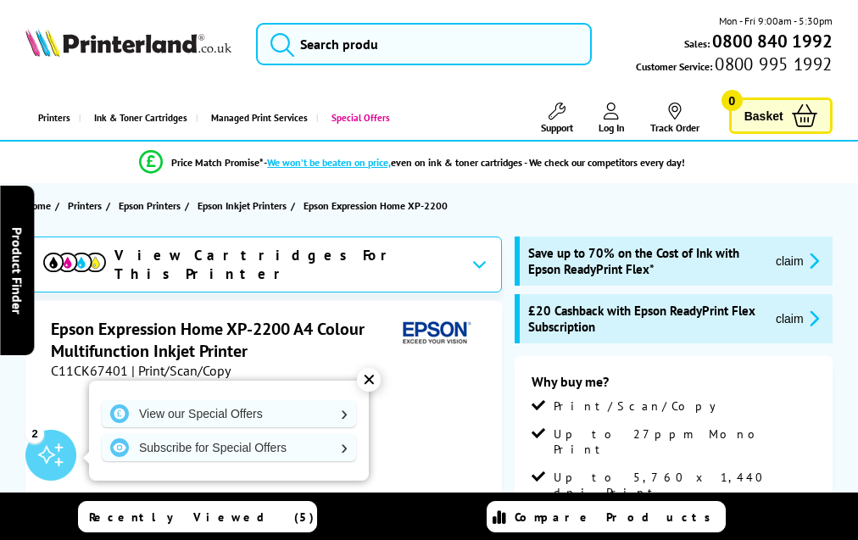
scroll to position [2959, 0]
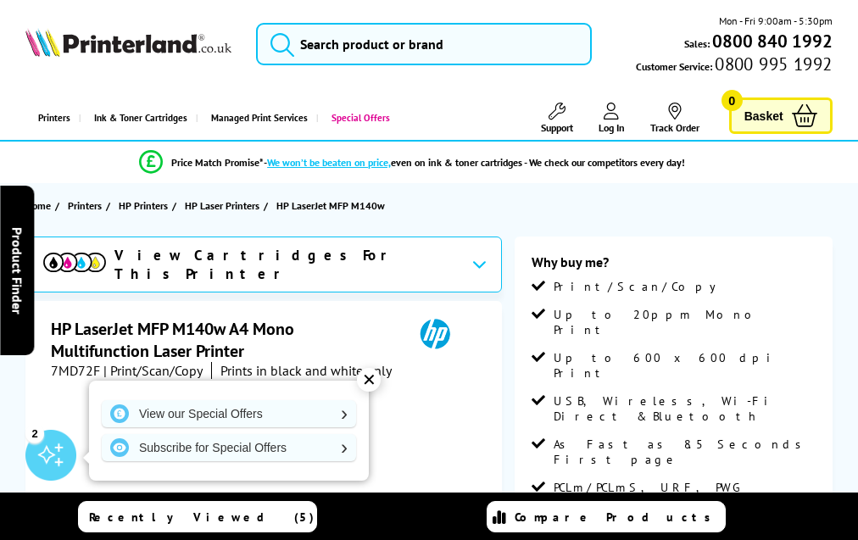
scroll to position [2694, 0]
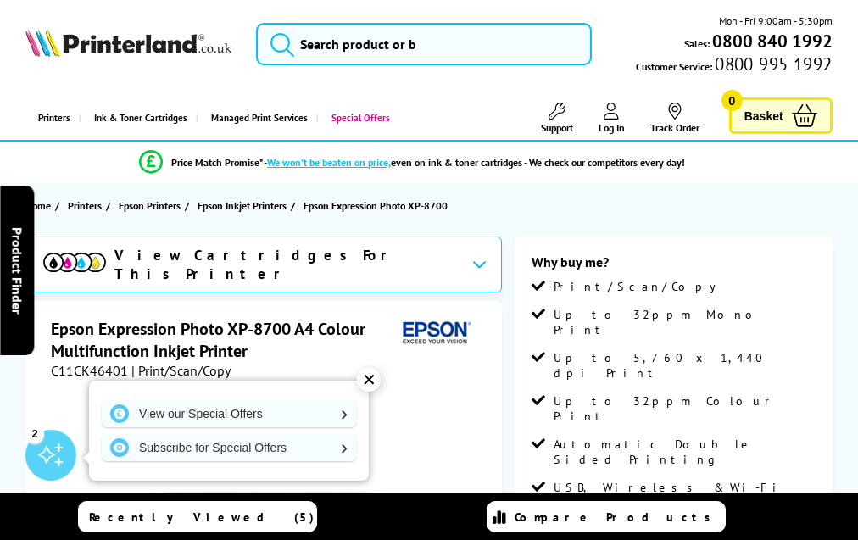
scroll to position [3018, 0]
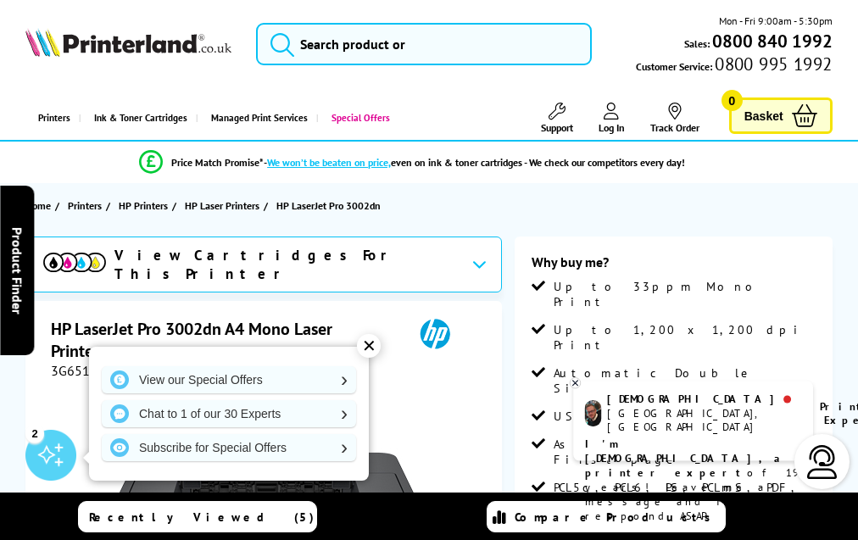
scroll to position [2666, 0]
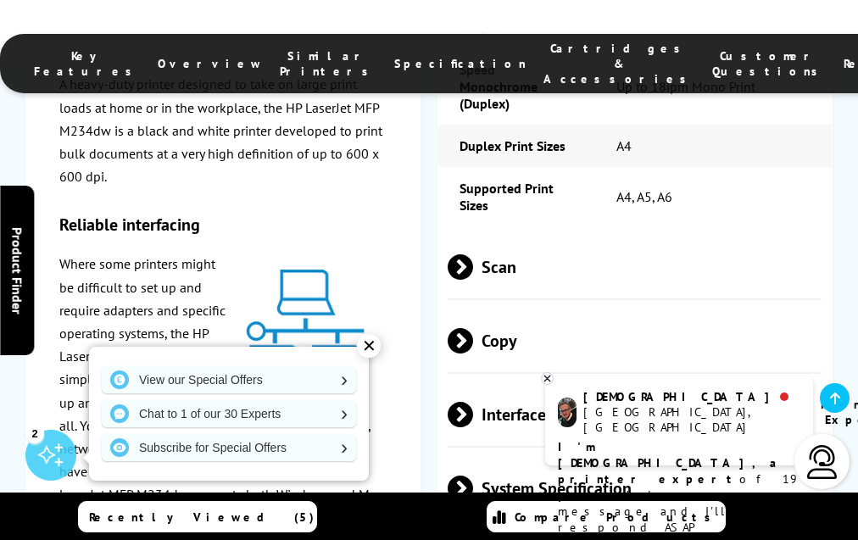
scroll to position [3014, 0]
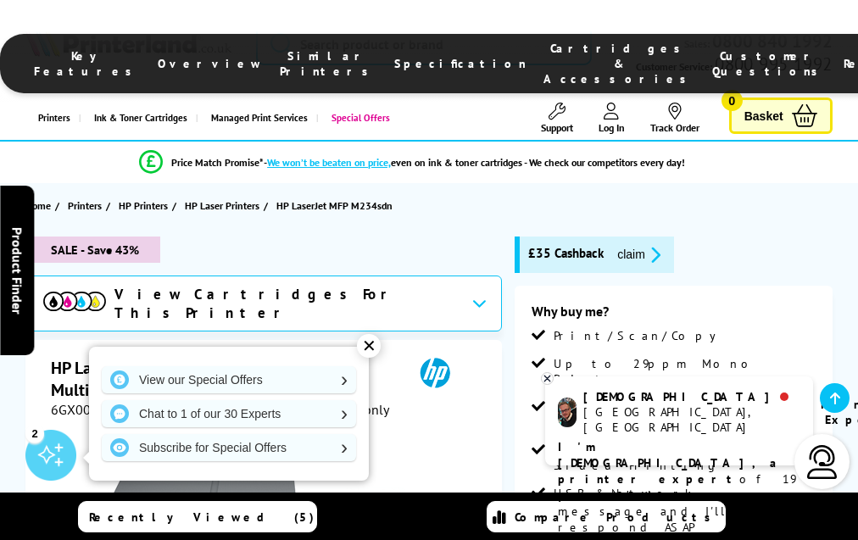
scroll to position [3049, 0]
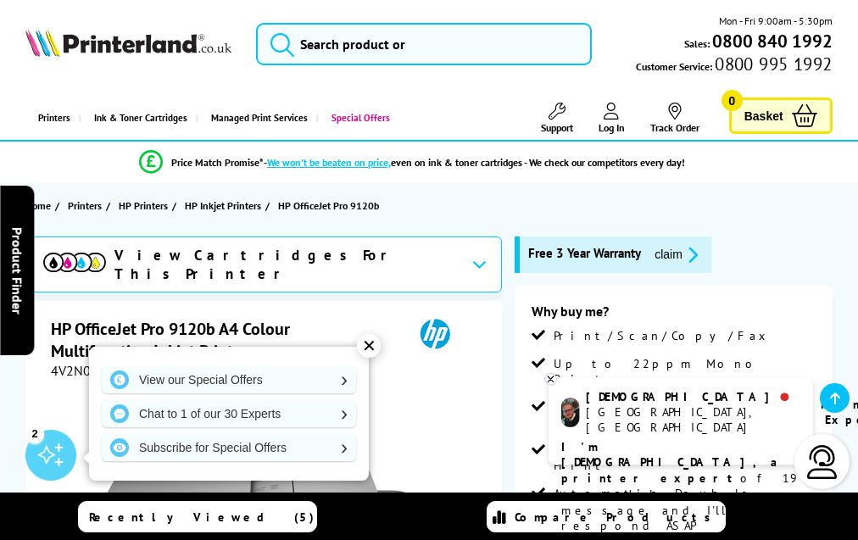
scroll to position [3330, 0]
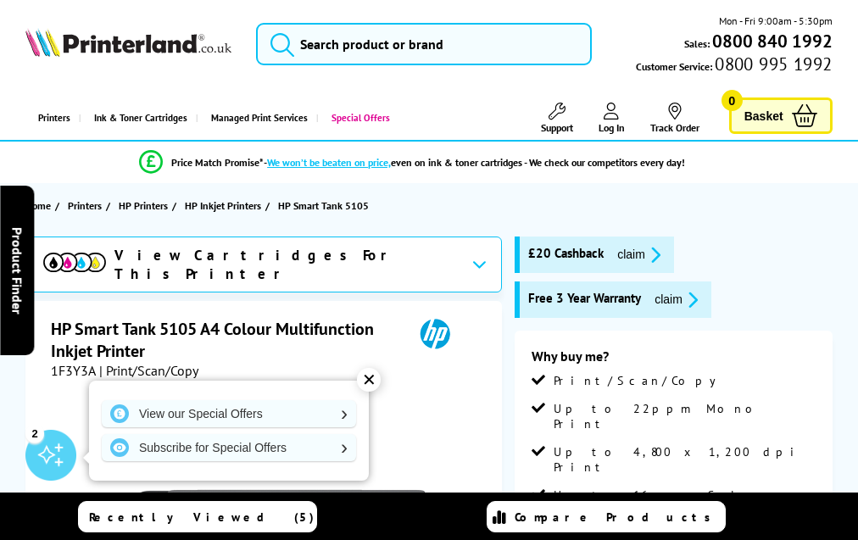
scroll to position [2771, 0]
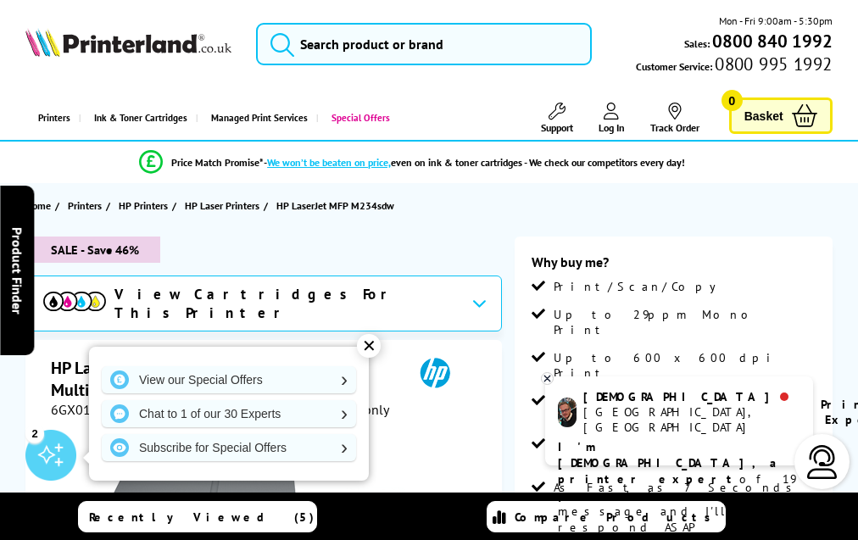
scroll to position [3048, 0]
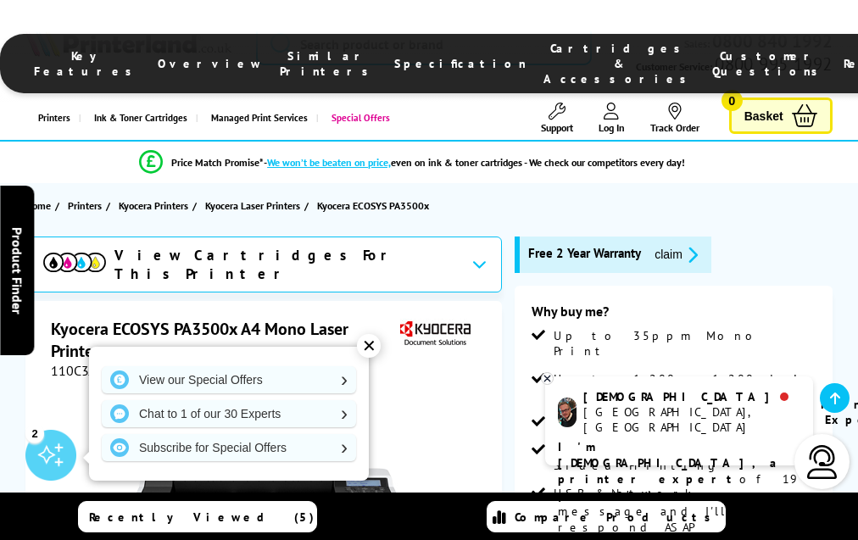
scroll to position [2834, 0]
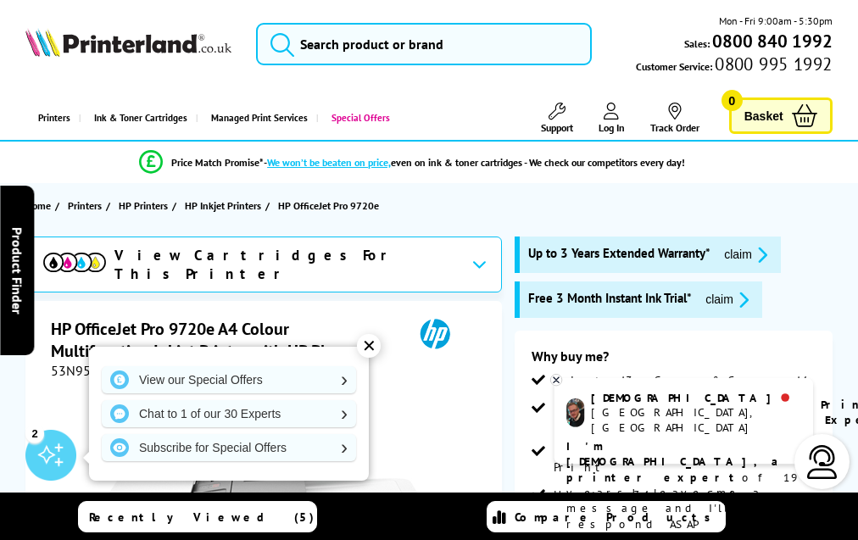
scroll to position [3304, 0]
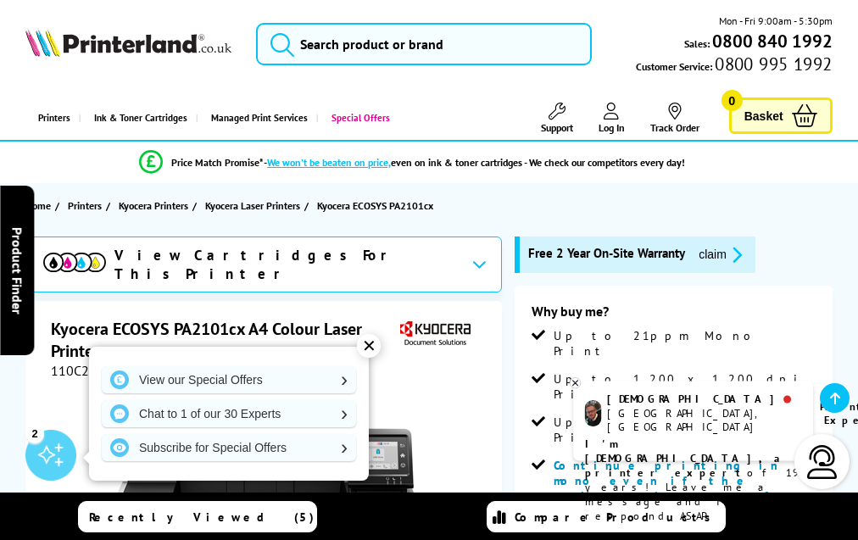
scroll to position [3265, 0]
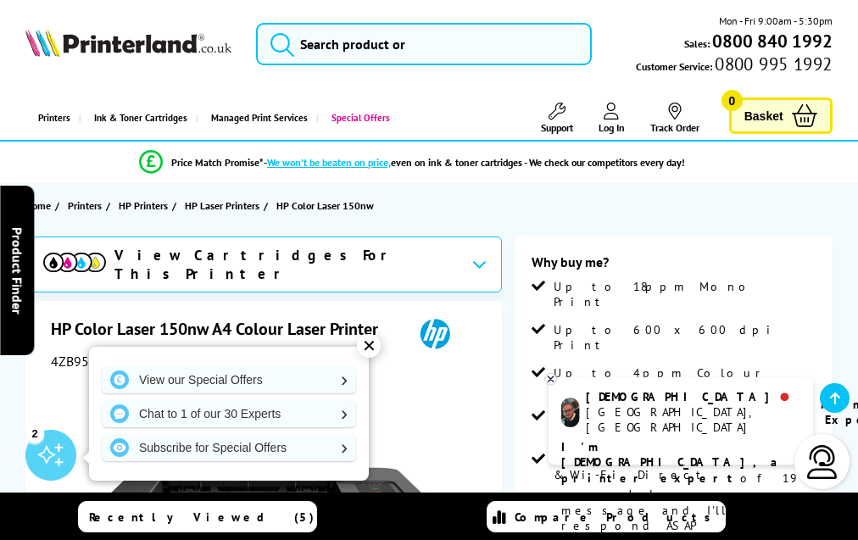
scroll to position [2762, 0]
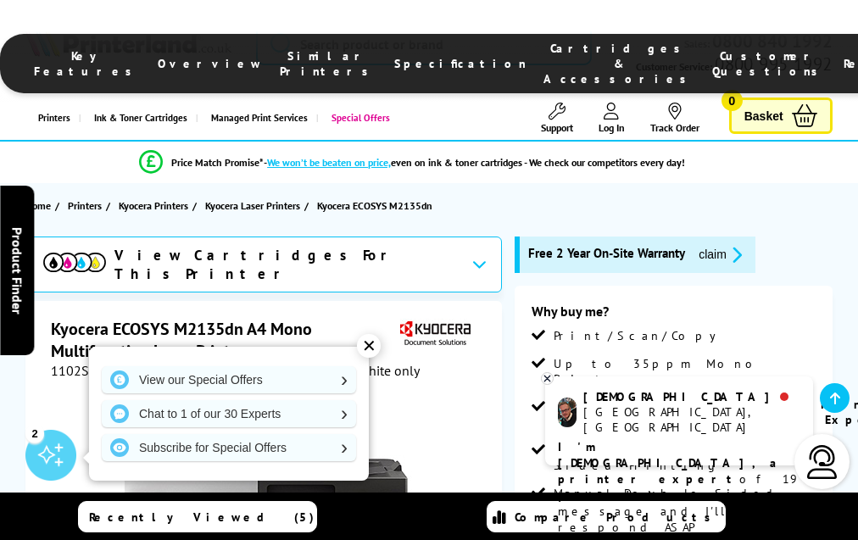
scroll to position [2798, 0]
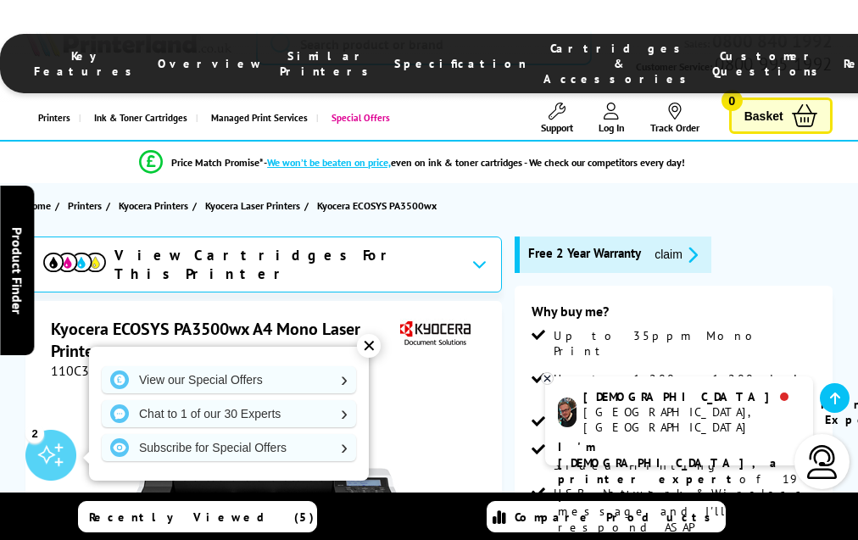
scroll to position [2834, 0]
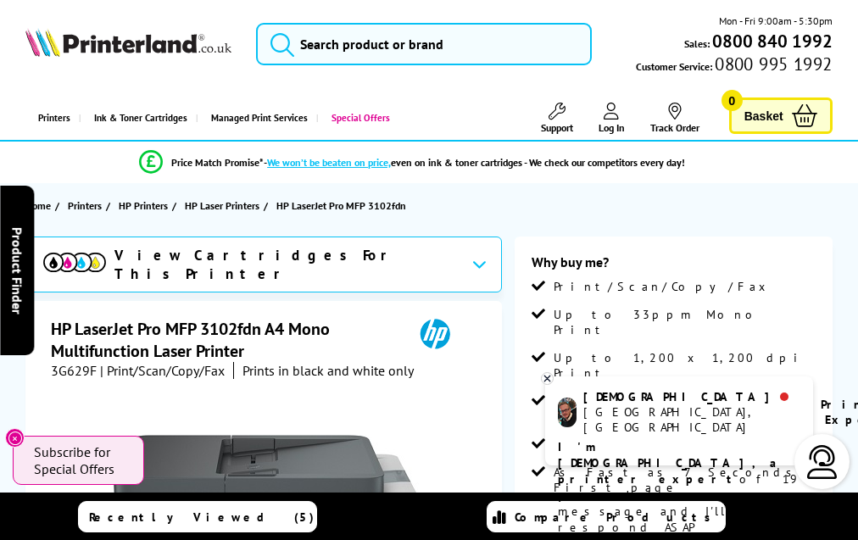
scroll to position [2965, 0]
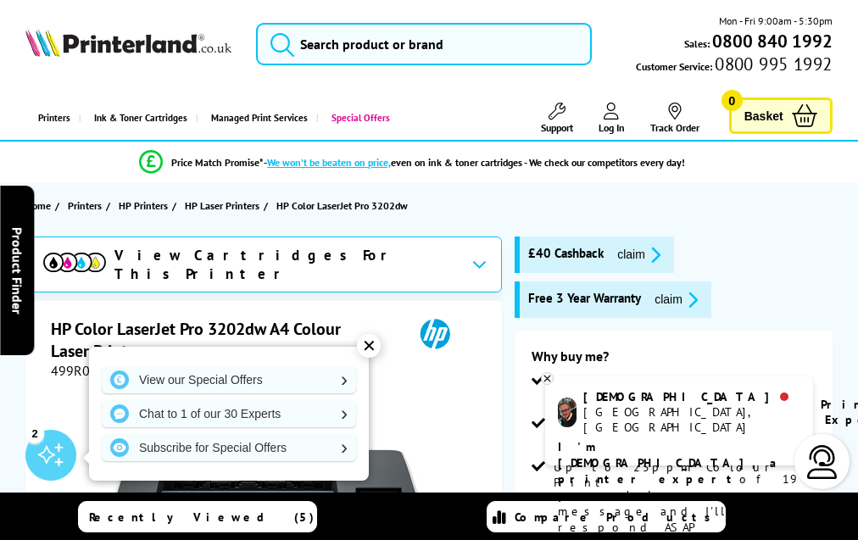
scroll to position [3328, 0]
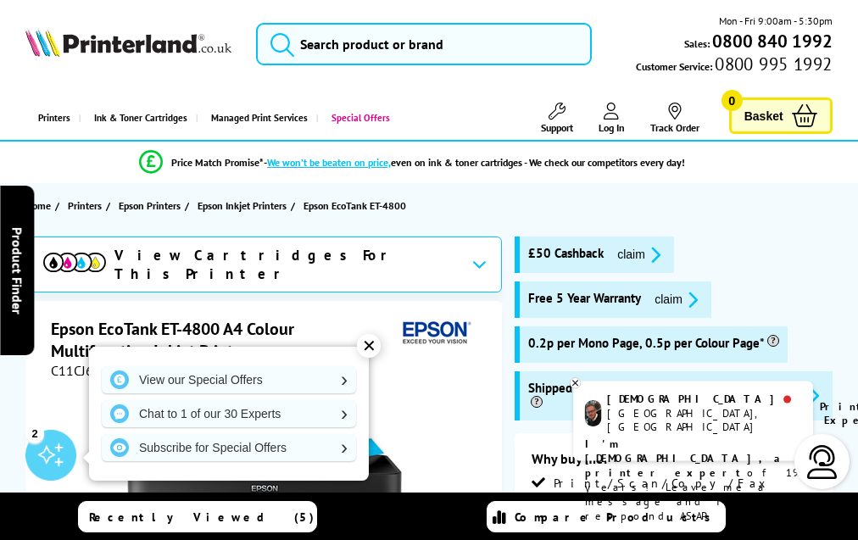
scroll to position [3051, 0]
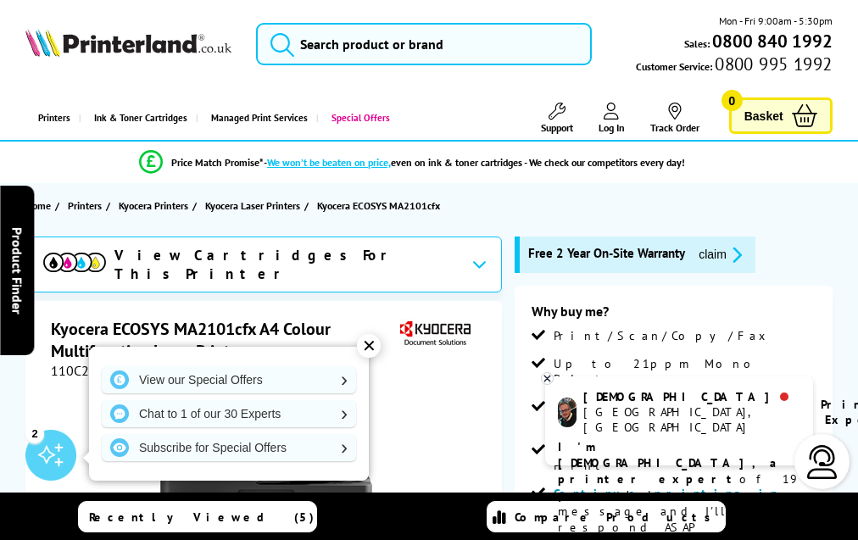
scroll to position [3513, 0]
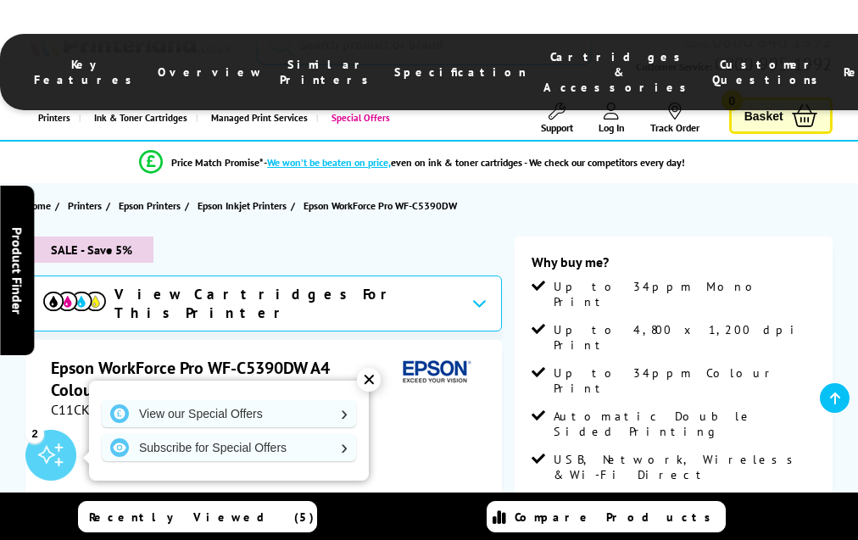
scroll to position [3014, 0]
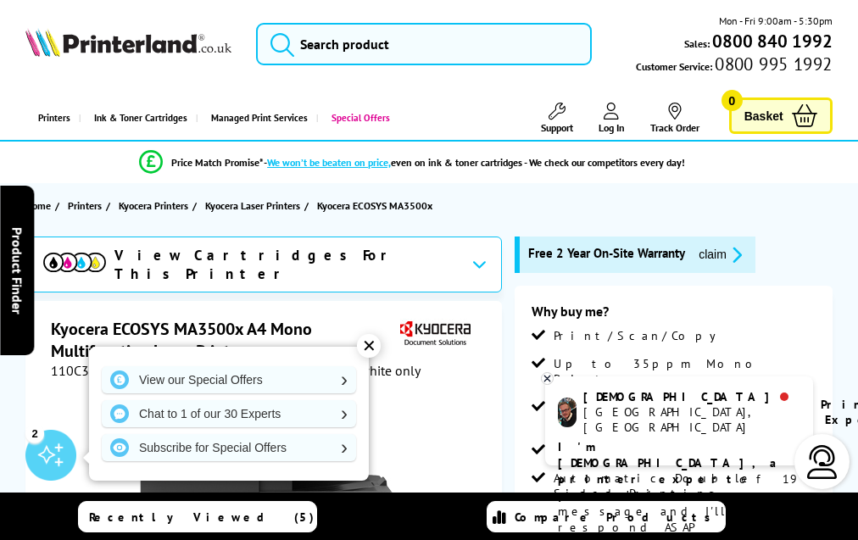
scroll to position [3133, 0]
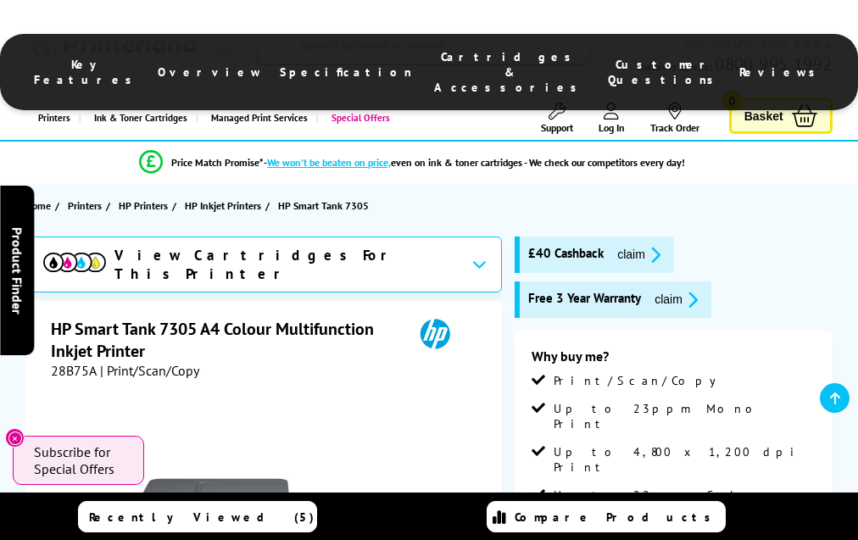
scroll to position [3045, 0]
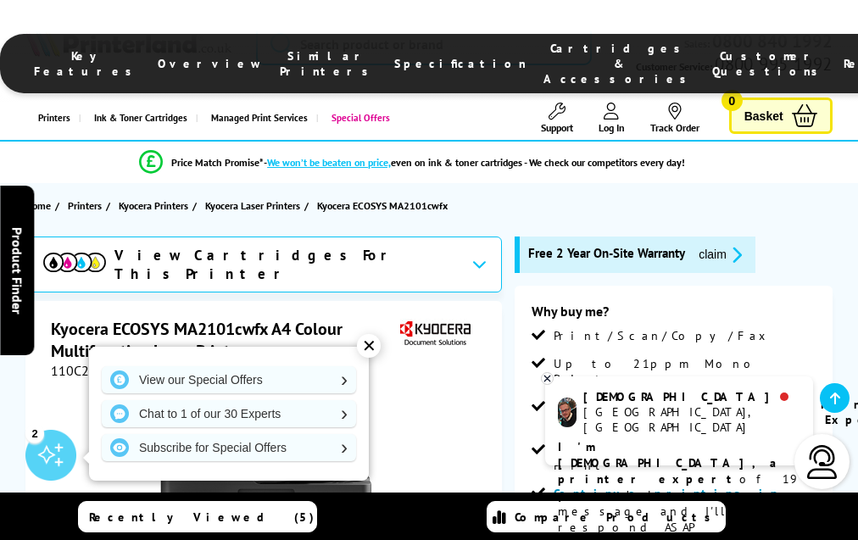
scroll to position [3513, 0]
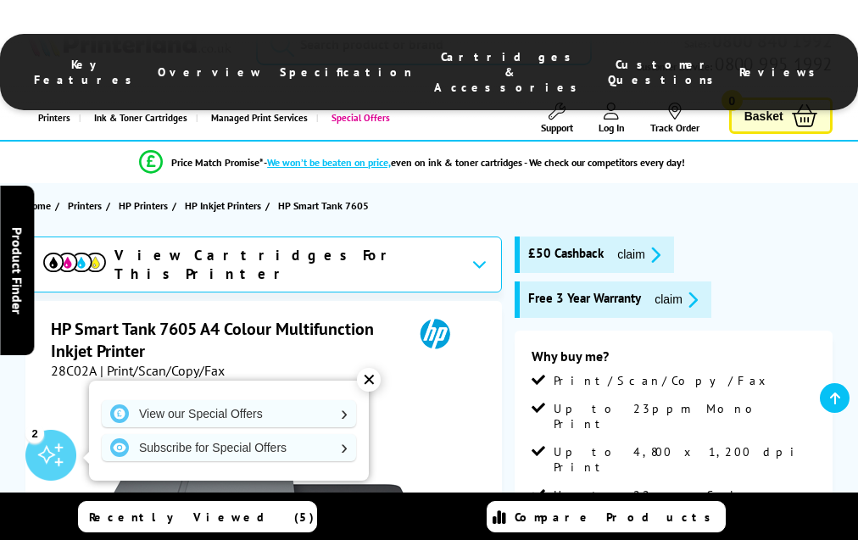
scroll to position [3217, 0]
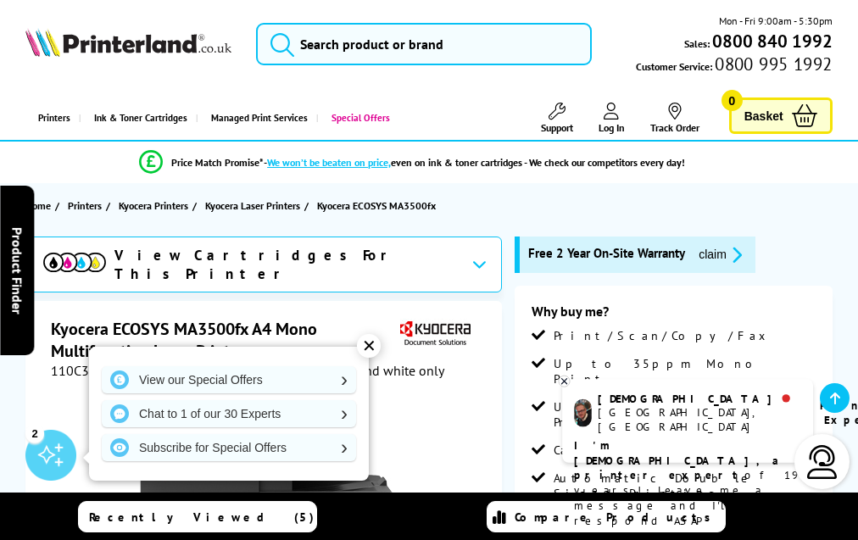
scroll to position [3240, 0]
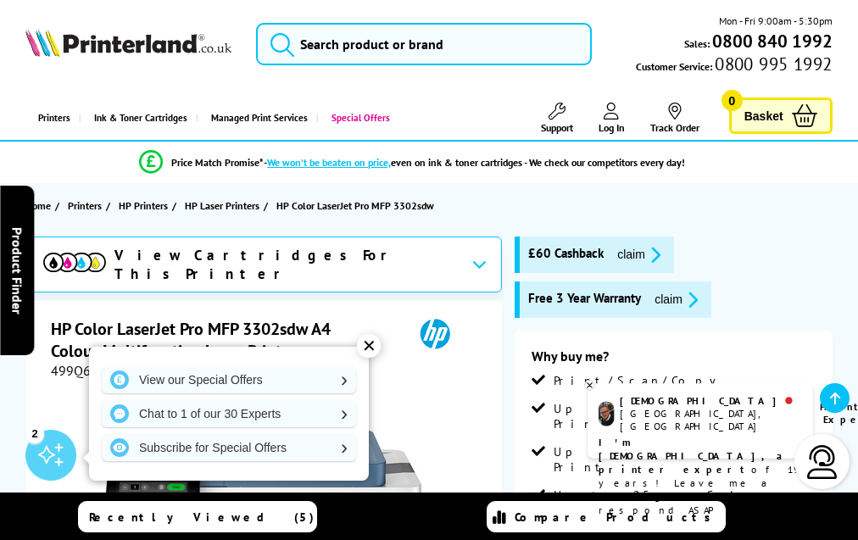
scroll to position [3739, 0]
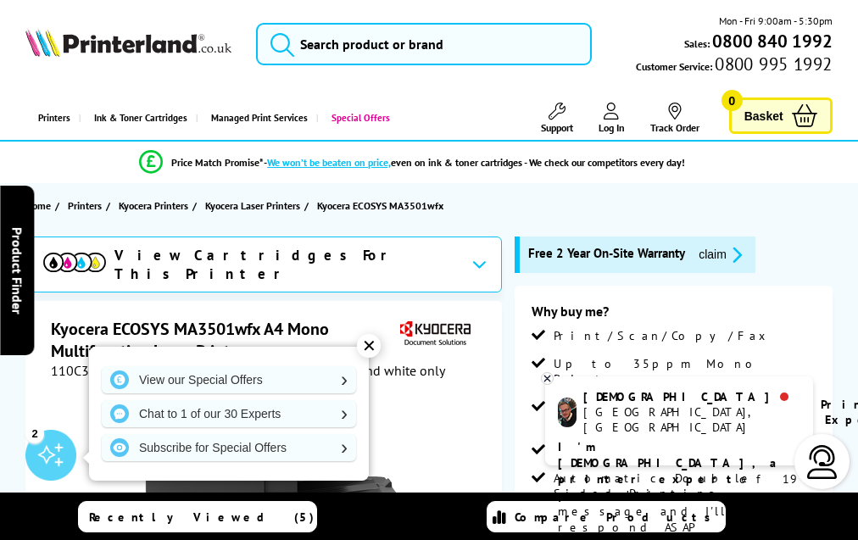
scroll to position [3240, 0]
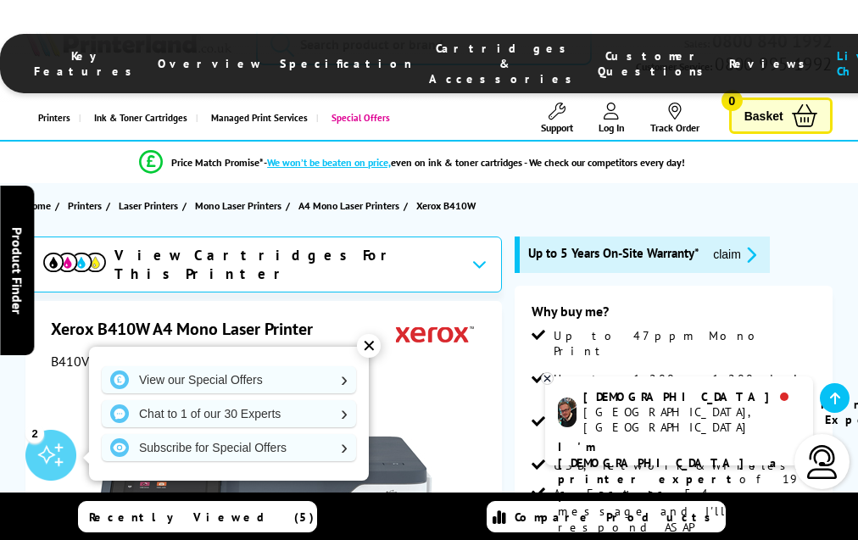
scroll to position [3859, 0]
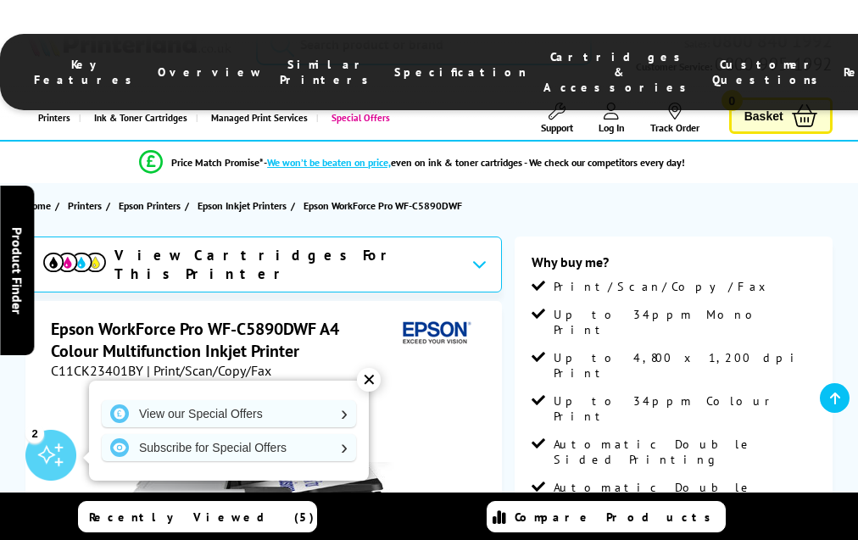
scroll to position [3437, 0]
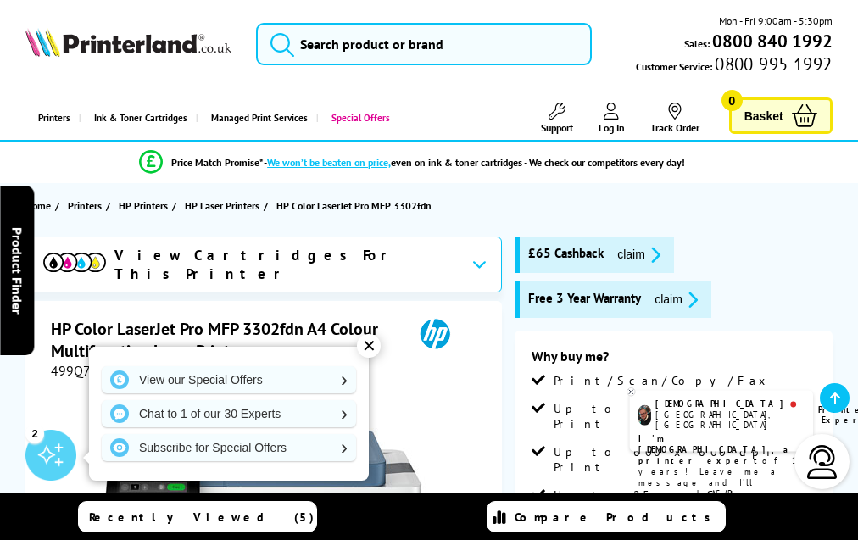
scroll to position [3748, 0]
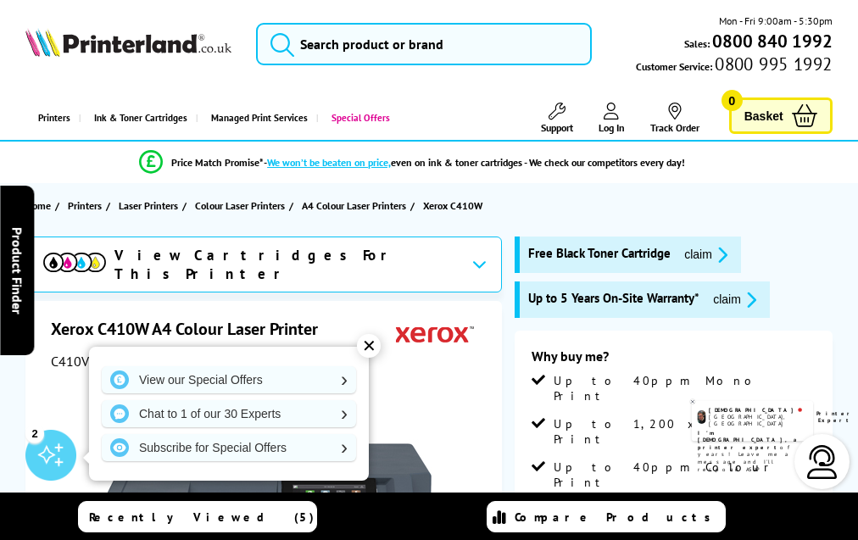
scroll to position [4145, 0]
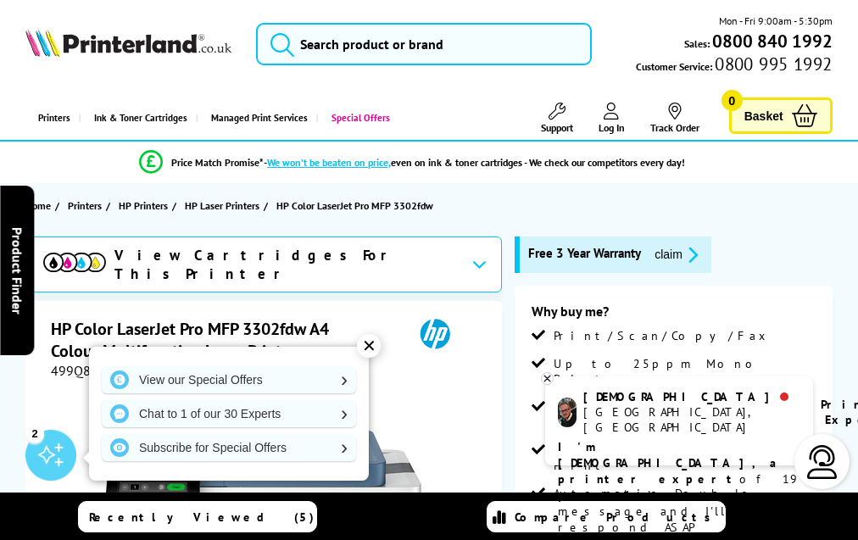
scroll to position [3710, 0]
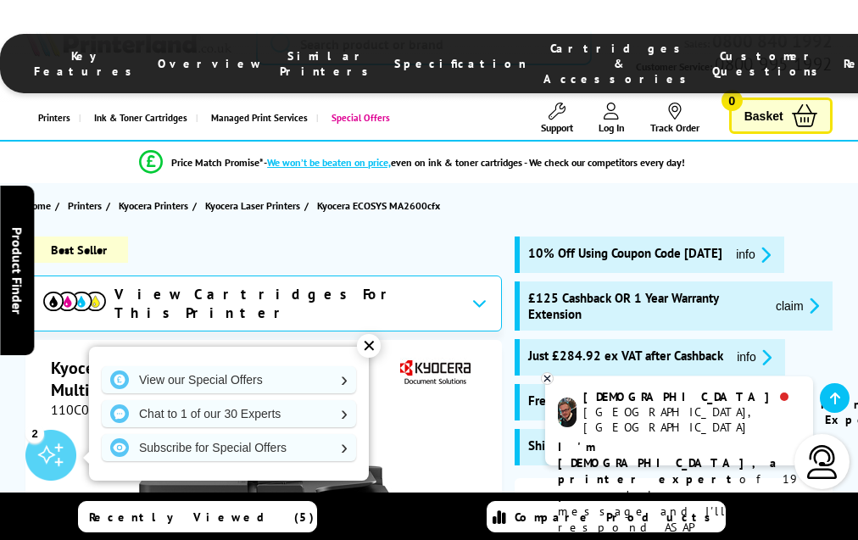
scroll to position [3965, 0]
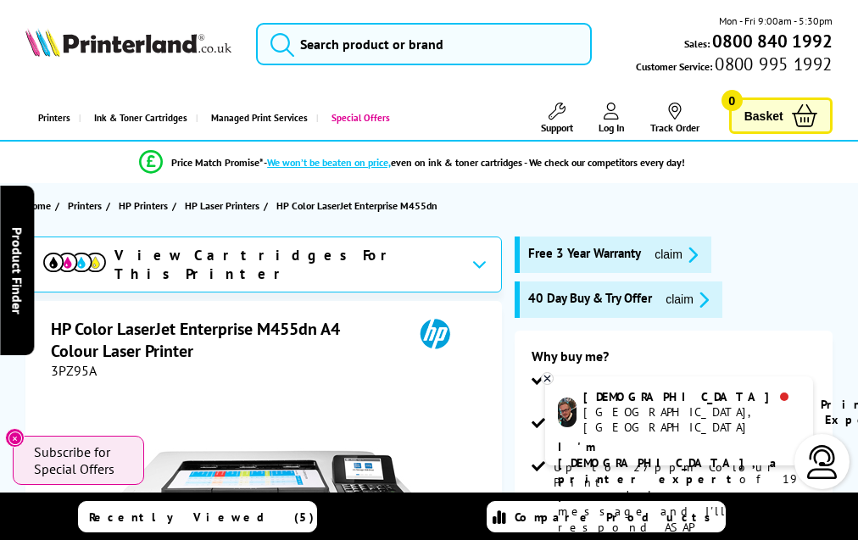
scroll to position [3518, 0]
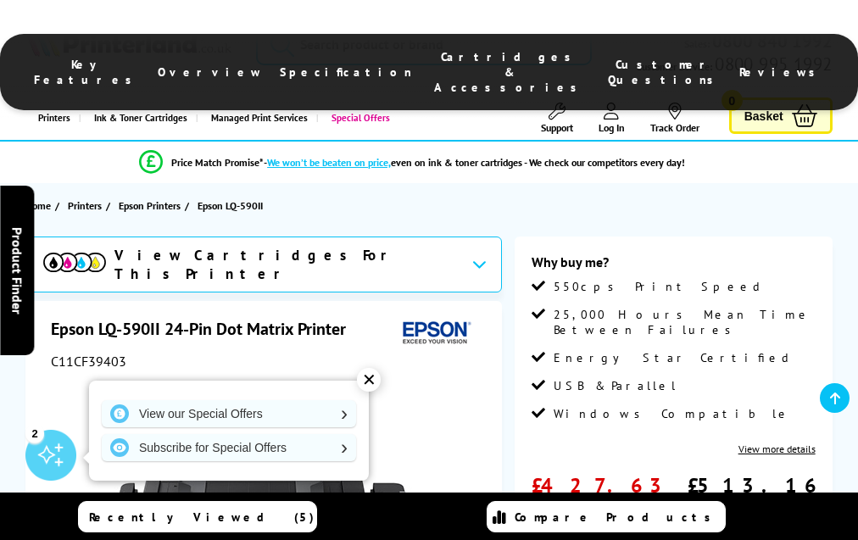
scroll to position [1870, 0]
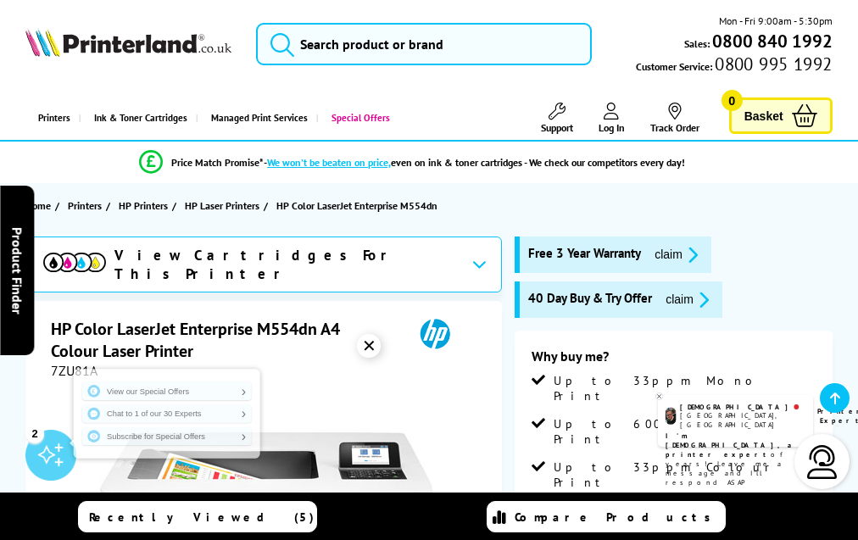
scroll to position [3518, 0]
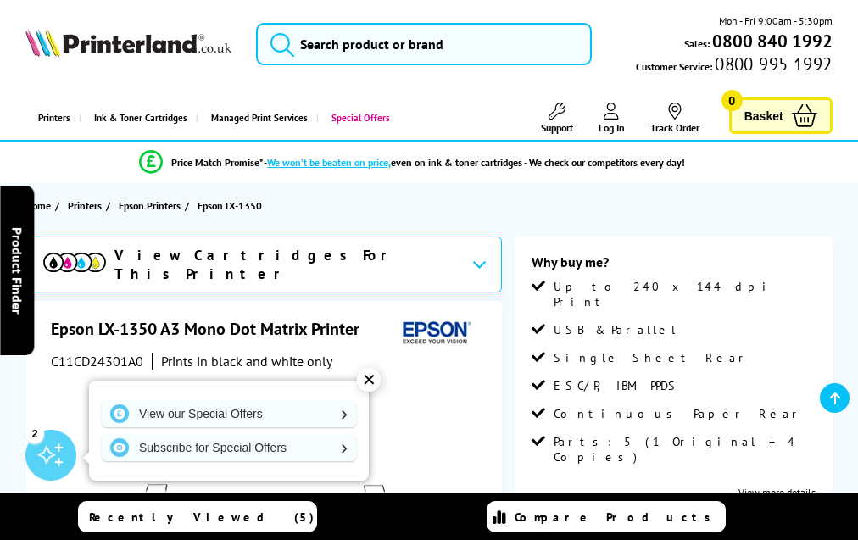
scroll to position [2190, 0]
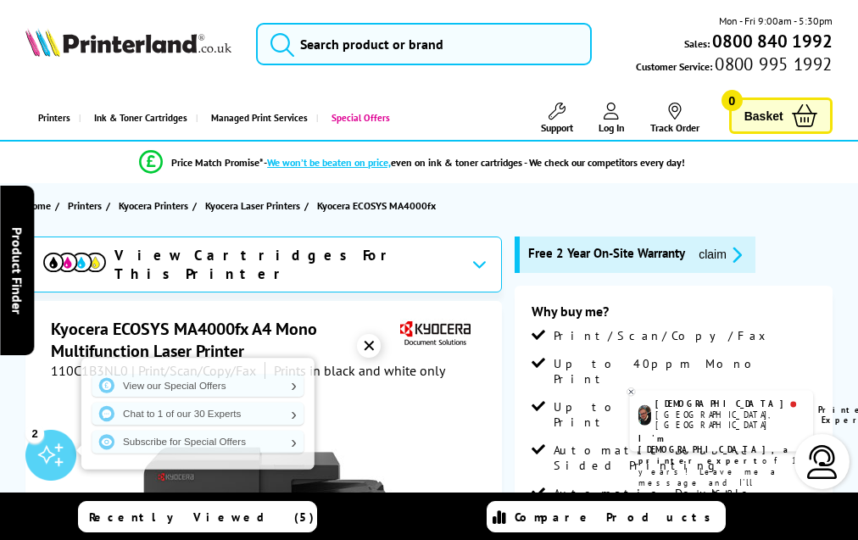
scroll to position [3291, 0]
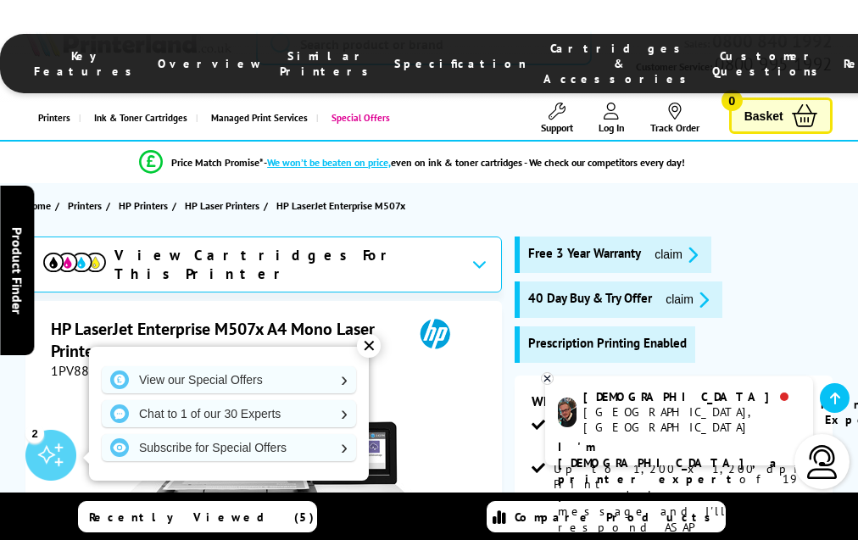
scroll to position [3332, 0]
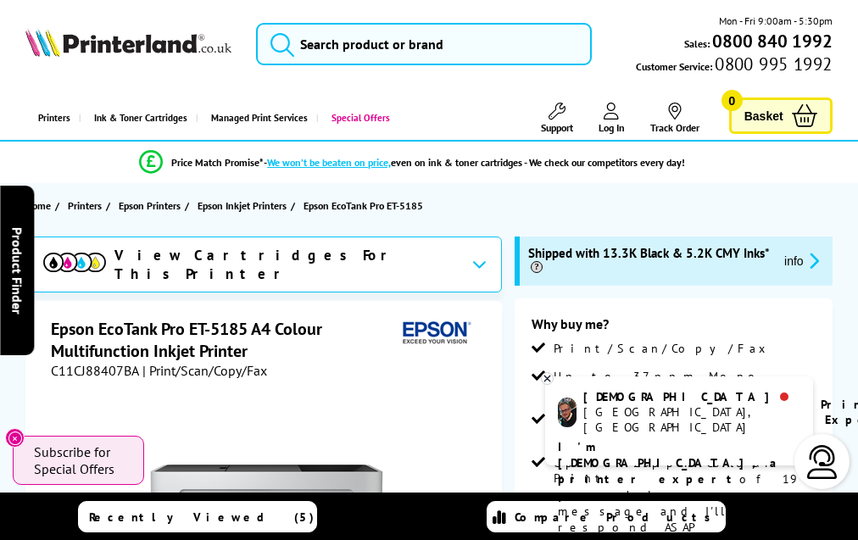
scroll to position [2801, 0]
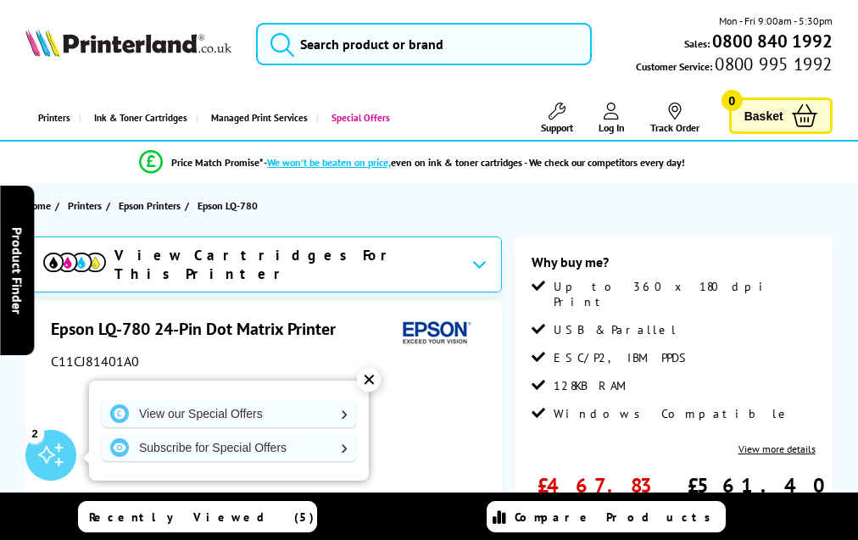
scroll to position [1868, 0]
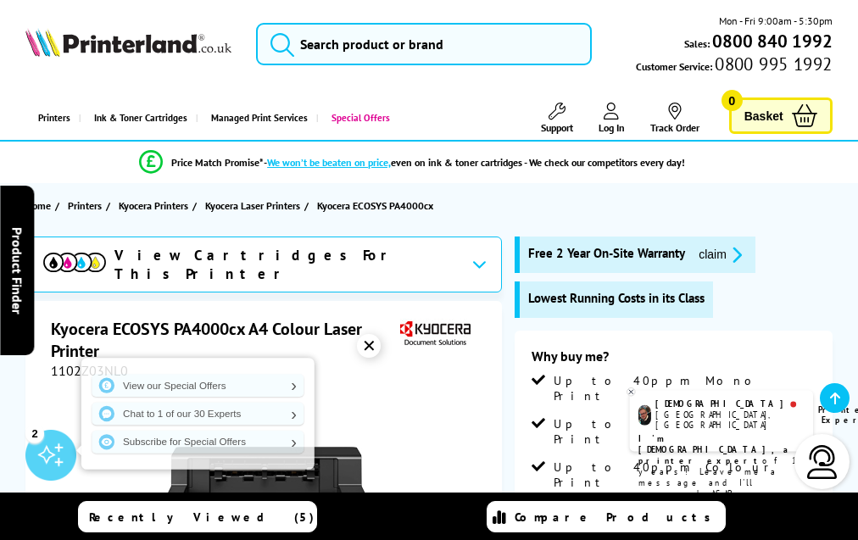
scroll to position [3233, 0]
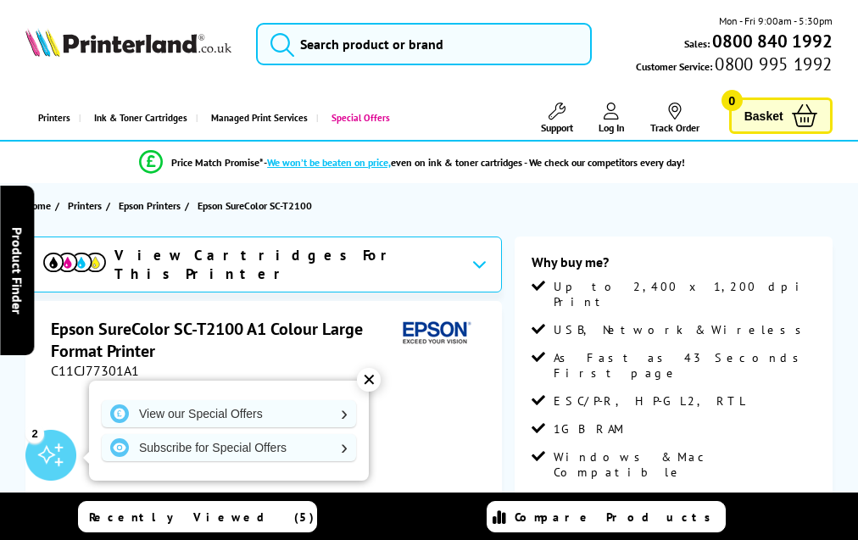
scroll to position [2054, 0]
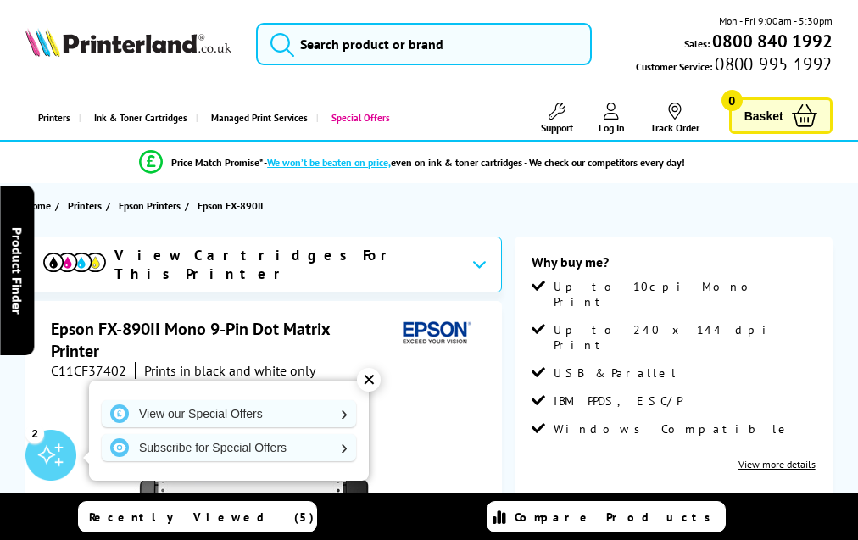
scroll to position [1726, 0]
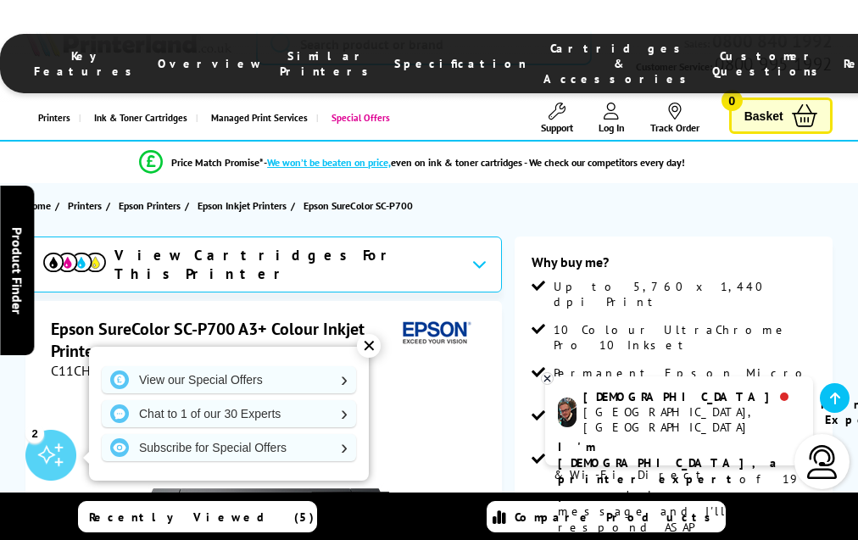
scroll to position [1899, 0]
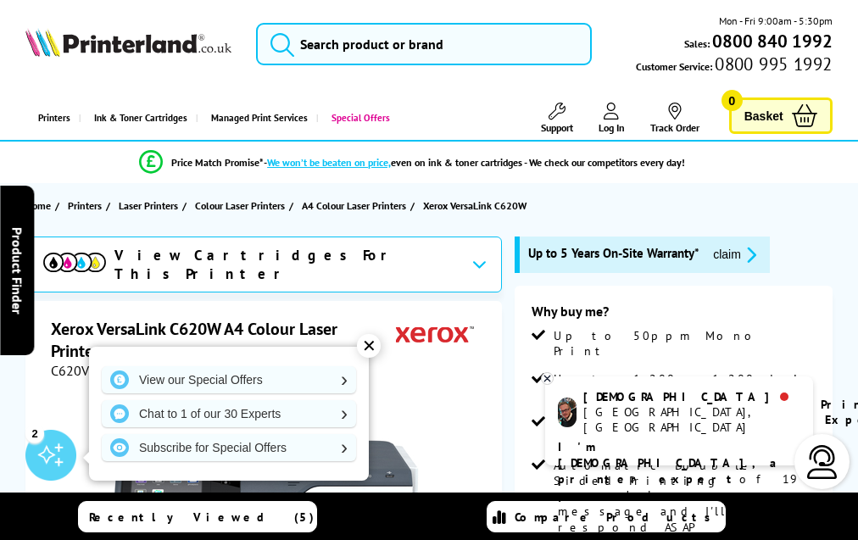
scroll to position [3982, 0]
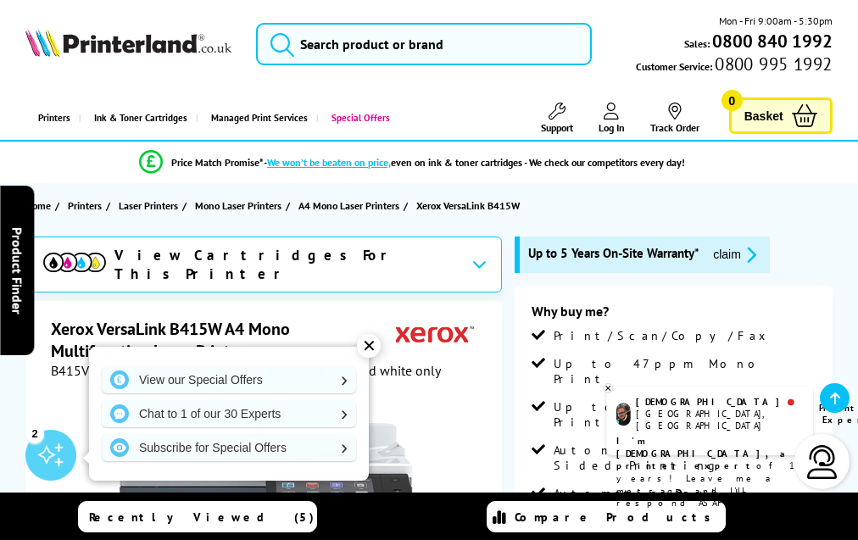
scroll to position [4303, 0]
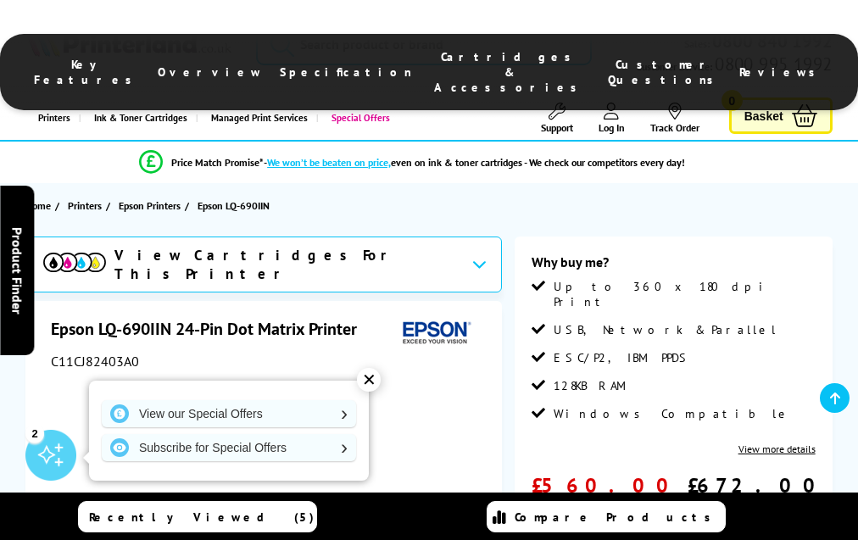
scroll to position [1902, 0]
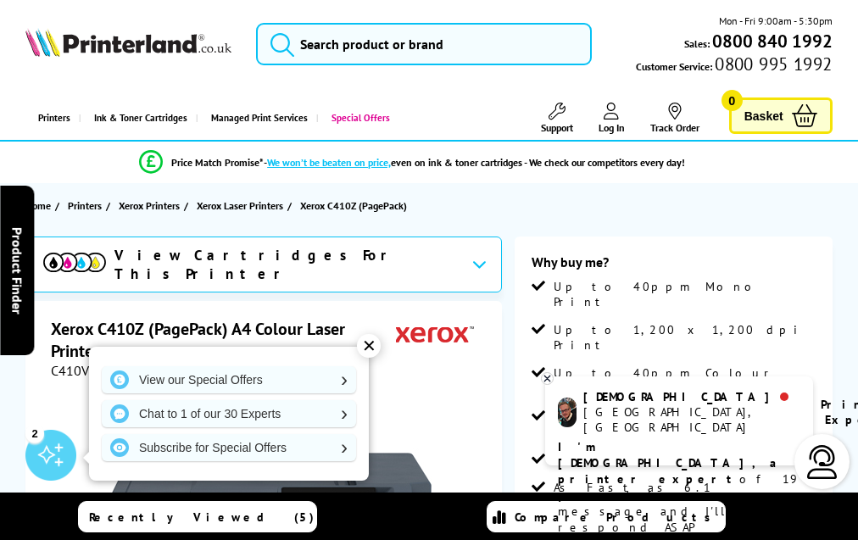
scroll to position [2916, 0]
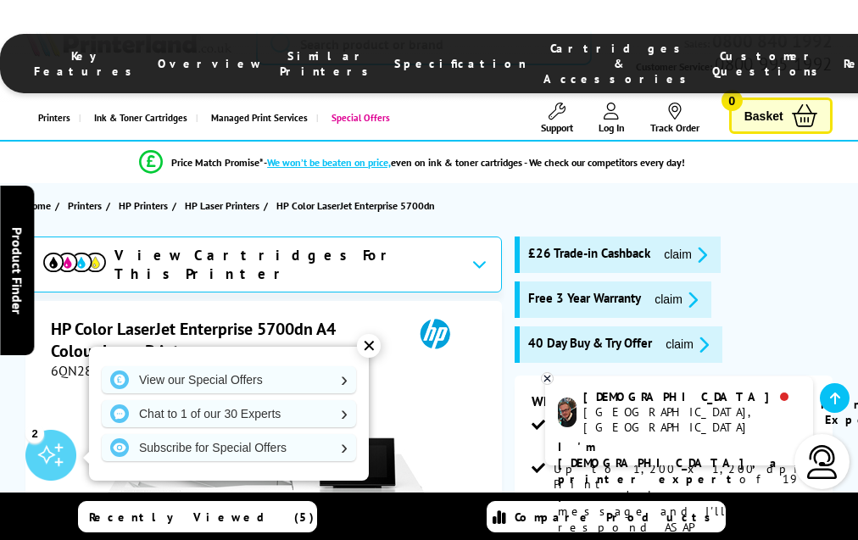
scroll to position [4033, 0]
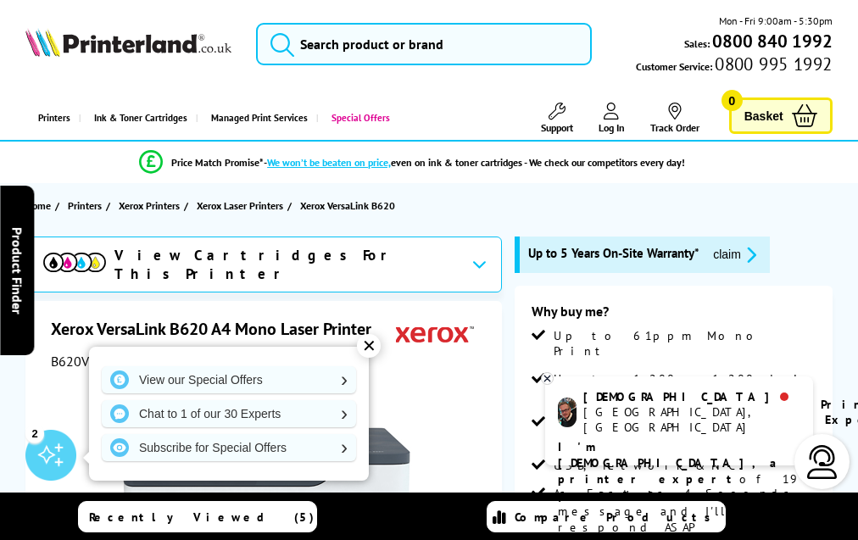
scroll to position [4233, 0]
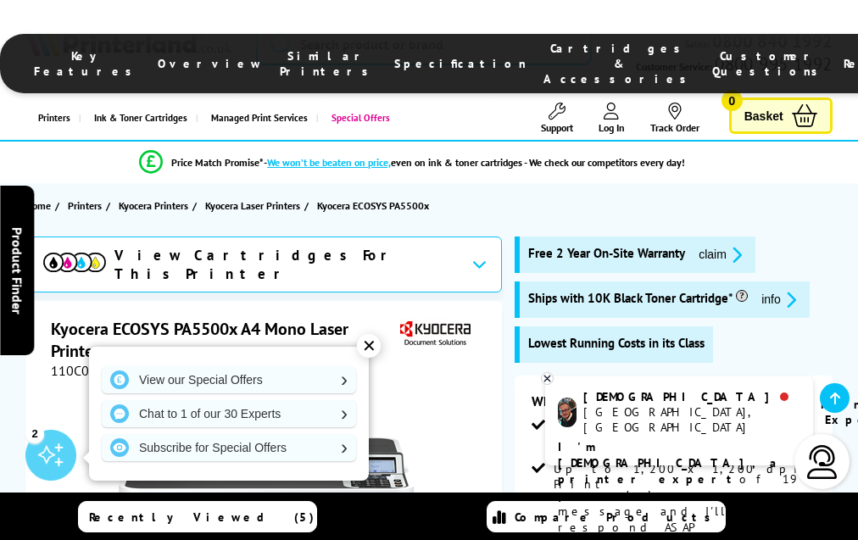
scroll to position [2997, 0]
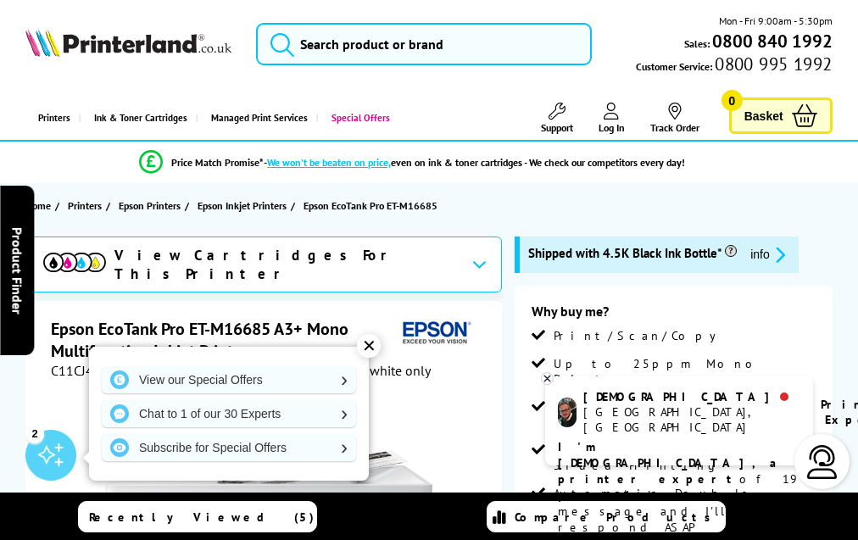
scroll to position [2651, 0]
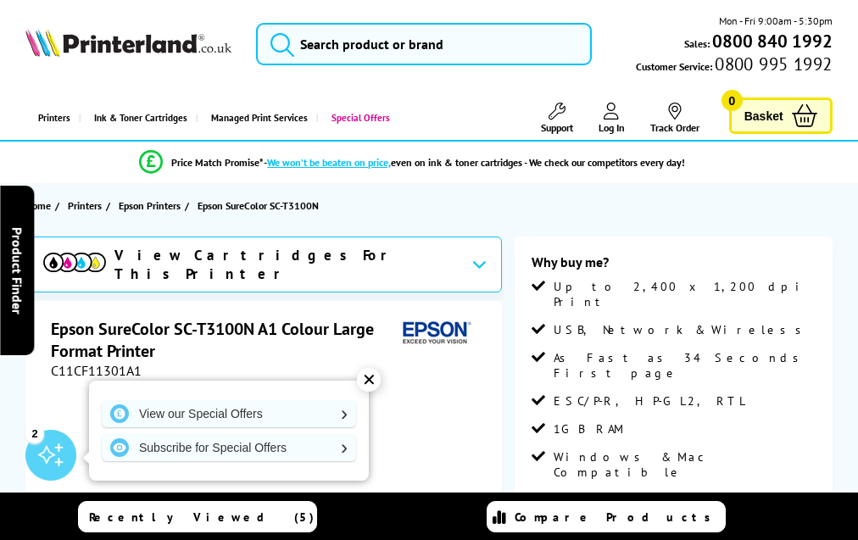
scroll to position [2308, 0]
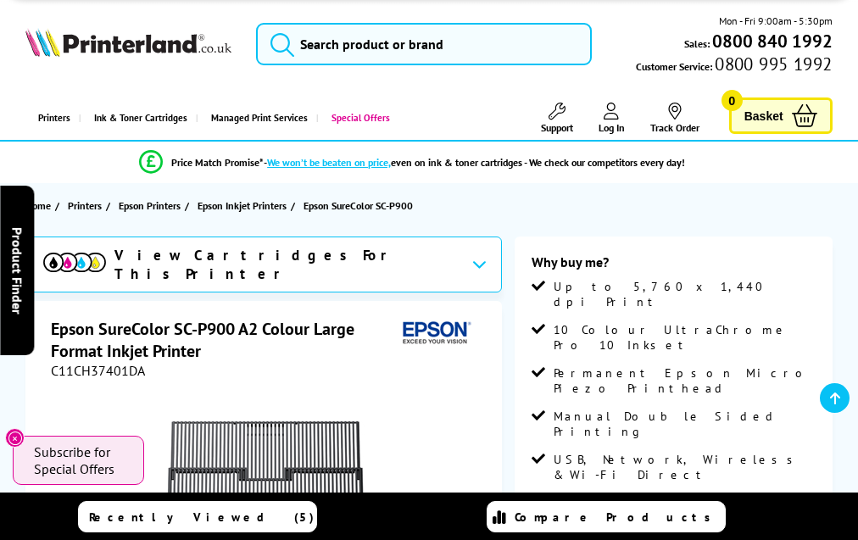
scroll to position [1875, 0]
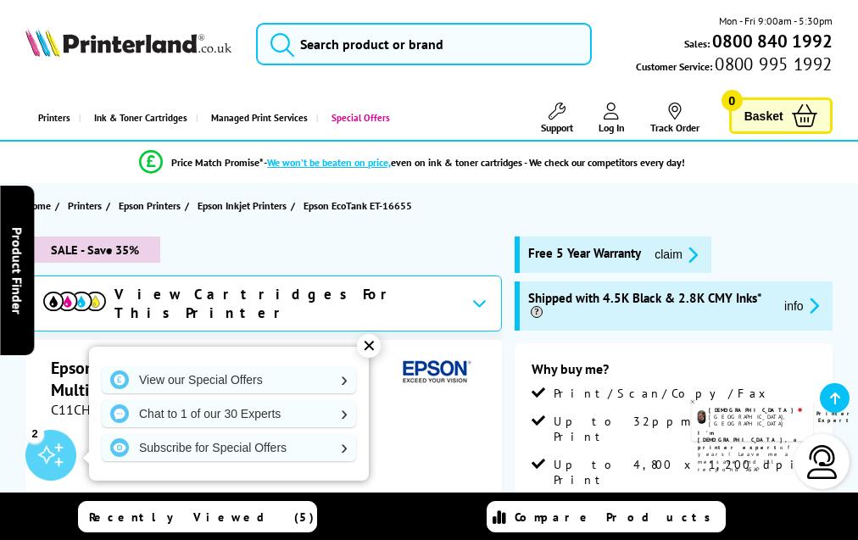
scroll to position [3497, 0]
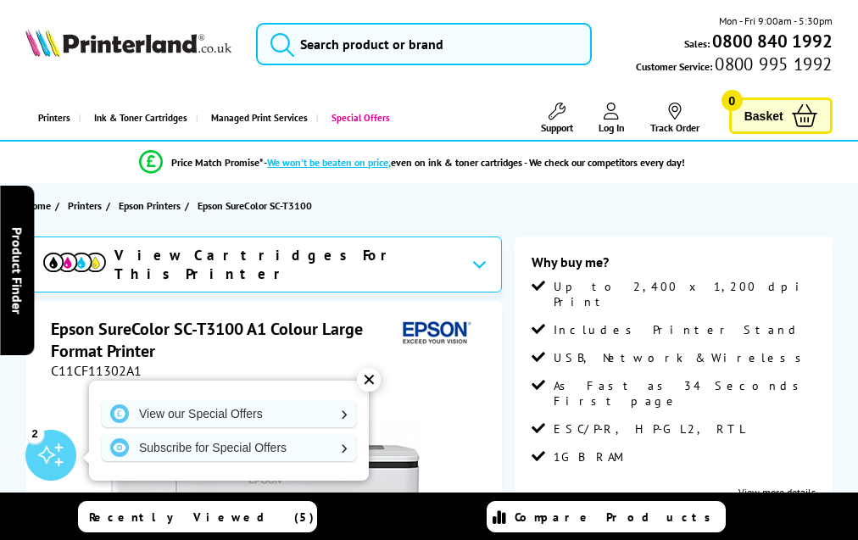
scroll to position [2088, 0]
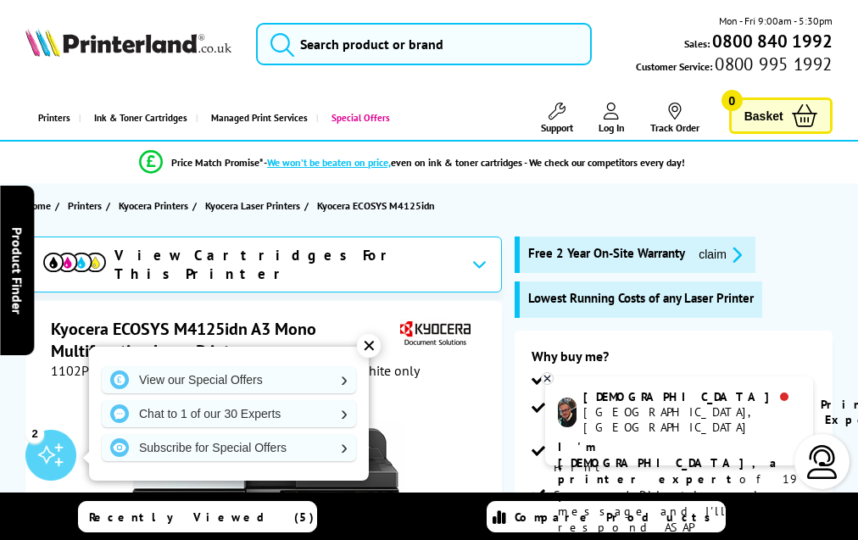
scroll to position [3035, 0]
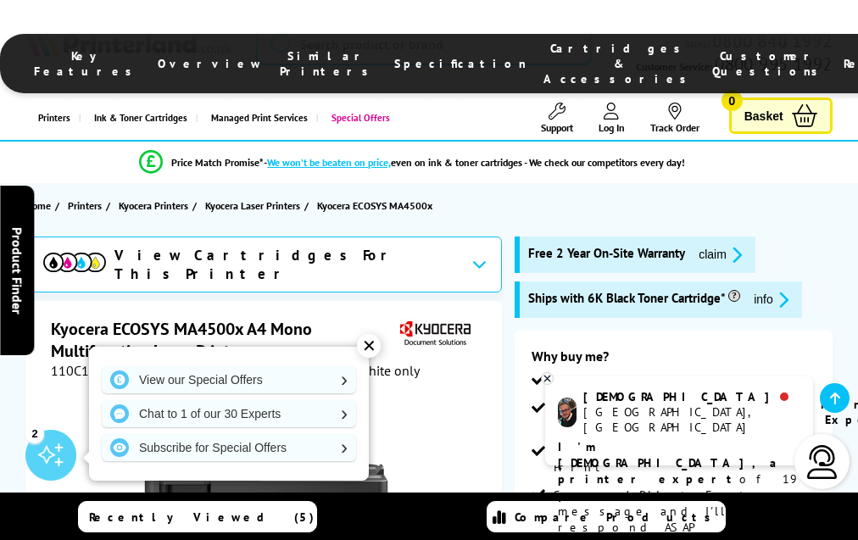
scroll to position [3485, 0]
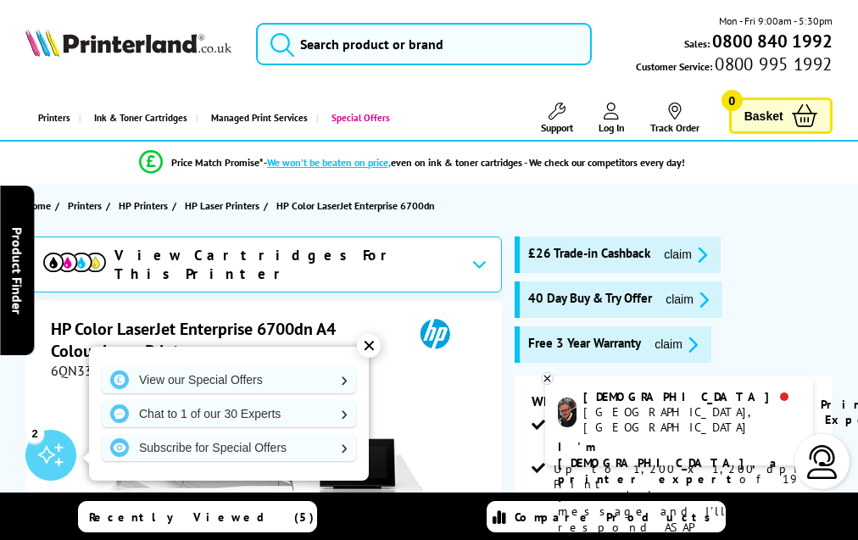
scroll to position [4210, 0]
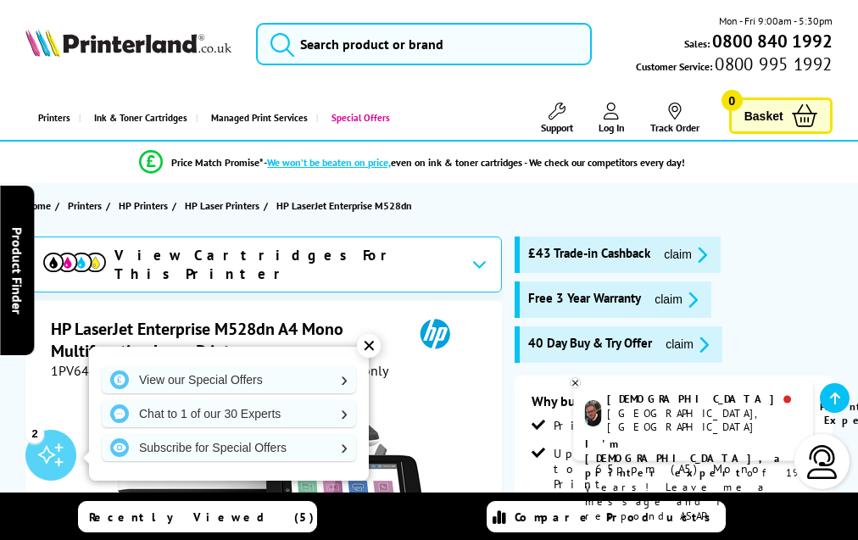
scroll to position [3268, 0]
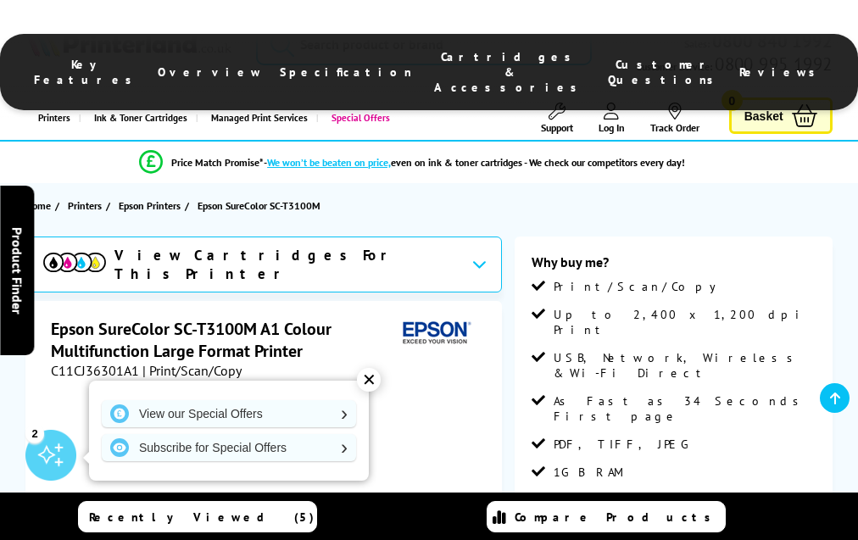
scroll to position [2587, 0]
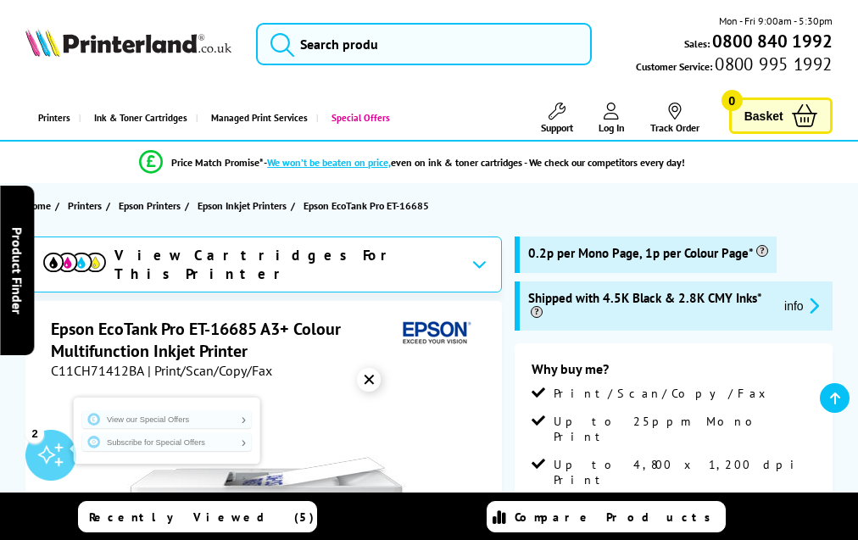
scroll to position [3492, 0]
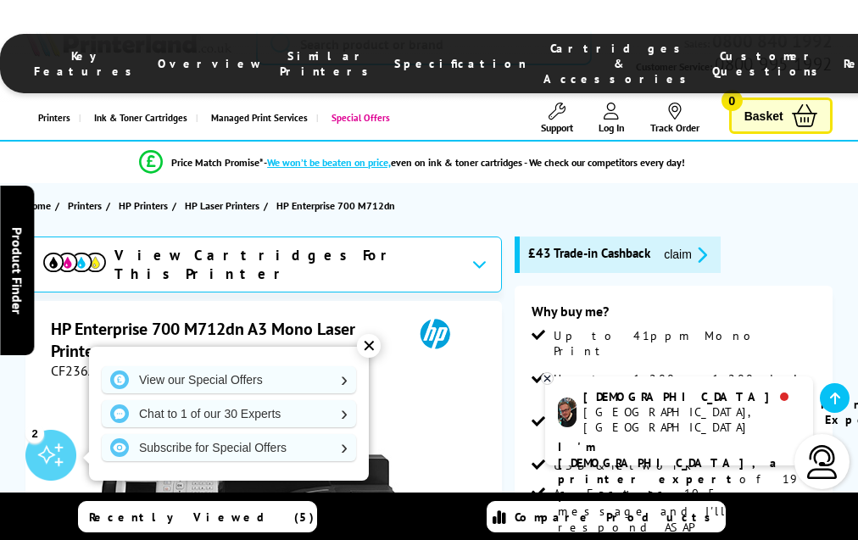
scroll to position [2828, 0]
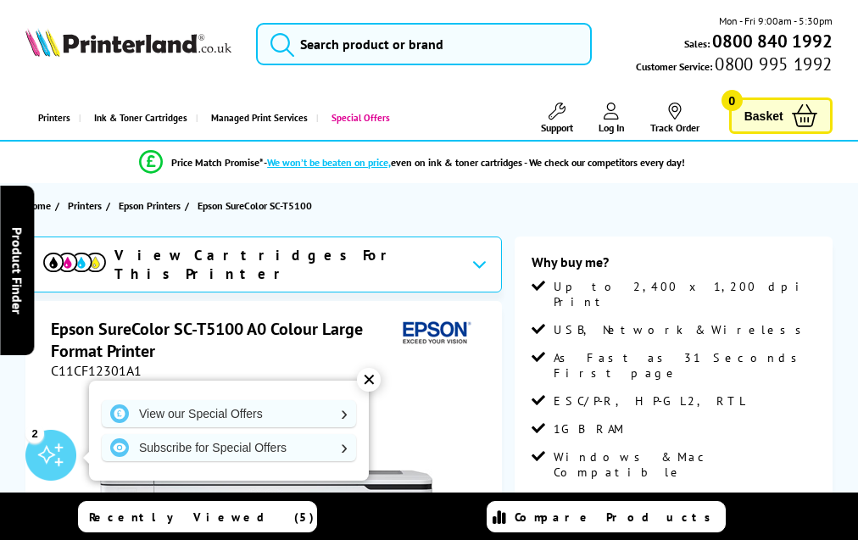
scroll to position [2433, 0]
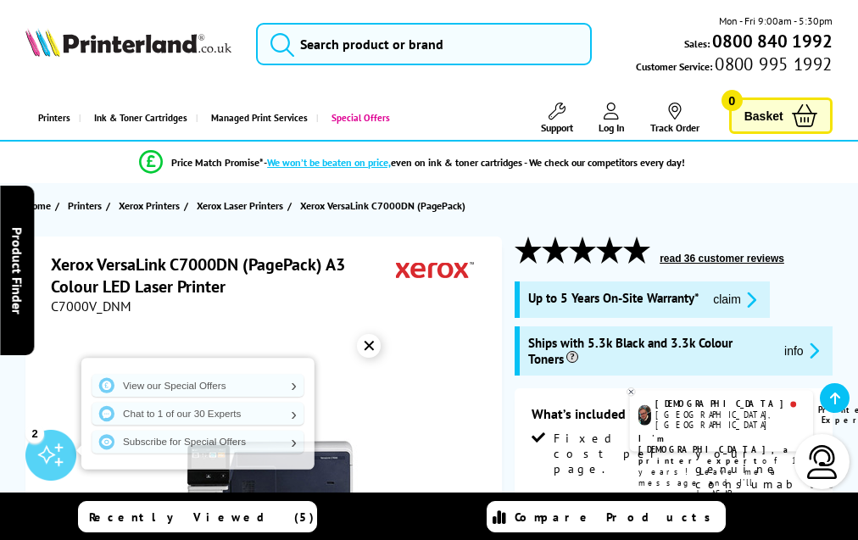
scroll to position [2425, 0]
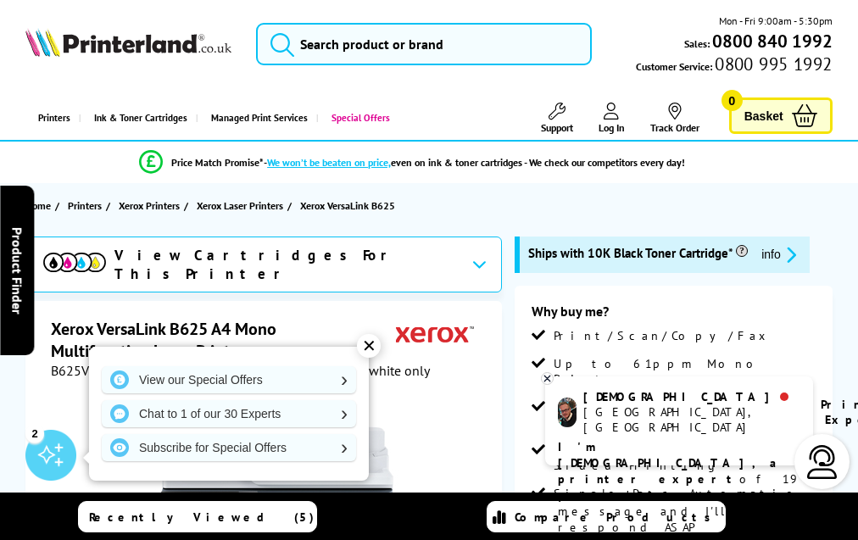
scroll to position [4617, 0]
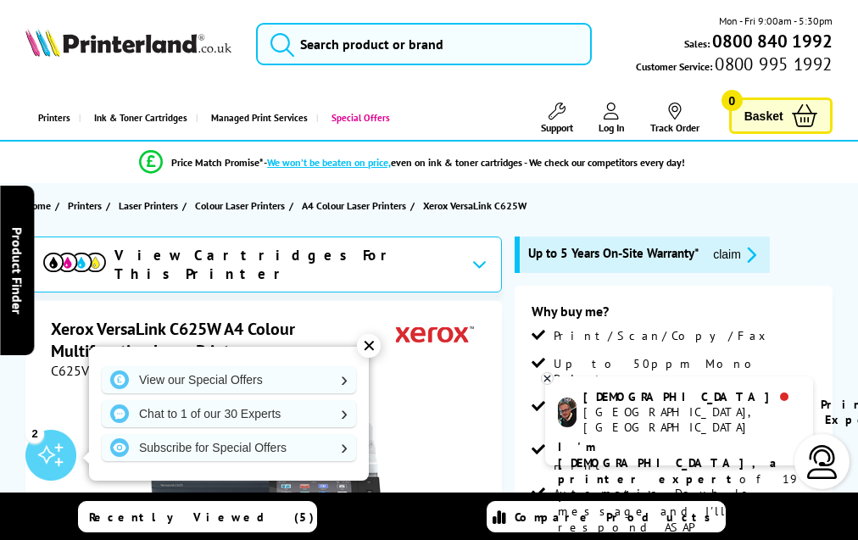
scroll to position [4347, 0]
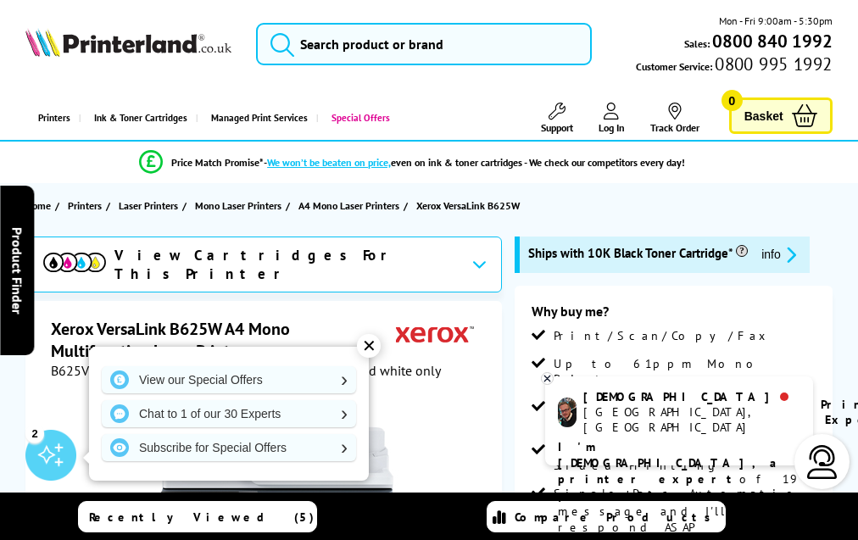
scroll to position [3104, 0]
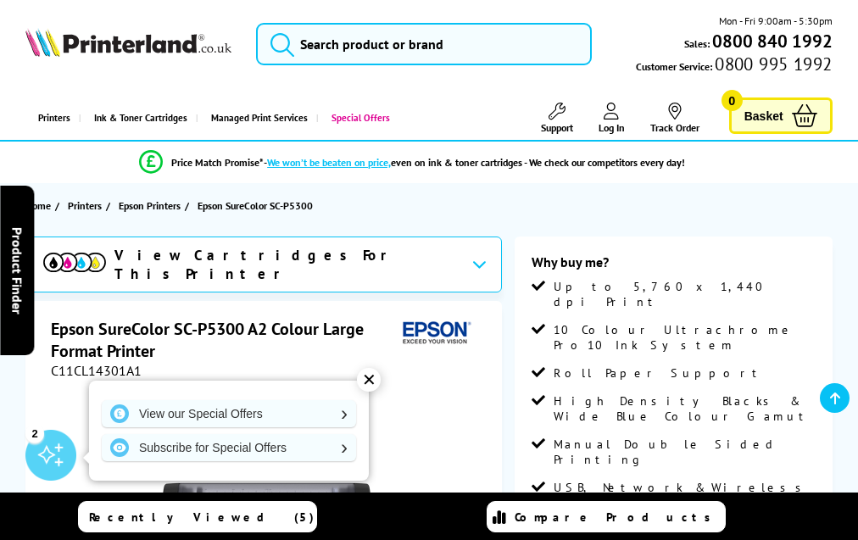
scroll to position [2109, 0]
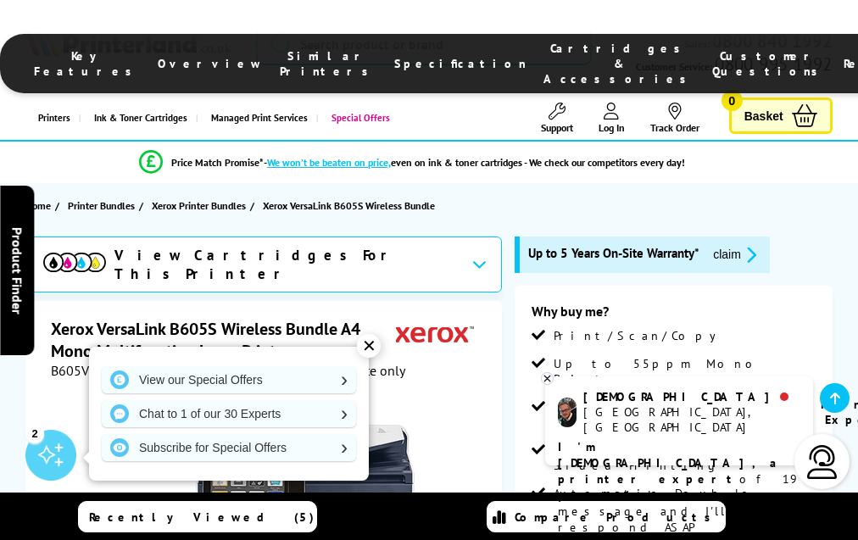
scroll to position [3183, 0]
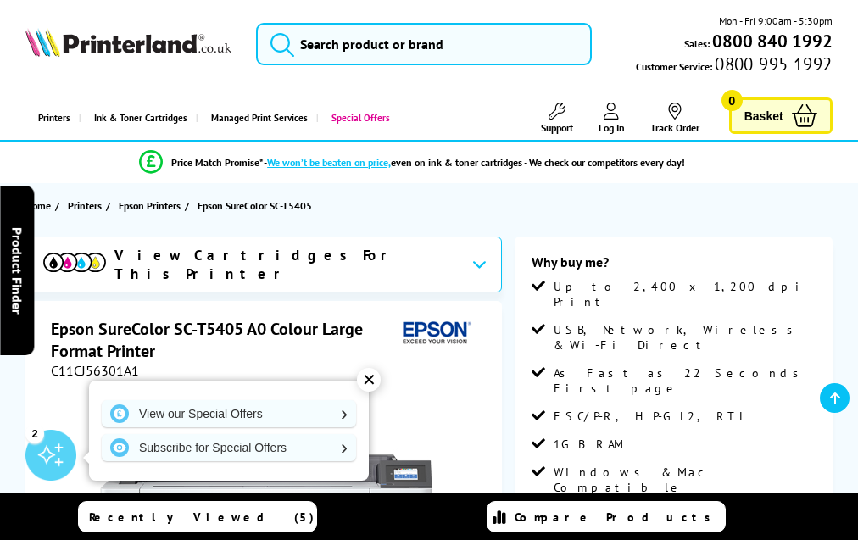
scroll to position [2380, 0]
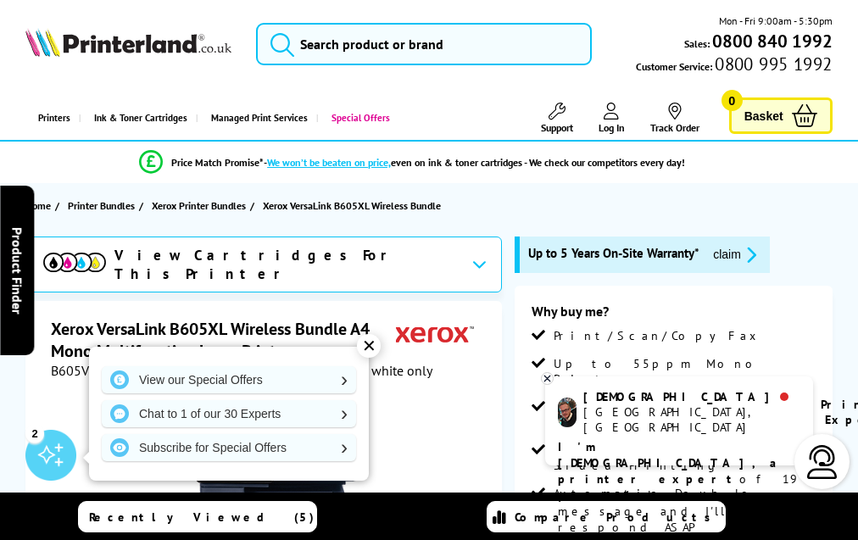
scroll to position [2831, 0]
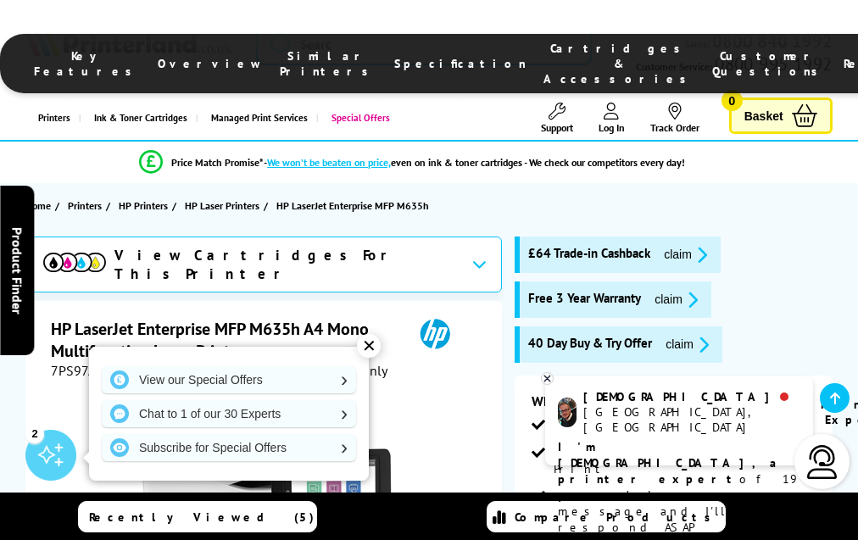
scroll to position [3749, 0]
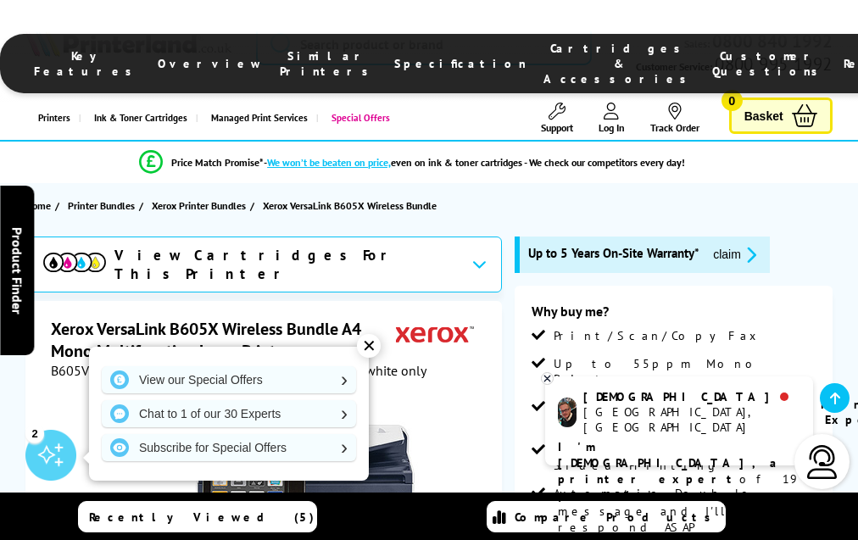
scroll to position [2831, 0]
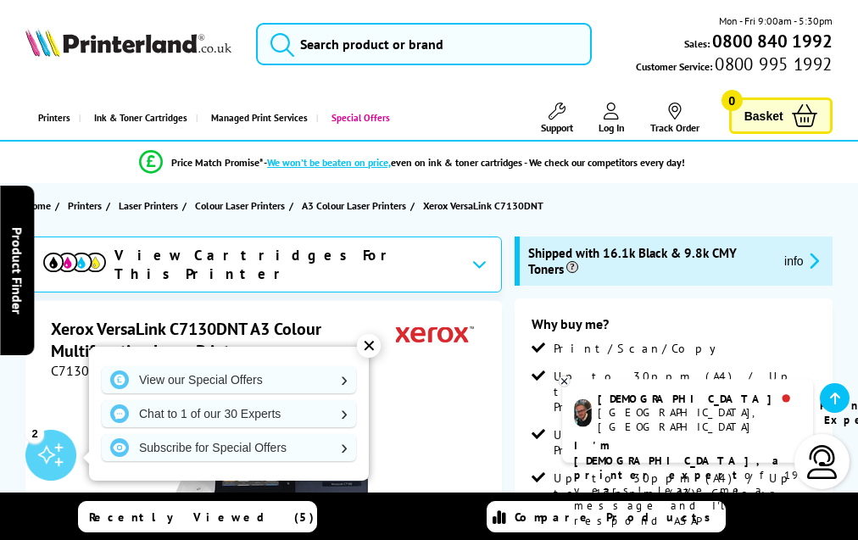
scroll to position [3484, 0]
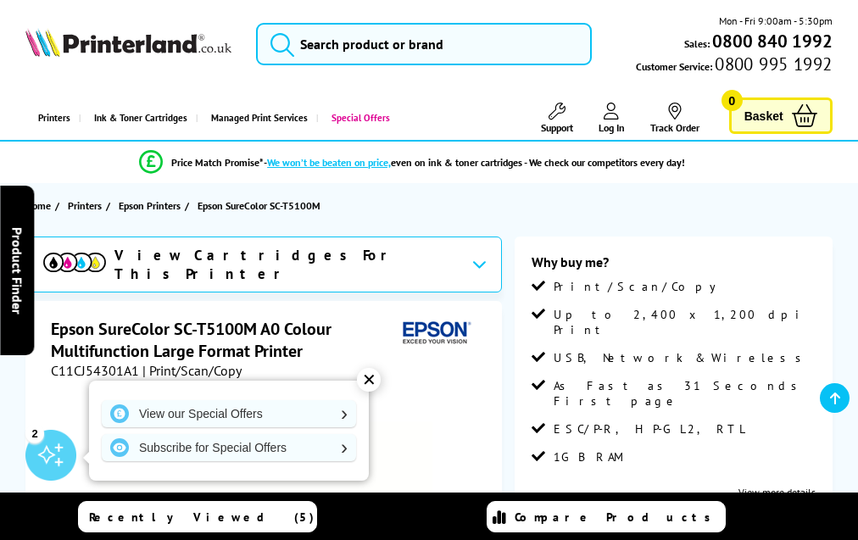
scroll to position [2709, 0]
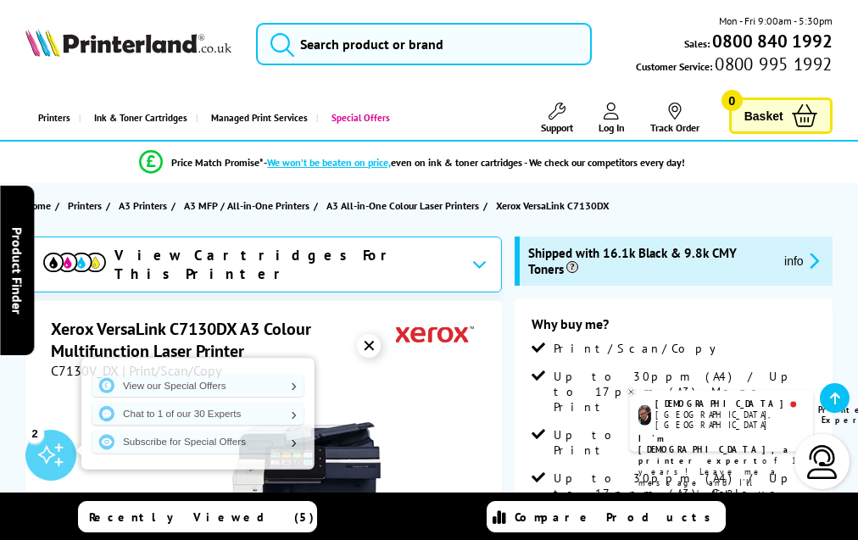
scroll to position [3484, 0]
